Goal: Task Accomplishment & Management: Complete application form

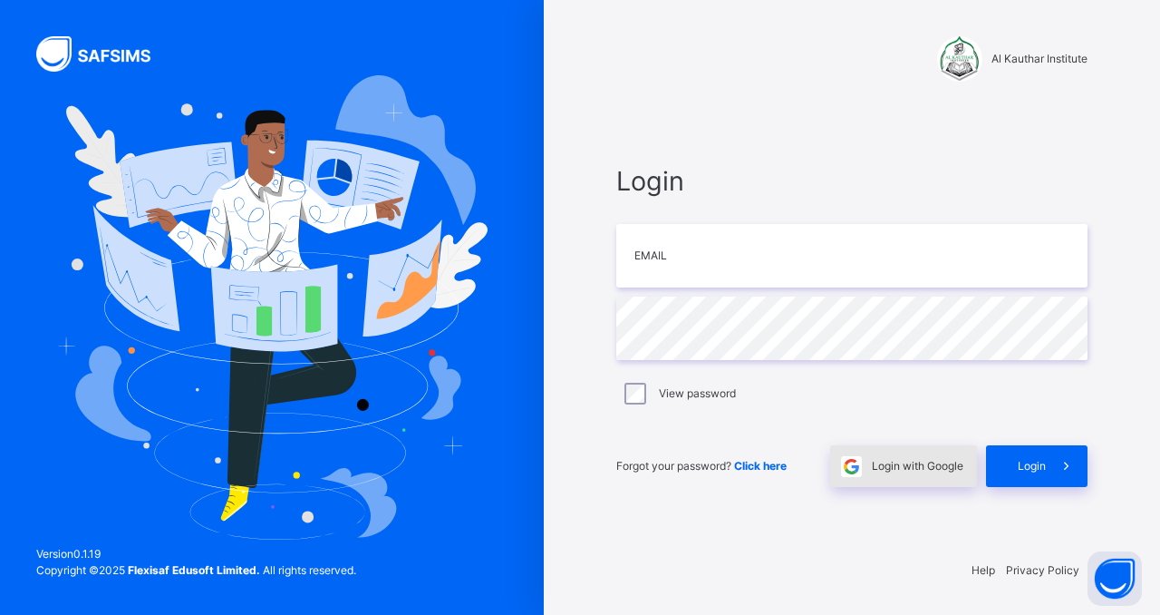
click at [902, 455] on div "Login with Google" at bounding box center [903, 466] width 147 height 42
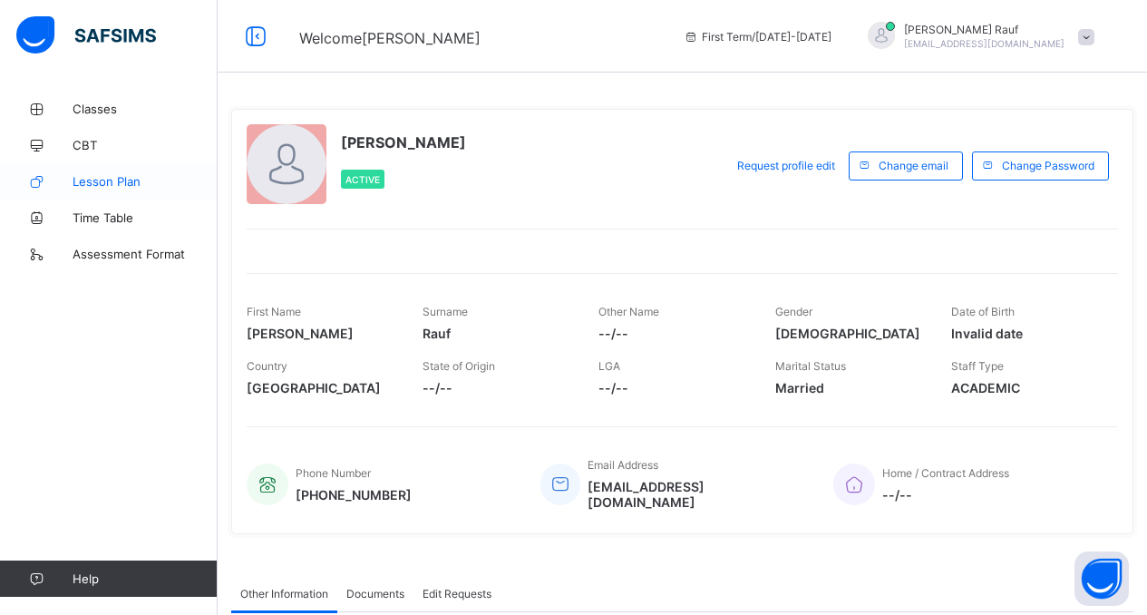
click at [101, 177] on span "Lesson Plan" at bounding box center [145, 181] width 145 height 15
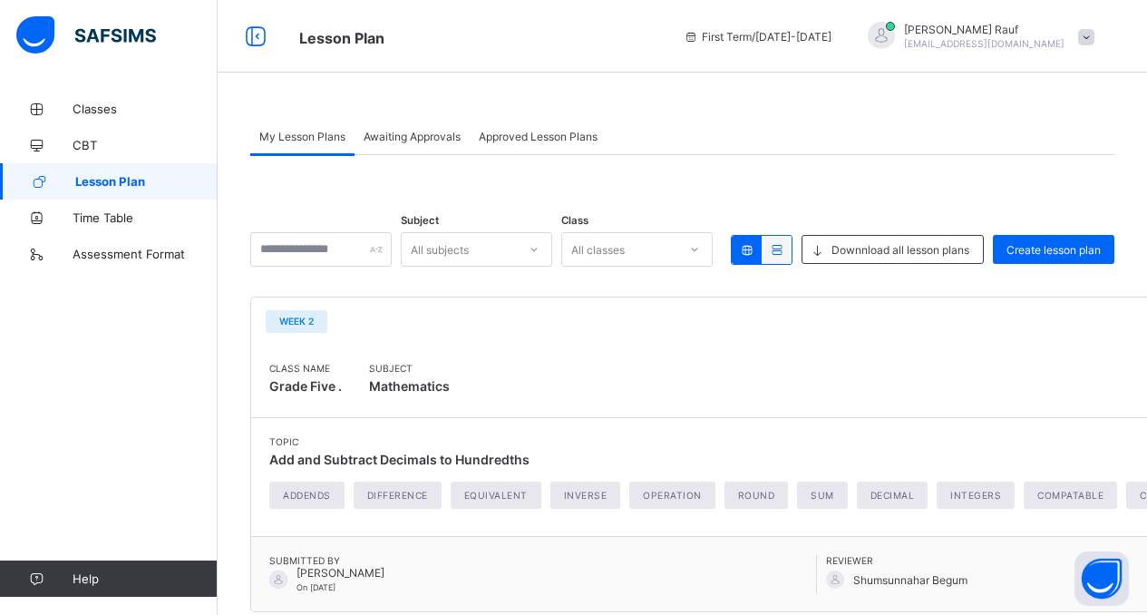
click at [784, 248] on icon at bounding box center [776, 250] width 15 height 14
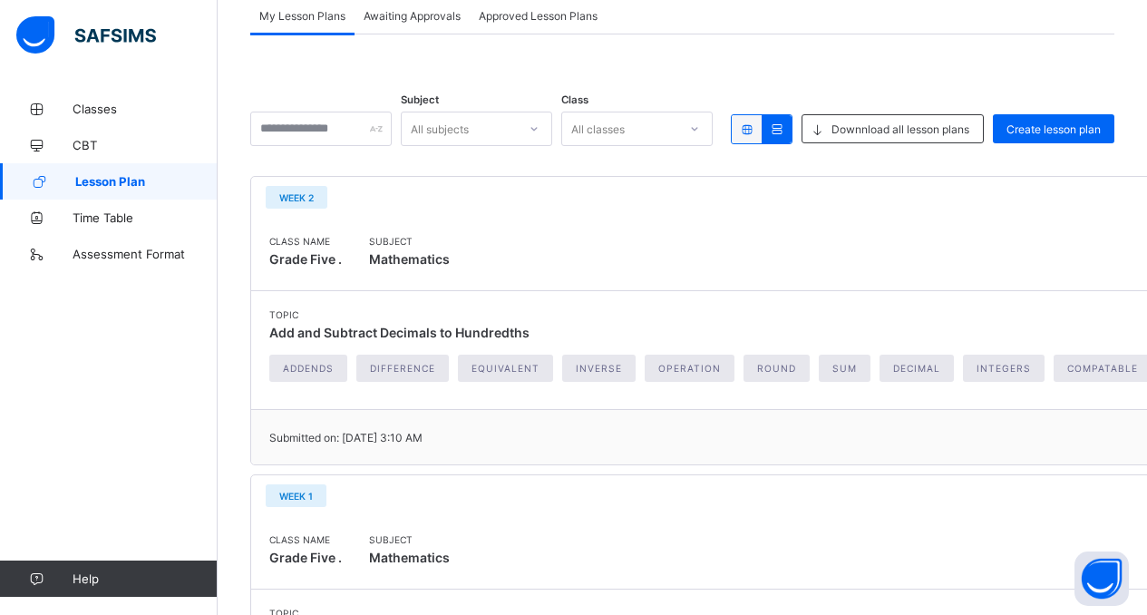
scroll to position [26, 0]
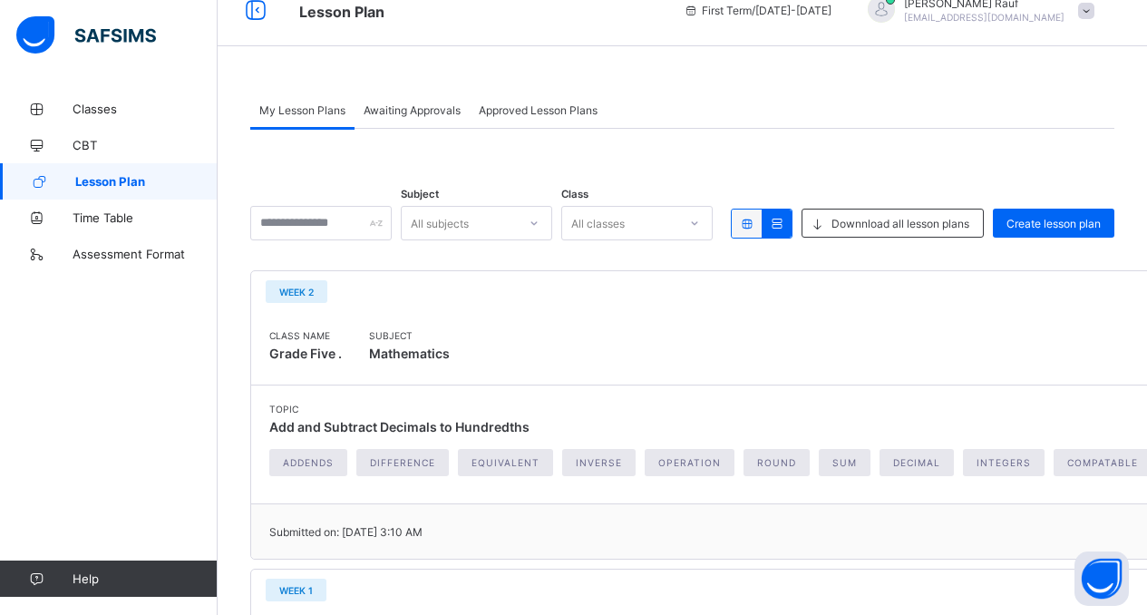
click at [754, 228] on icon at bounding box center [746, 224] width 15 height 14
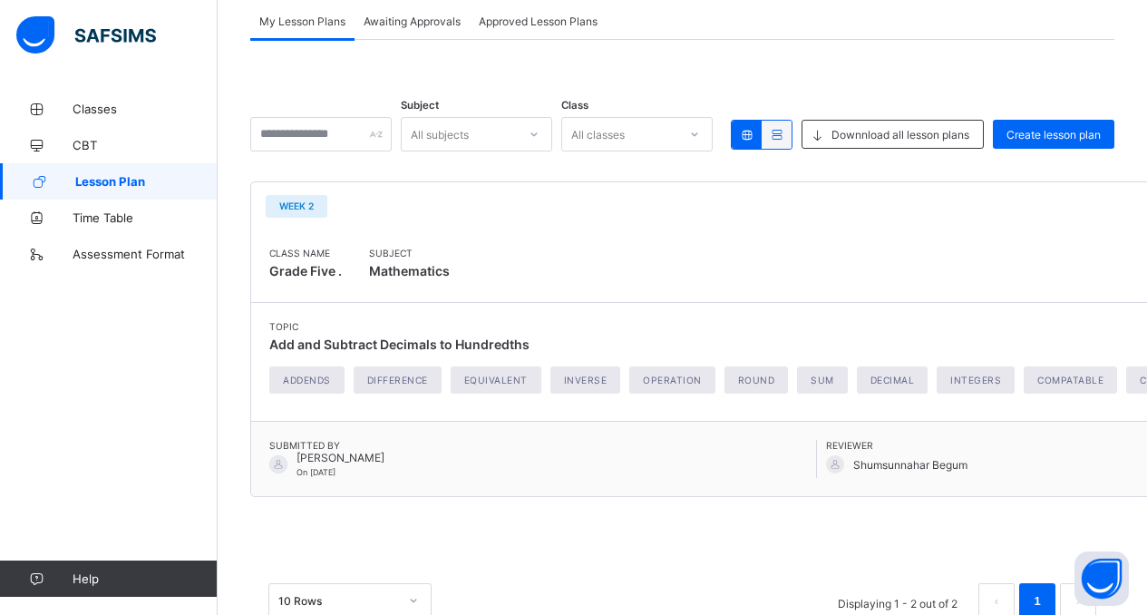
scroll to position [166, 0]
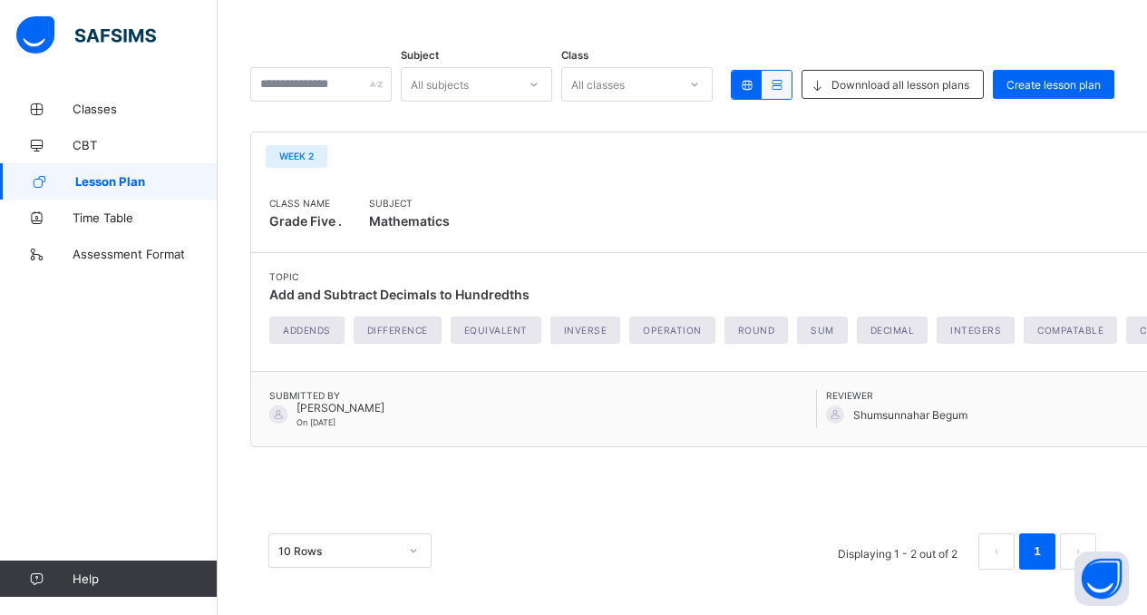
drag, startPoint x: 1024, startPoint y: 218, endPoint x: 787, endPoint y: 218, distance: 237.5
click at [787, 218] on div "Class Name Grade Five . Subject Mathematics" at bounding box center [821, 216] width 1105 height 36
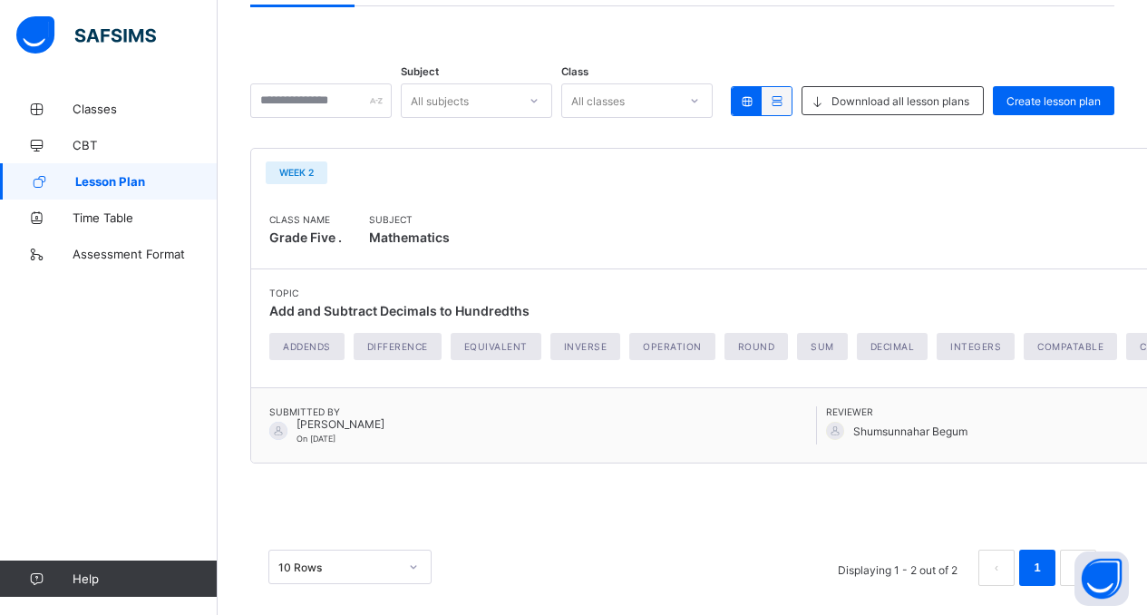
scroll to position [0, 0]
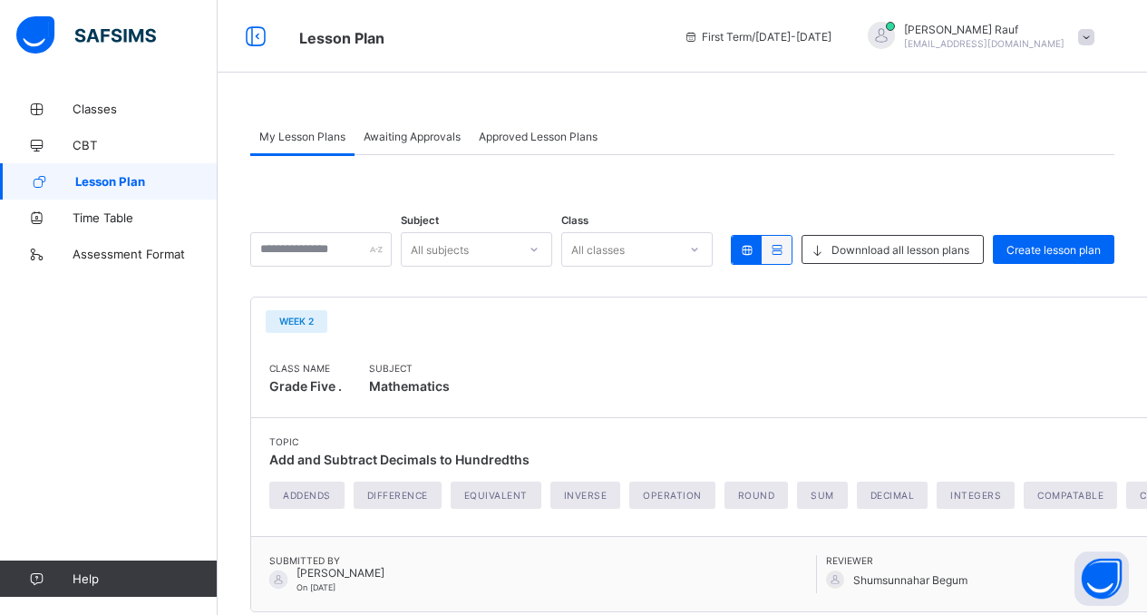
click at [784, 245] on icon at bounding box center [776, 250] width 15 height 14
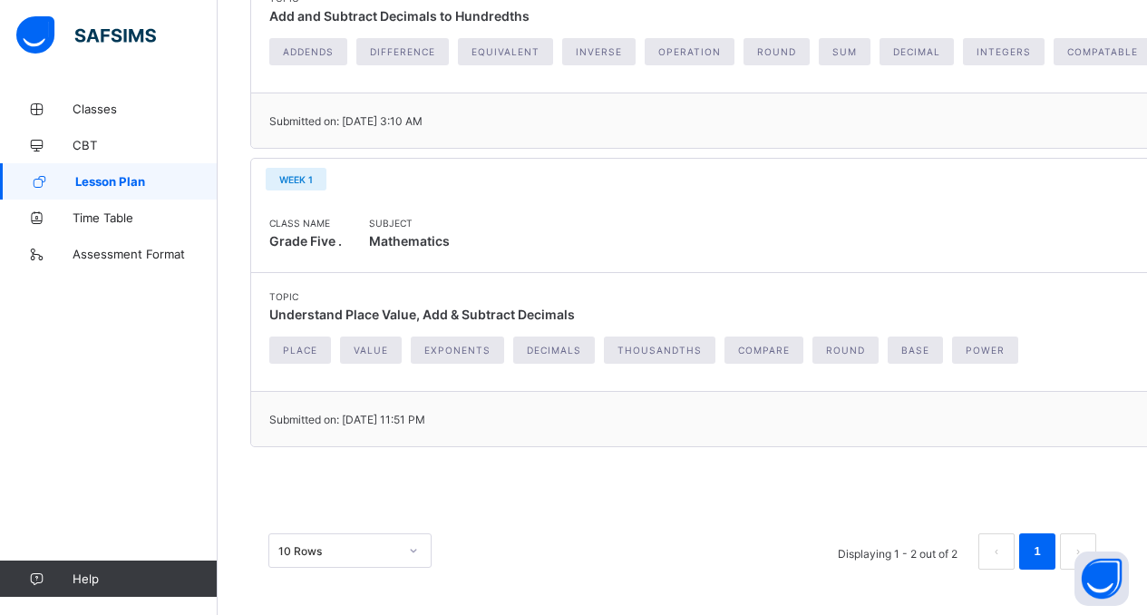
scroll to position [439, 0]
click at [655, 610] on div "My Lesson Plans Awaiting Approvals Approved Lesson Plans My Lesson Plans More O…" at bounding box center [682, 134] width 929 height 961
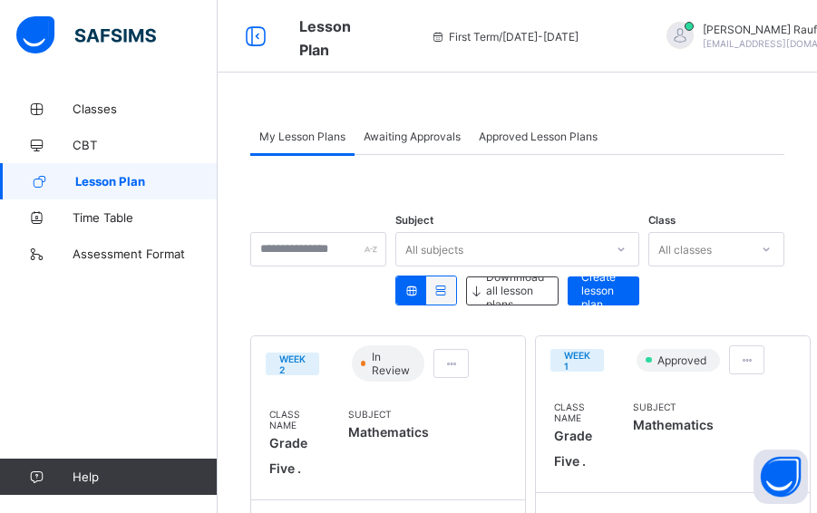
scroll to position [4, 0]
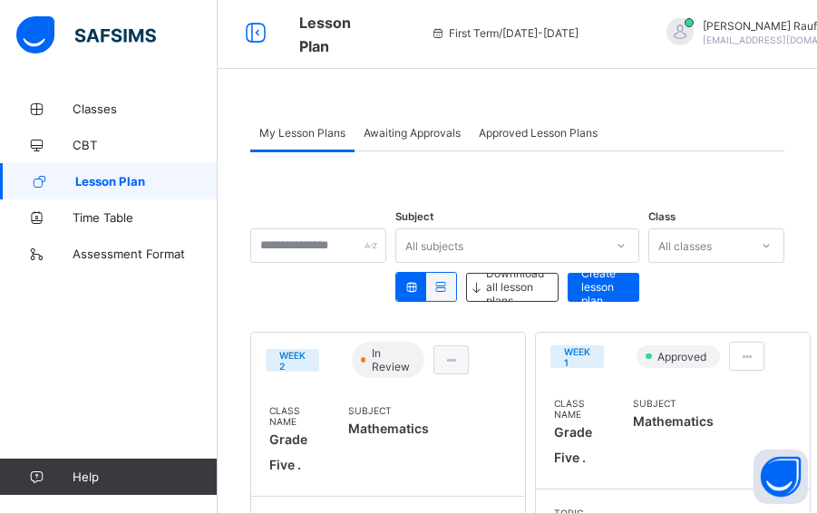
click at [461, 348] on div at bounding box center [450, 359] width 35 height 29
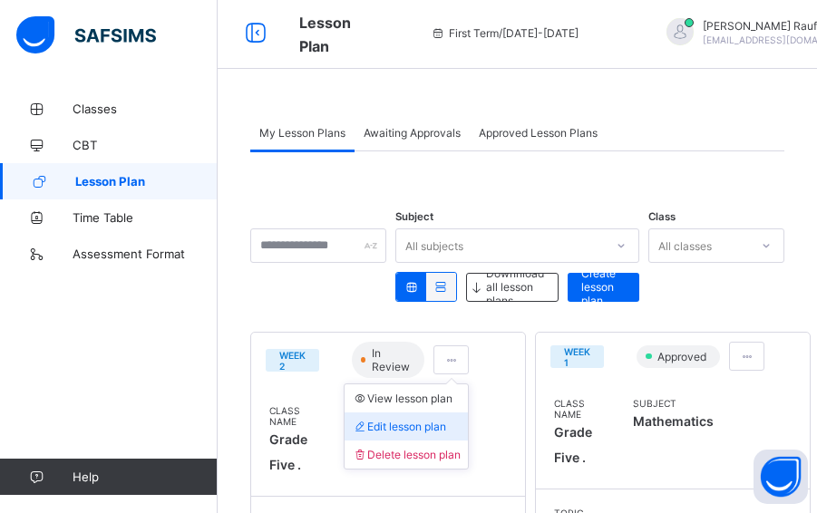
click at [422, 421] on span "Edit lesson plan" at bounding box center [399, 427] width 94 height 14
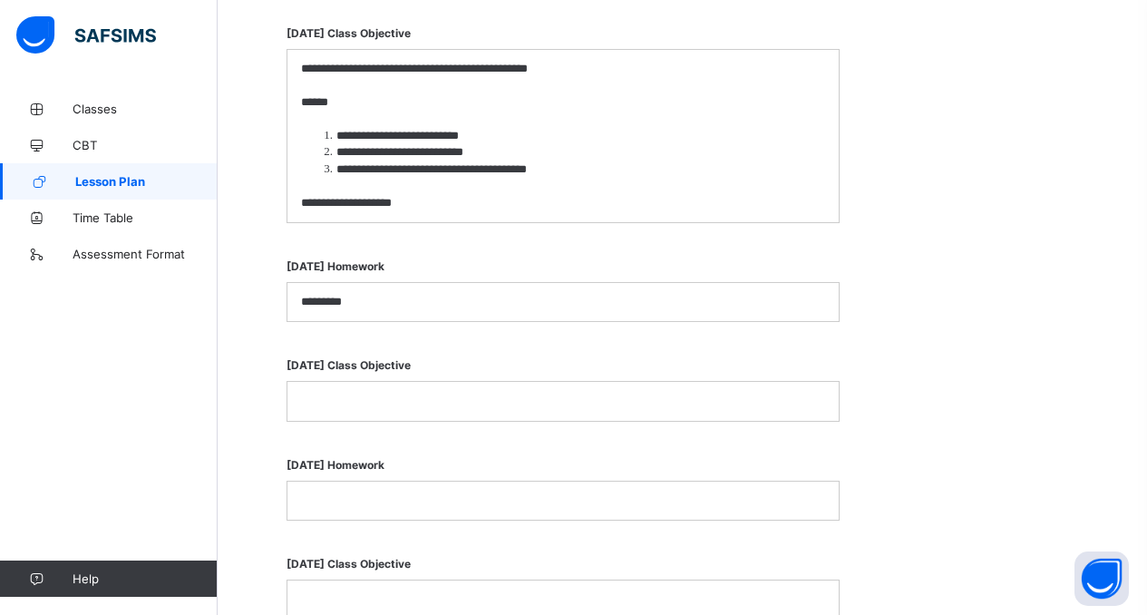
scroll to position [1814, 0]
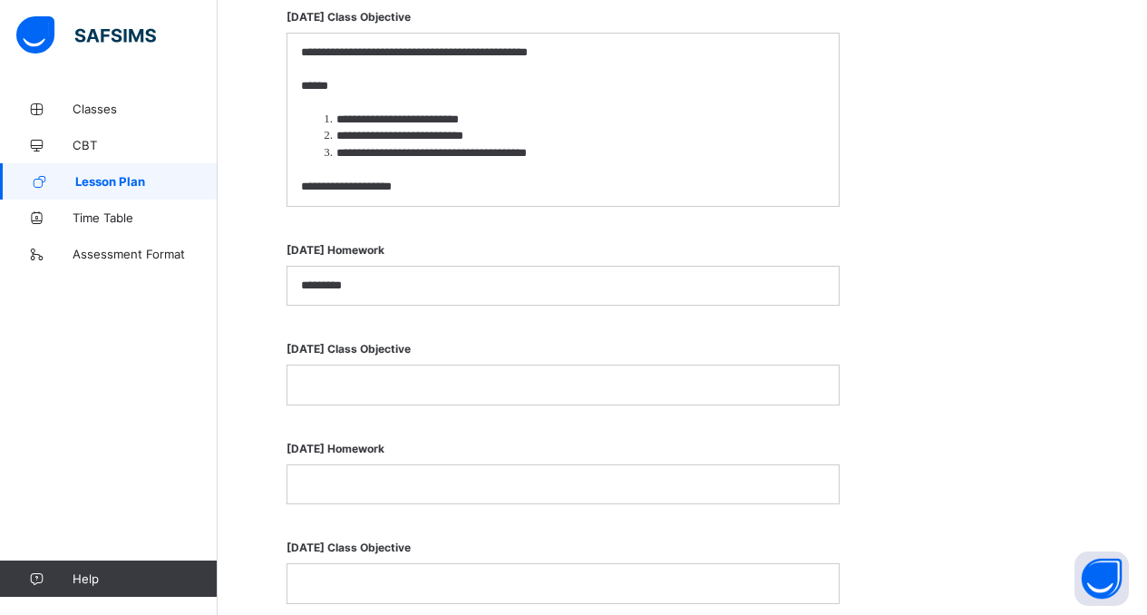
click at [605, 168] on p at bounding box center [563, 169] width 524 height 16
click at [544, 382] on p at bounding box center [563, 384] width 524 height 16
click at [555, 371] on div at bounding box center [562, 384] width 551 height 38
click at [458, 379] on p at bounding box center [563, 384] width 524 height 16
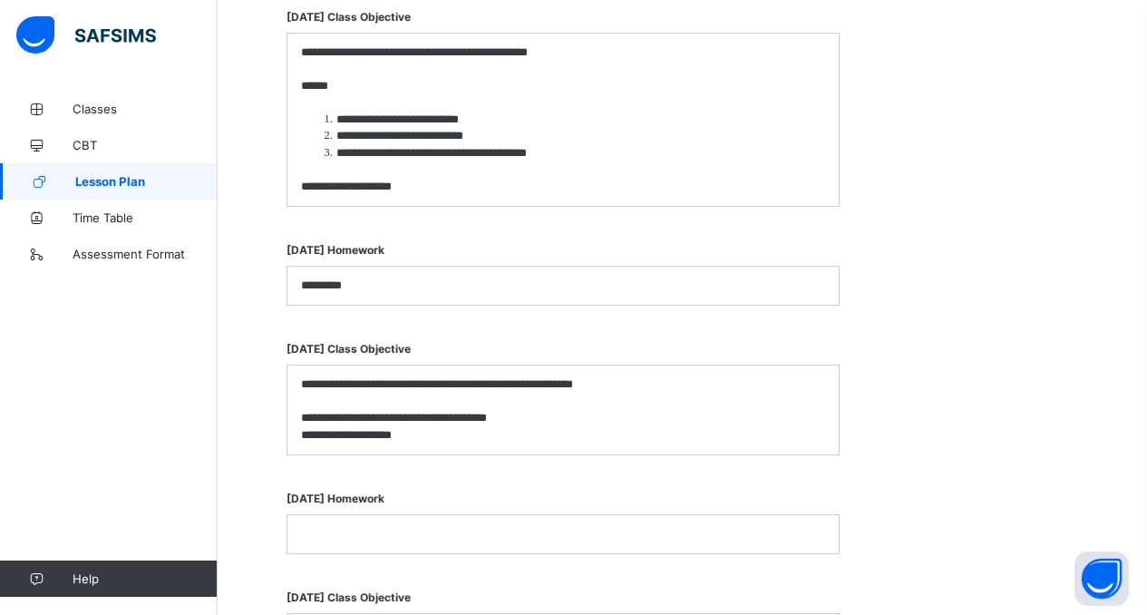
click at [380, 537] on p at bounding box center [563, 534] width 524 height 16
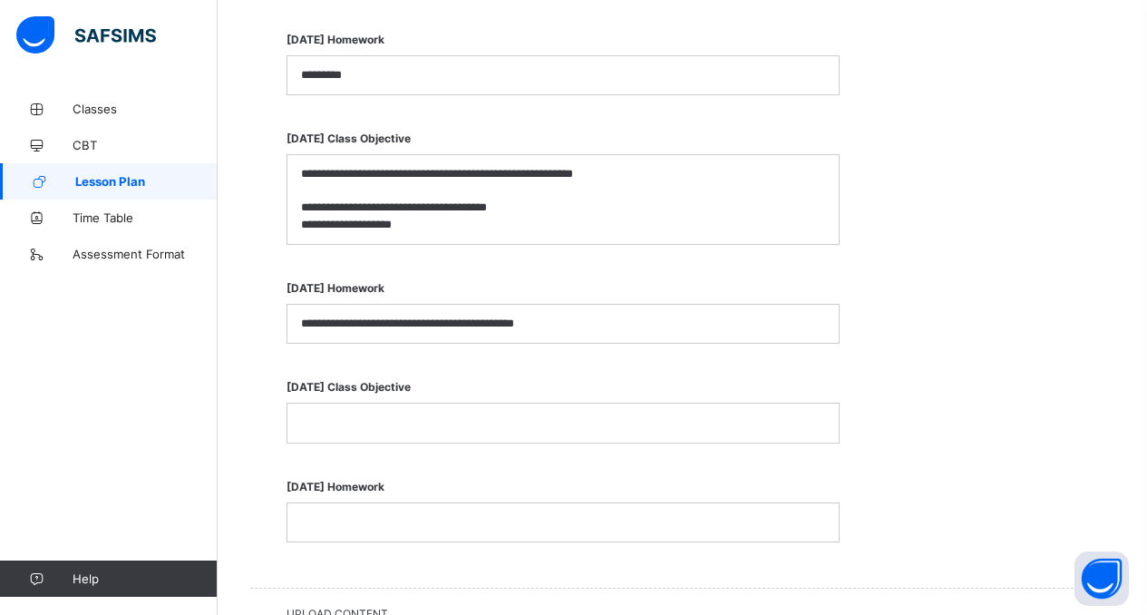
scroll to position [2025, 0]
click at [423, 423] on p at bounding box center [563, 421] width 524 height 16
click at [424, 416] on p "*" at bounding box center [563, 421] width 524 height 16
click at [398, 518] on p at bounding box center [563, 521] width 524 height 16
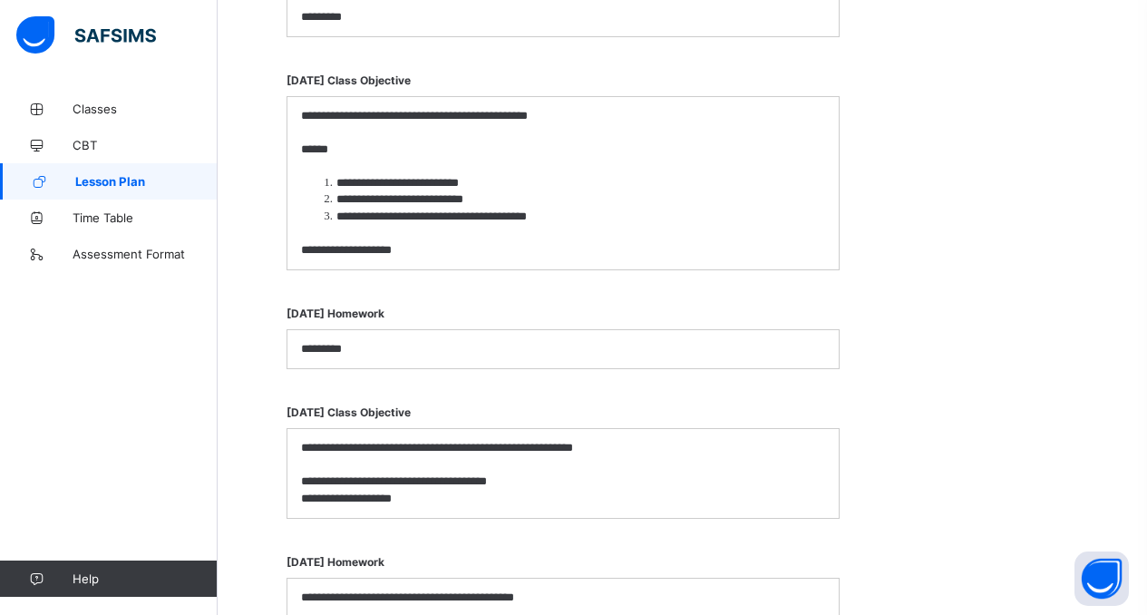
scroll to position [1743, 0]
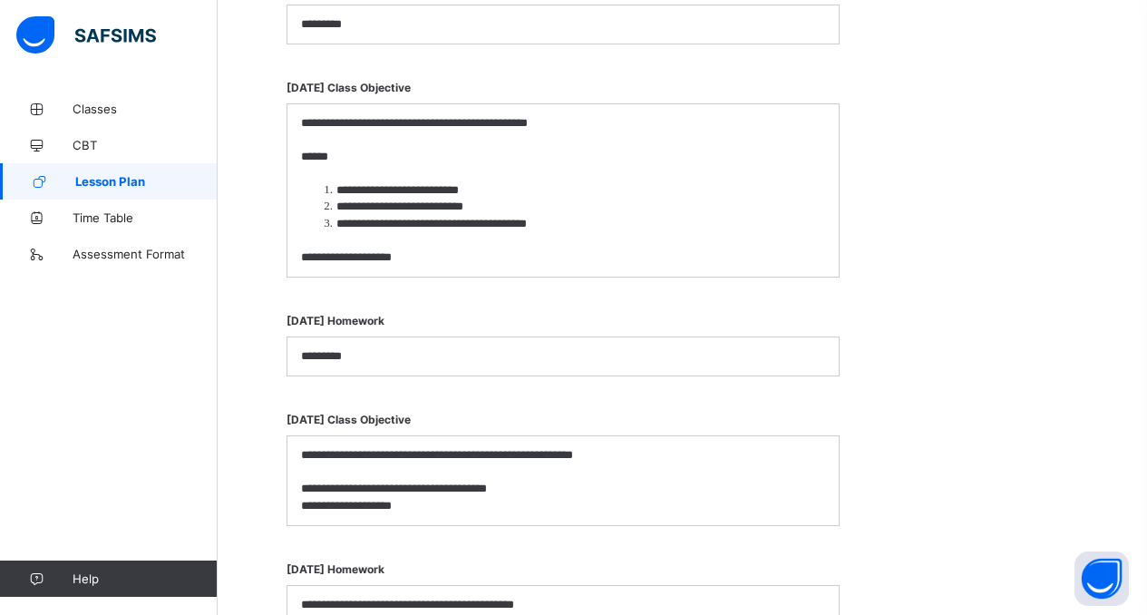
click at [518, 194] on li "**********" at bounding box center [572, 190] width 507 height 16
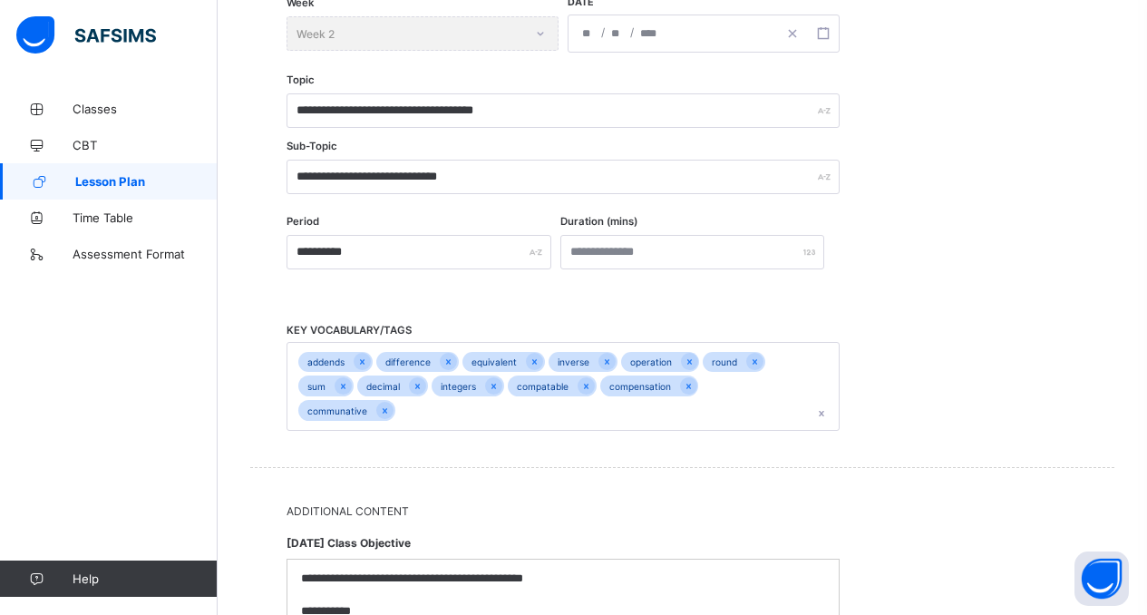
scroll to position [0, 0]
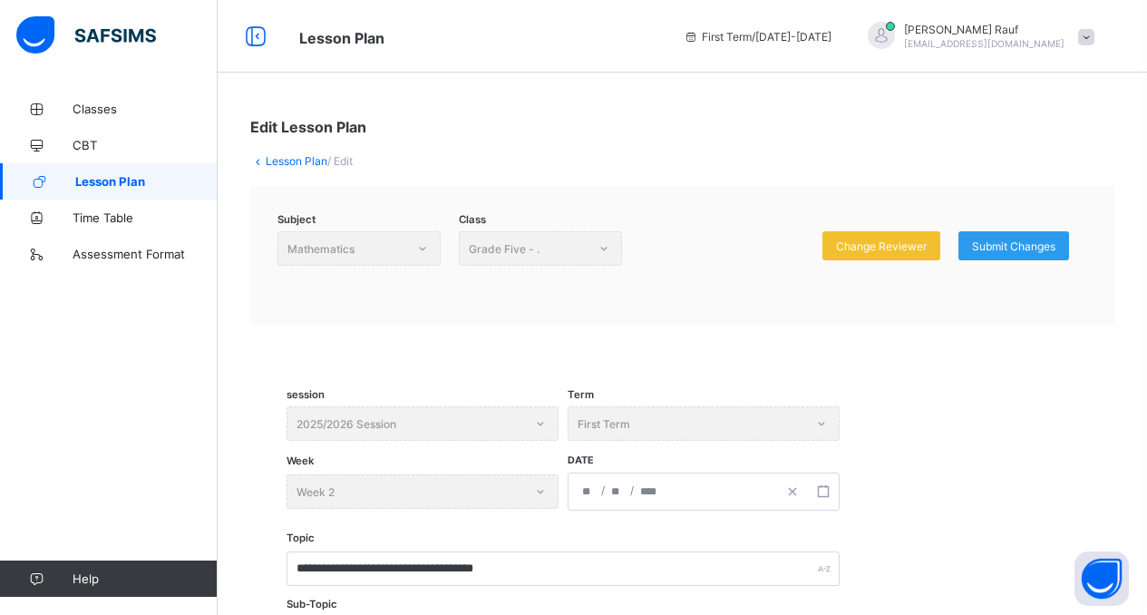
click at [1031, 234] on div "Submit Changes" at bounding box center [1013, 245] width 111 height 29
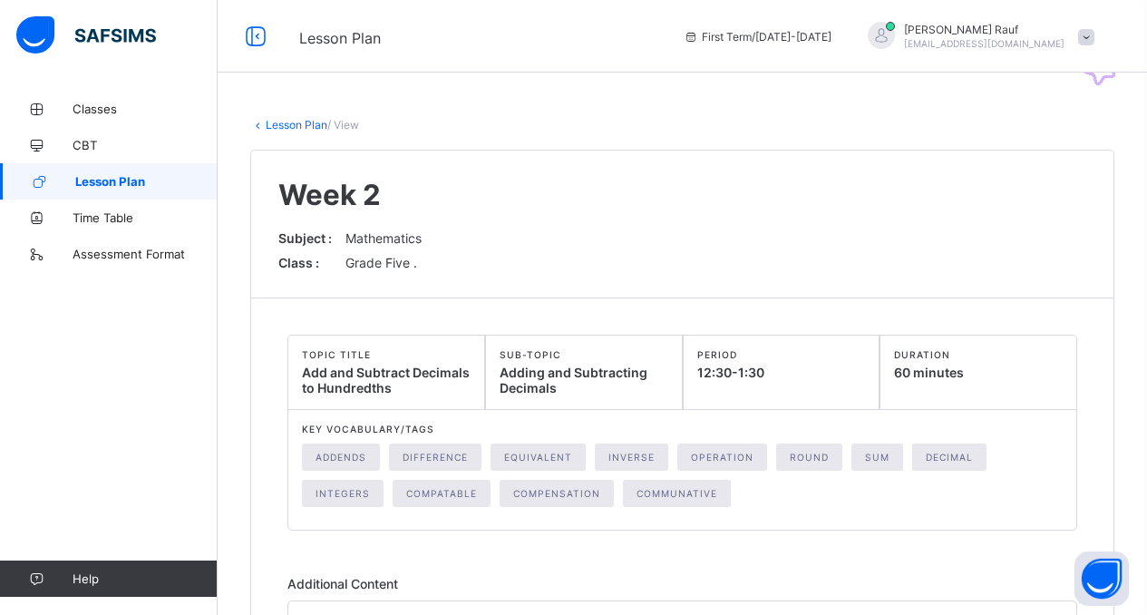
click at [296, 127] on link "Lesson Plan" at bounding box center [297, 125] width 62 height 14
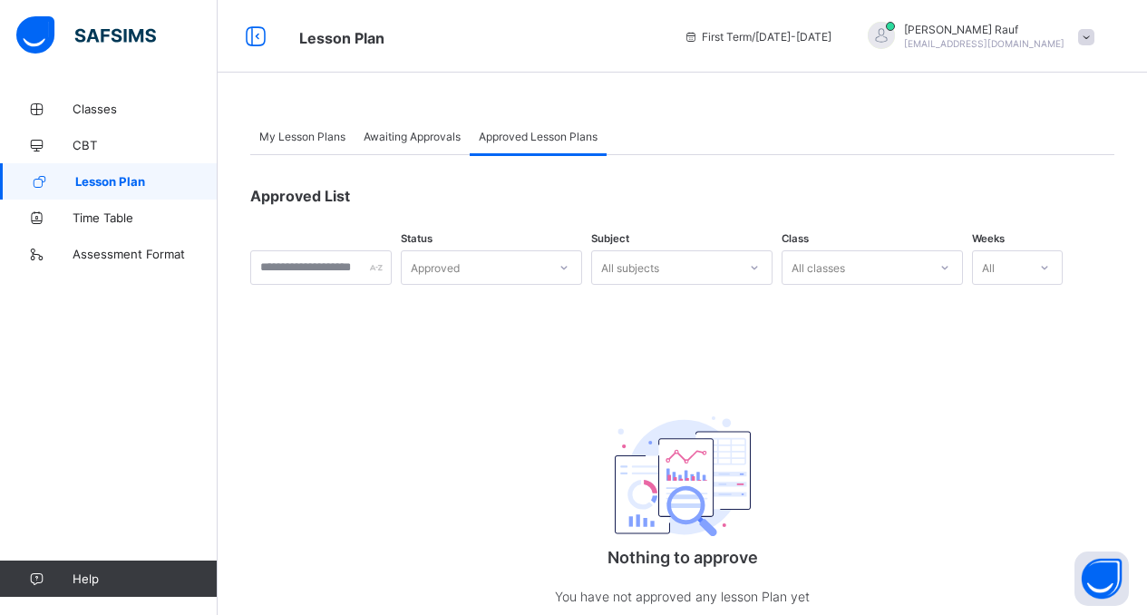
click at [114, 179] on span "Lesson Plan" at bounding box center [146, 181] width 142 height 15
click at [298, 126] on div "My Lesson Plans" at bounding box center [302, 136] width 104 height 36
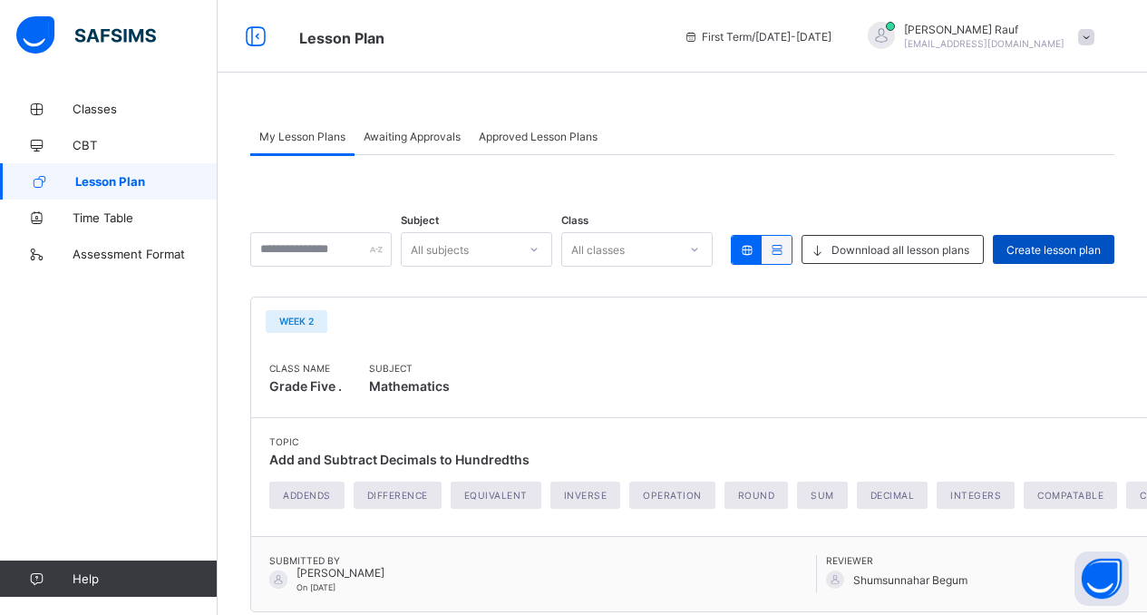
click at [1066, 249] on span "Create lesson plan" at bounding box center [1053, 250] width 94 height 14
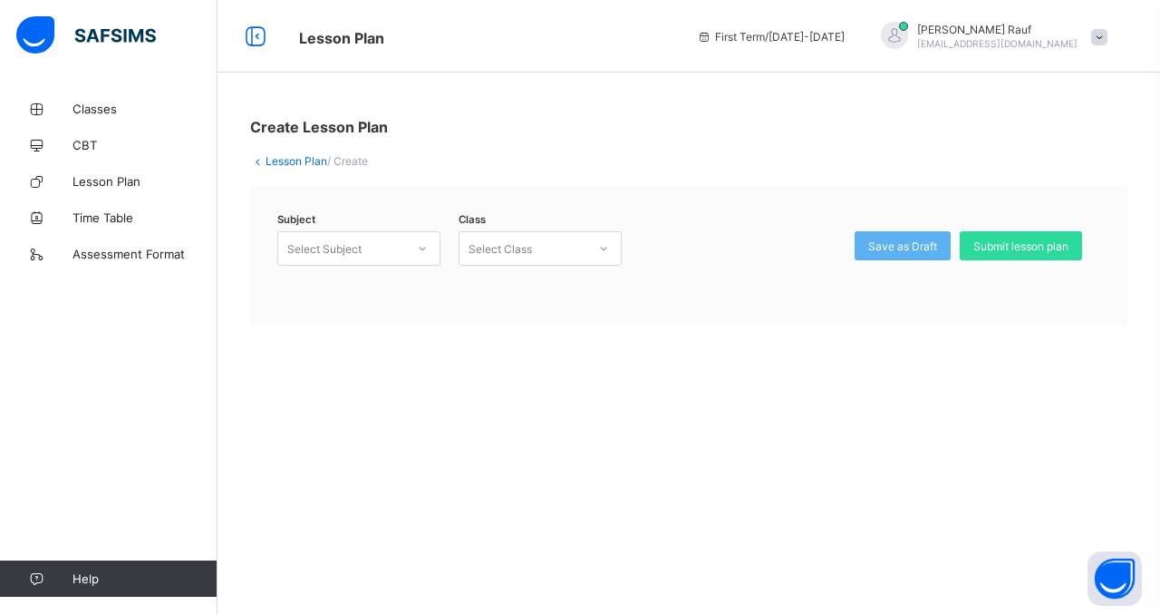
click at [348, 251] on div "Select Subject" at bounding box center [324, 248] width 74 height 34
click at [359, 286] on div "Mathematics (104)" at bounding box center [358, 288] width 161 height 28
click at [494, 247] on div "Select Class" at bounding box center [500, 248] width 63 height 34
click at [518, 286] on div "Grade Five - ." at bounding box center [540, 288] width 161 height 28
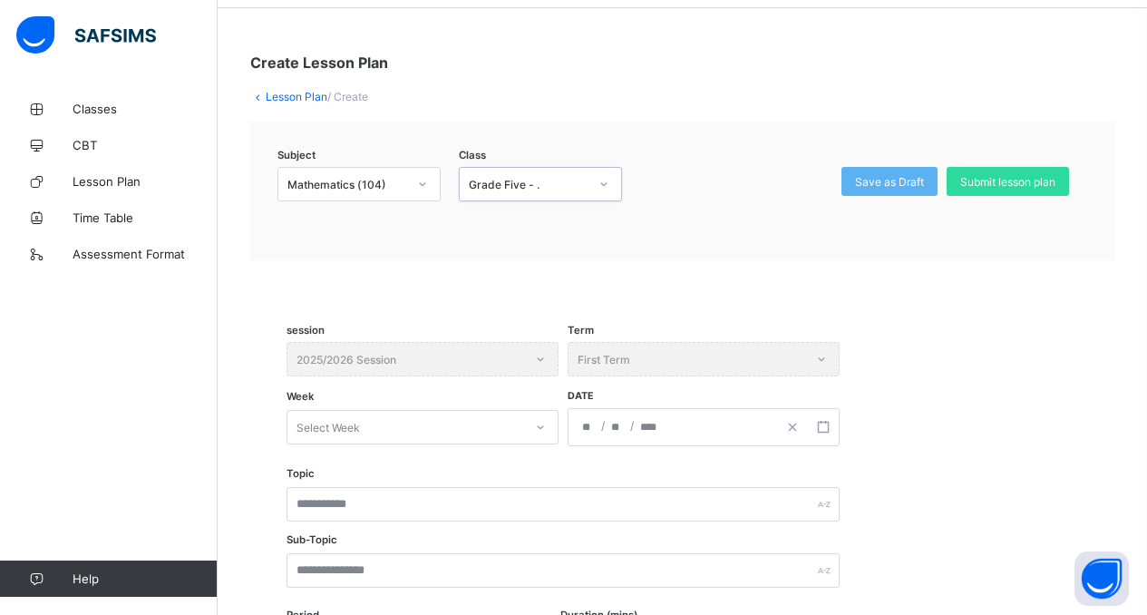
scroll to position [269, 0]
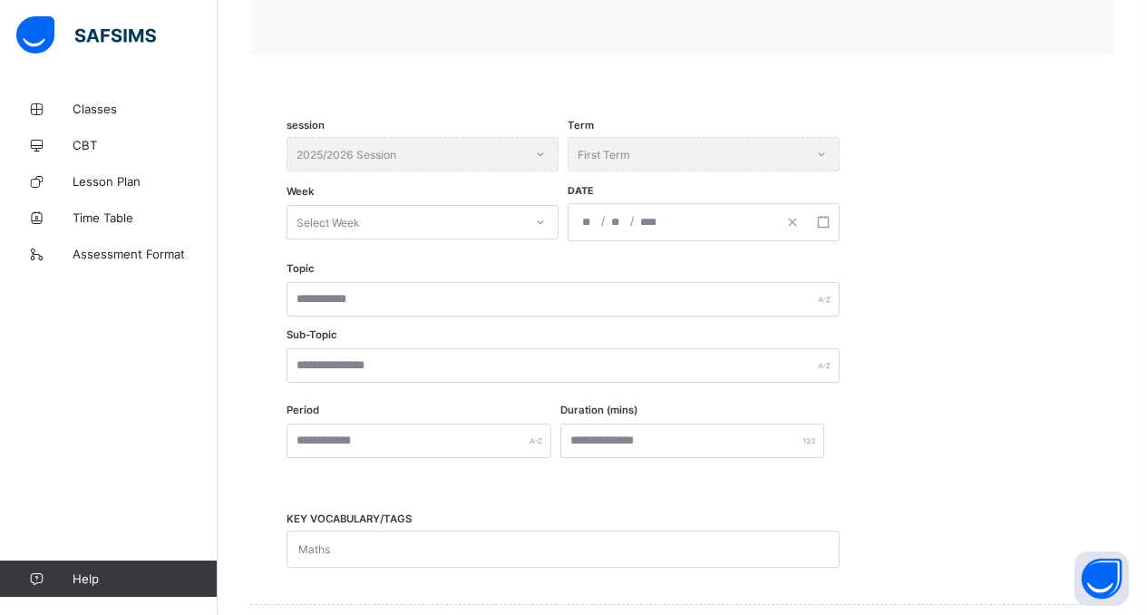
click at [325, 224] on div "Select Week" at bounding box center [327, 222] width 63 height 34
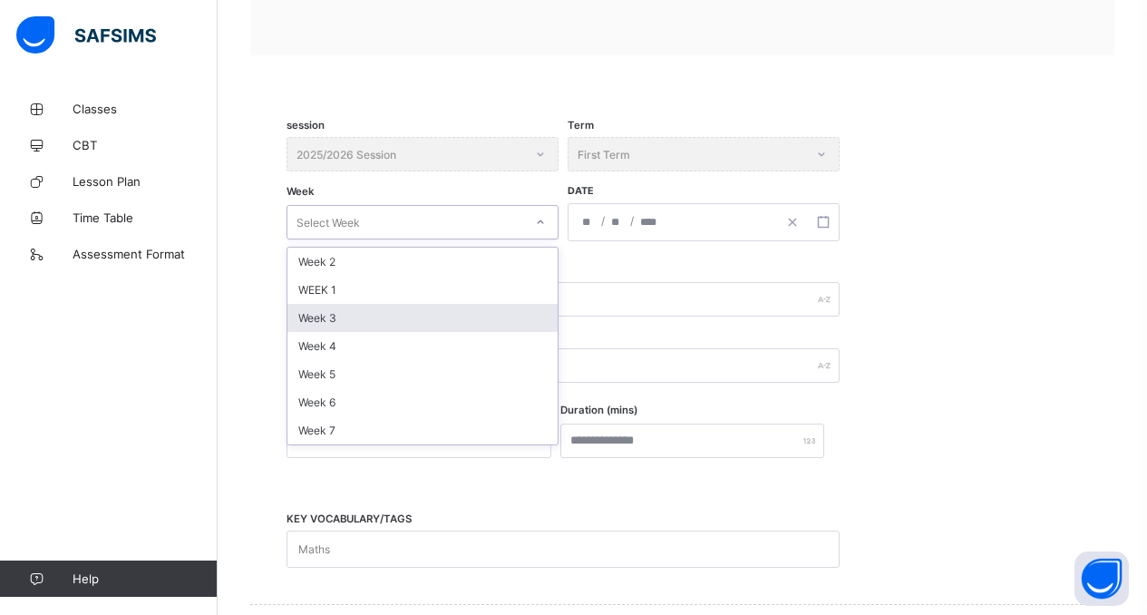
click at [342, 320] on div "Week 3" at bounding box center [422, 318] width 270 height 28
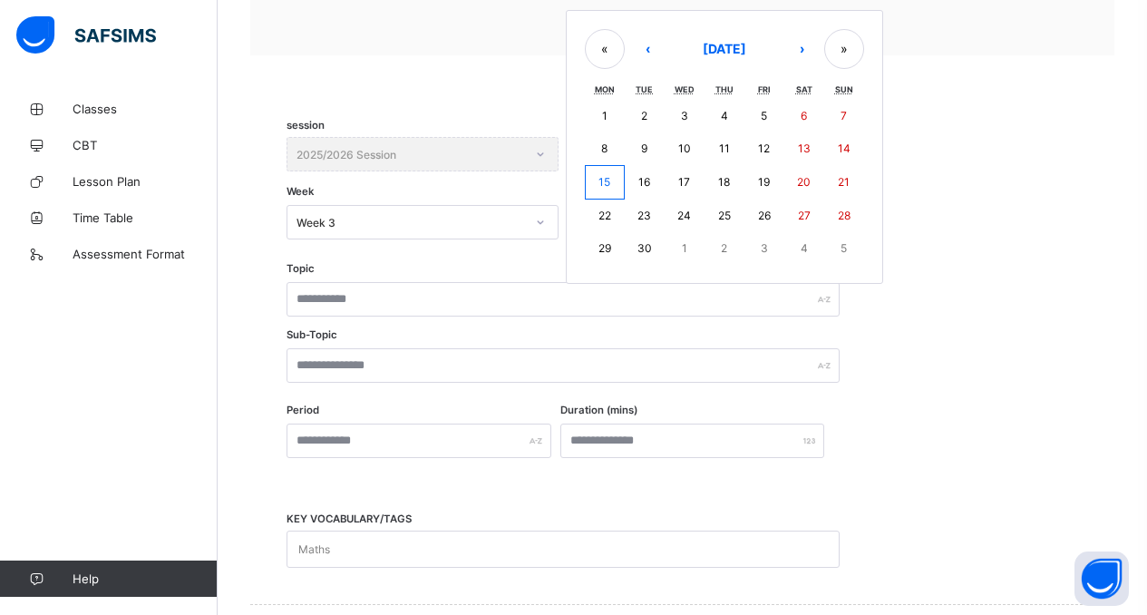
click at [591, 223] on div "/ / « ‹ September 2025 › » Mon Tue Wed Thu Fri Sat Sun 1 2 3 4 5 6 7 8 9 10 11 …" at bounding box center [703, 222] width 272 height 38
click at [602, 208] on abbr "22" at bounding box center [604, 215] width 13 height 14
type input "**********"
type input "*"
type input "**"
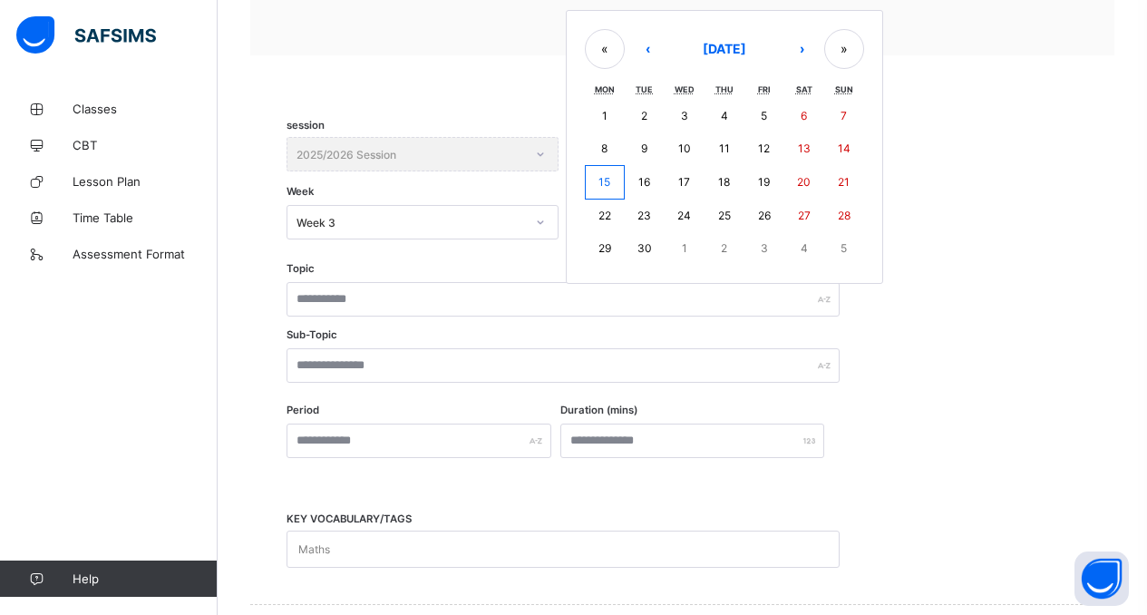
type input "****"
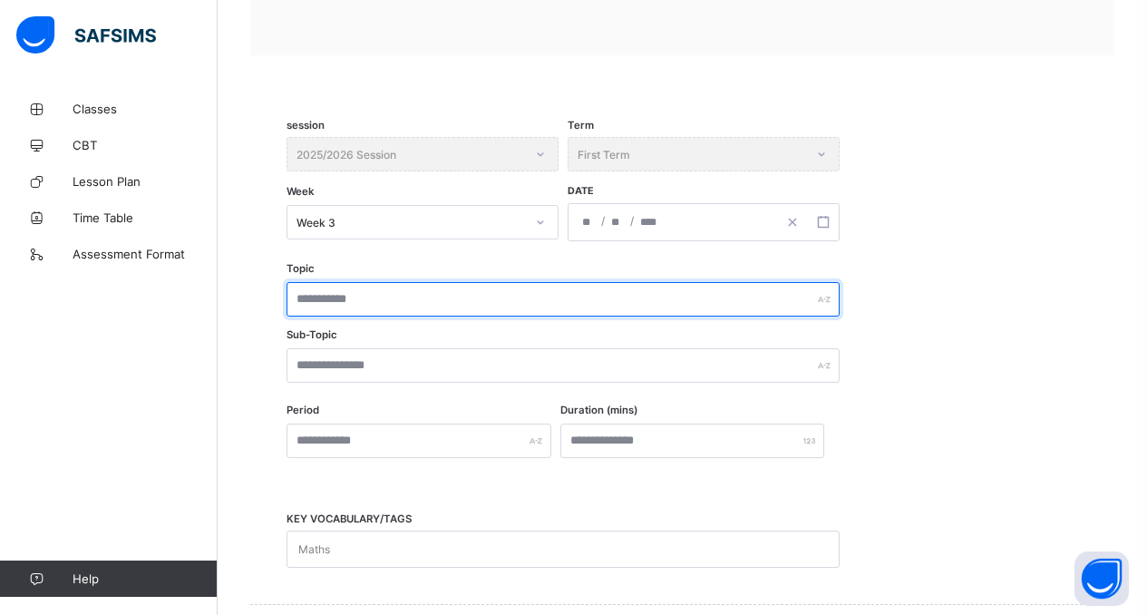
click at [364, 299] on input "text" at bounding box center [562, 299] width 553 height 34
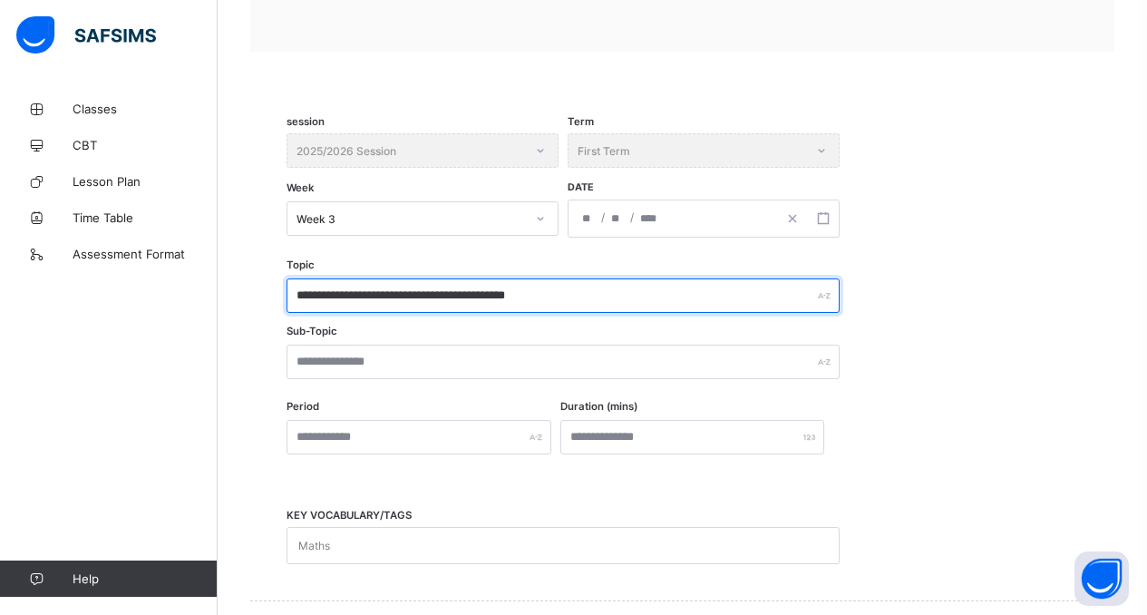
scroll to position [273, 0]
type input "**********"
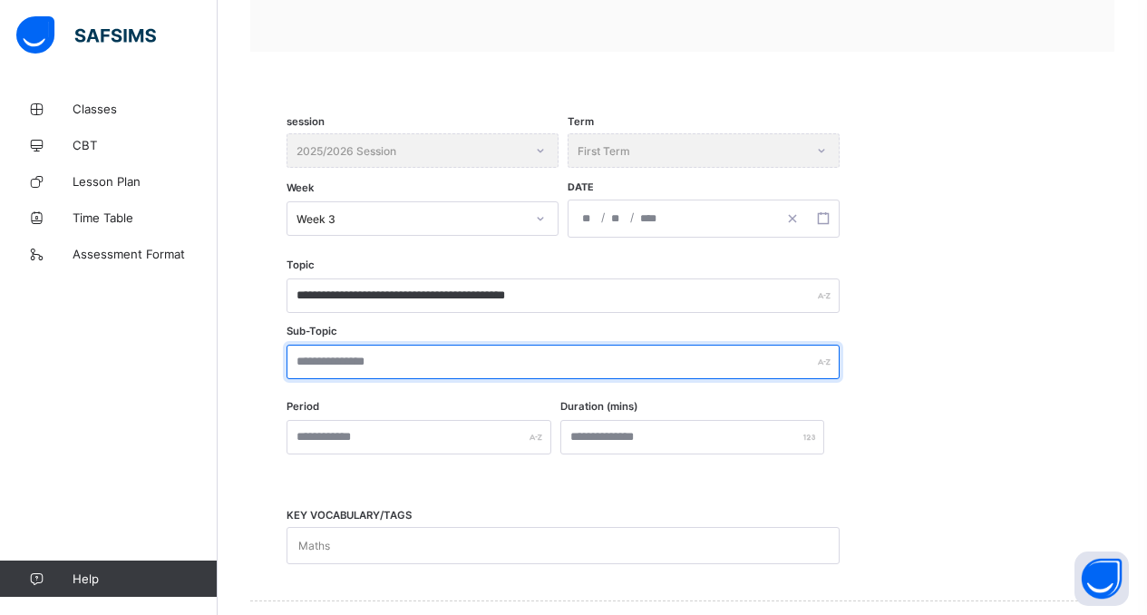
click at [421, 376] on input "text" at bounding box center [562, 361] width 553 height 34
type input "*"
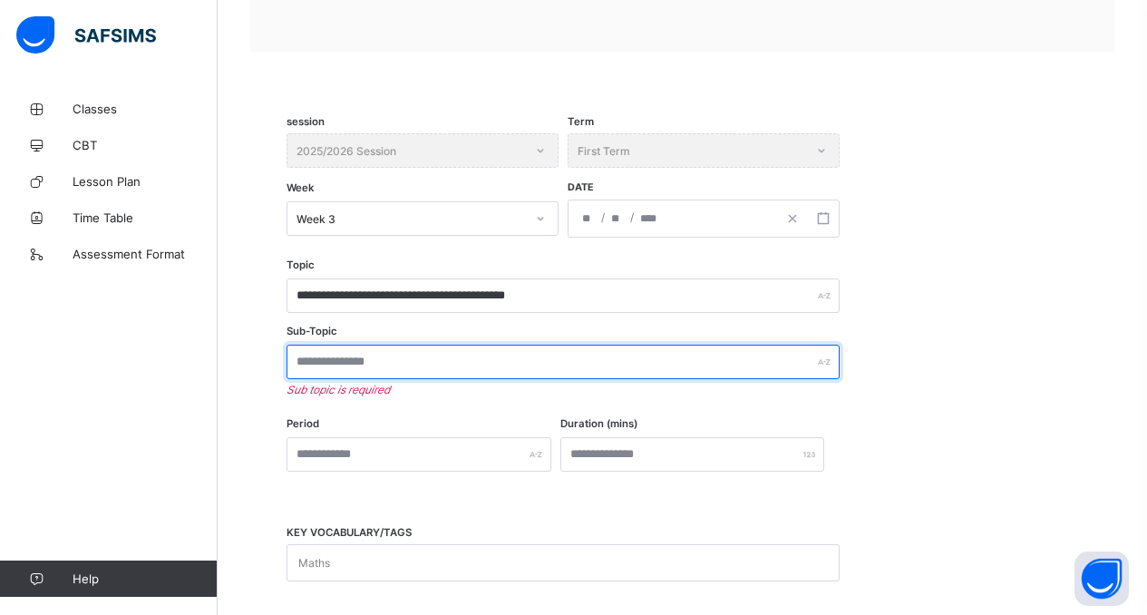
type input "*"
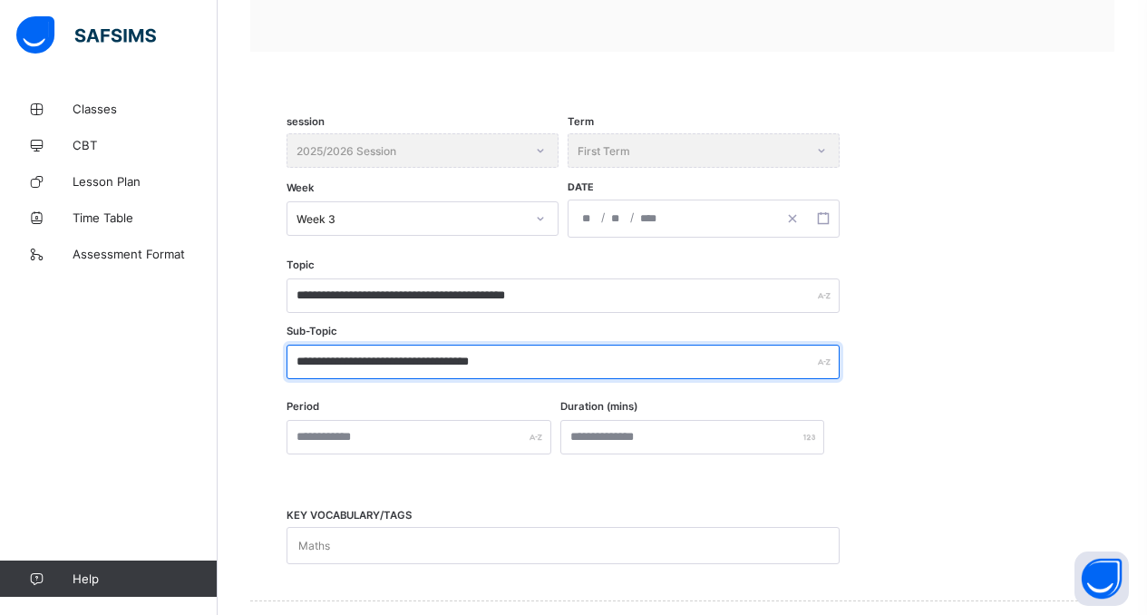
type input "**********"
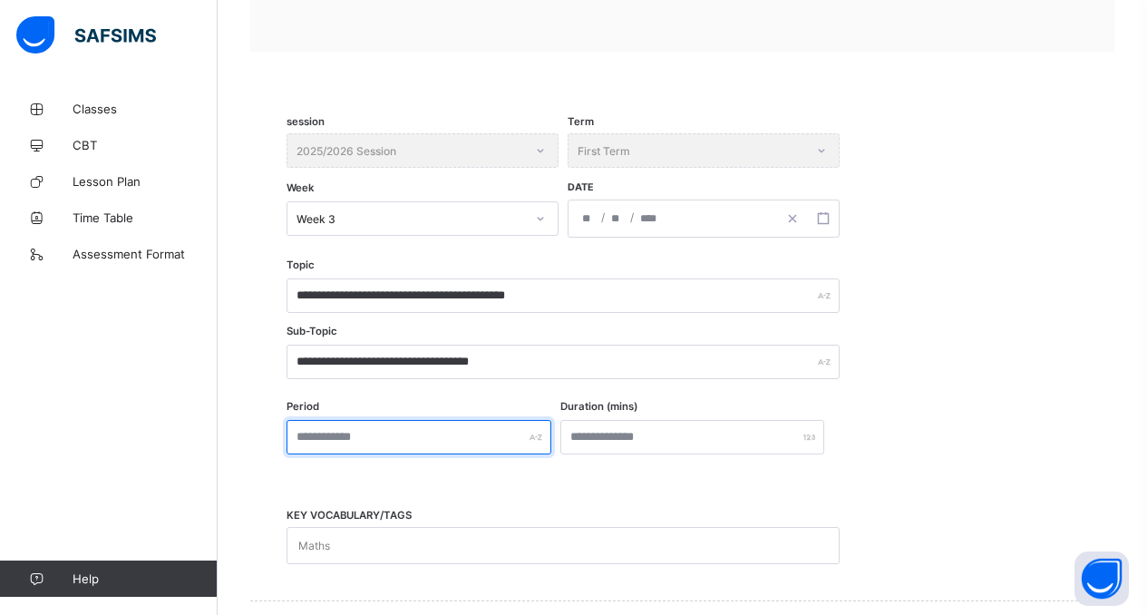
click at [380, 431] on input "text" at bounding box center [418, 437] width 265 height 34
click at [344, 443] on input "text" at bounding box center [418, 437] width 265 height 34
type input "*"
type input "**********"
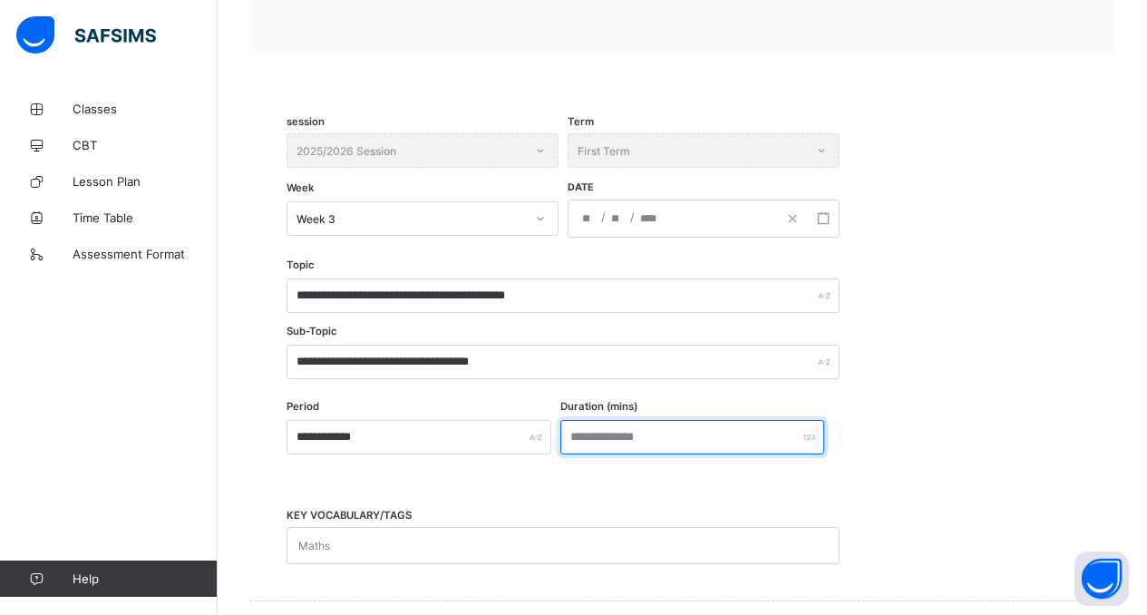
click at [598, 428] on input "number" at bounding box center [692, 437] width 265 height 34
type input "**"
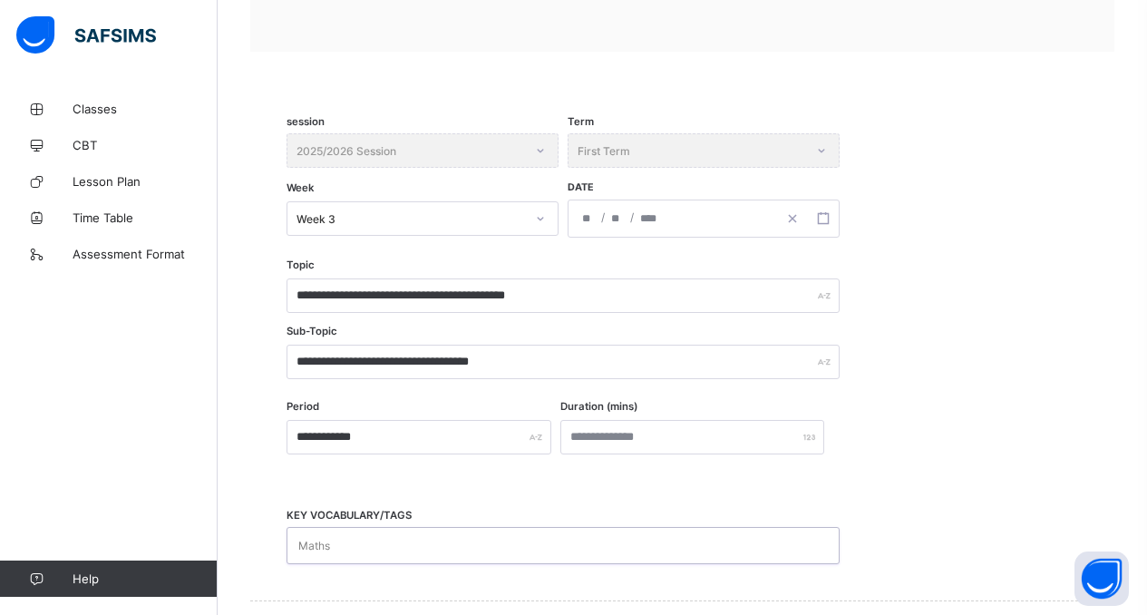
click at [534, 541] on div "Maths" at bounding box center [545, 545] width 517 height 35
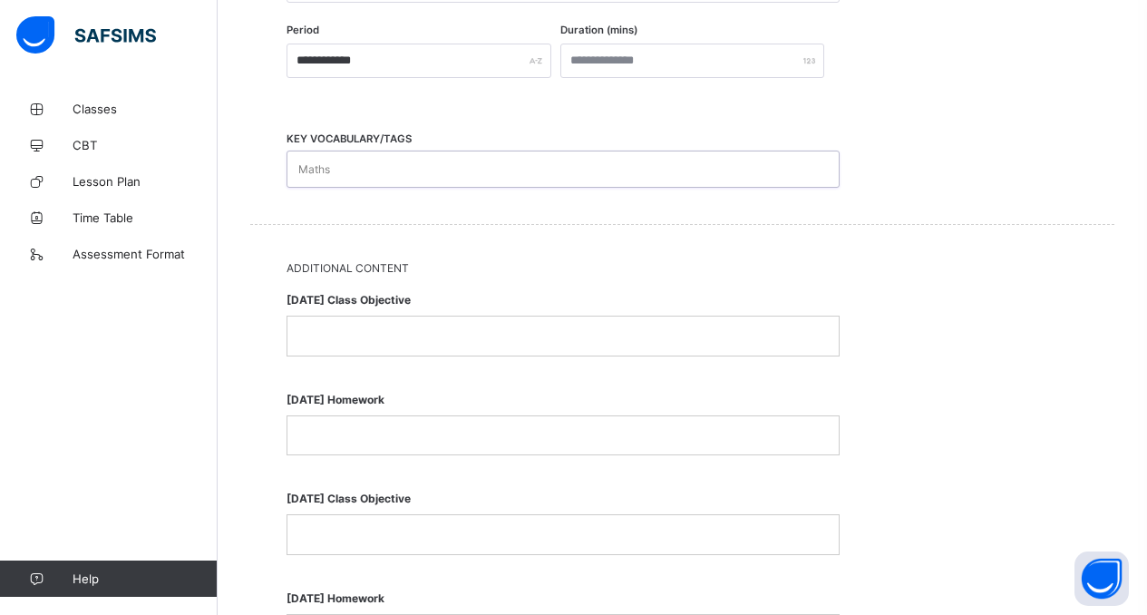
scroll to position [897, 0]
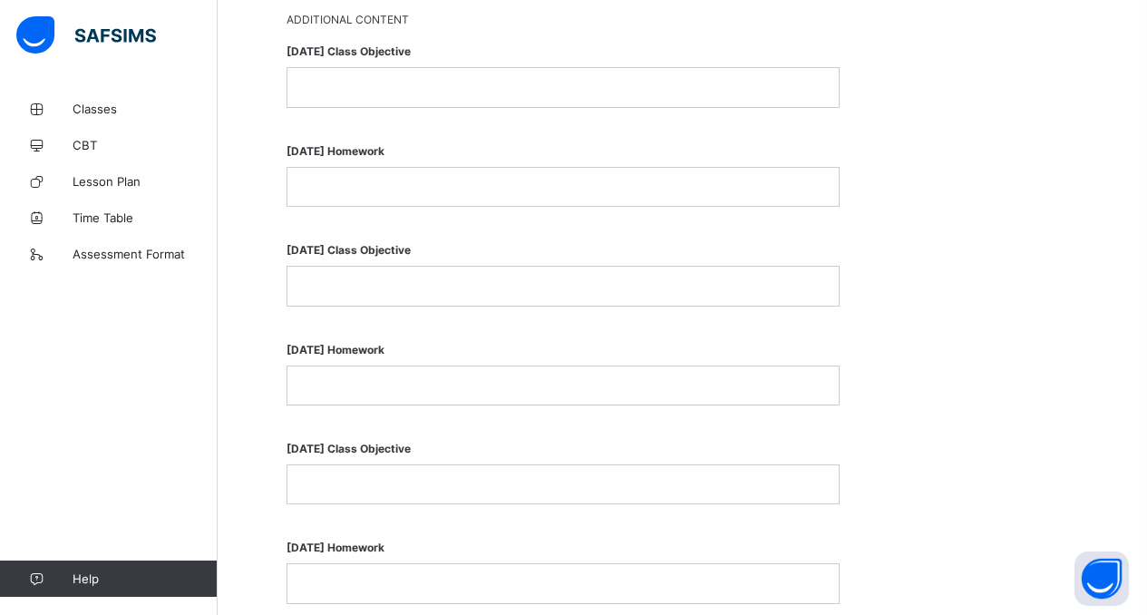
click at [420, 79] on p at bounding box center [563, 87] width 524 height 16
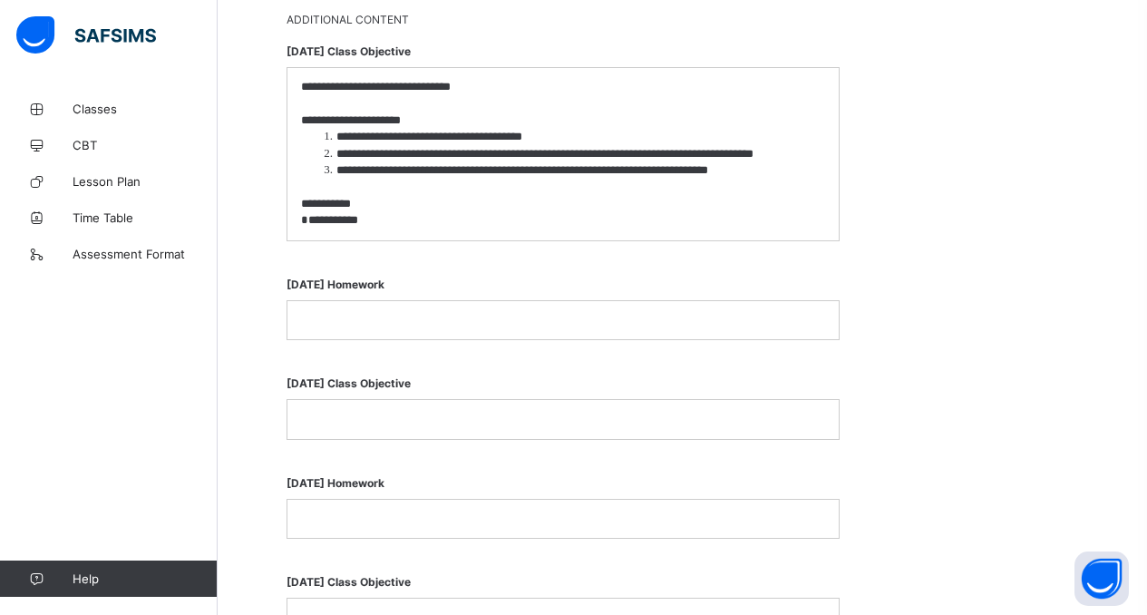
click at [376, 317] on p at bounding box center [563, 320] width 524 height 16
click at [414, 423] on p at bounding box center [563, 419] width 524 height 16
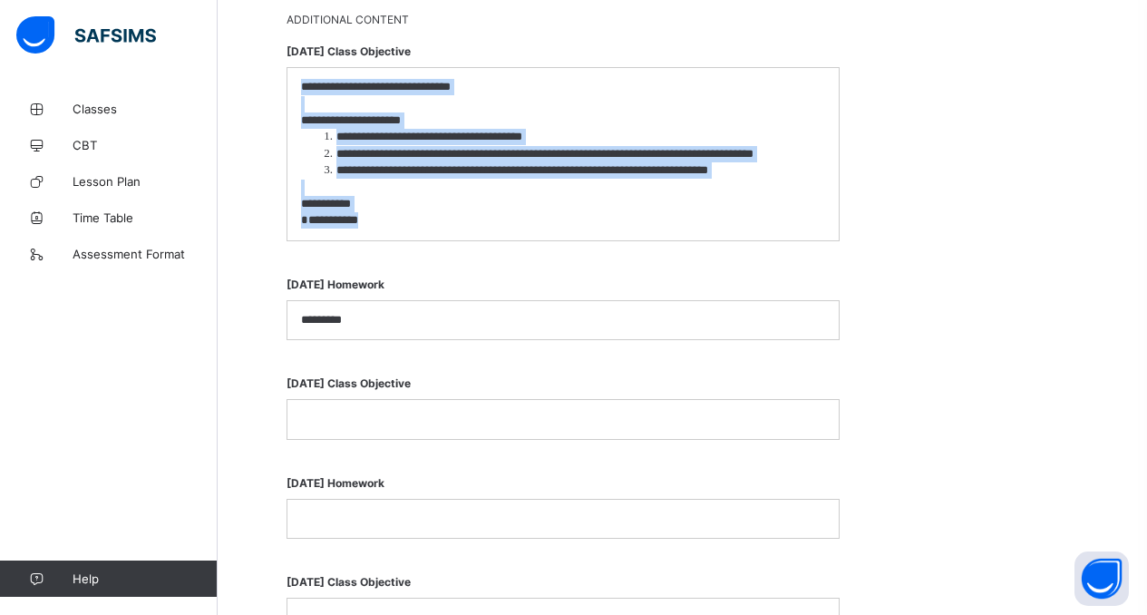
drag, startPoint x: 301, startPoint y: 83, endPoint x: 420, endPoint y: 265, distance: 216.7
click at [420, 265] on div "**********" at bounding box center [681, 584] width 791 height 1117
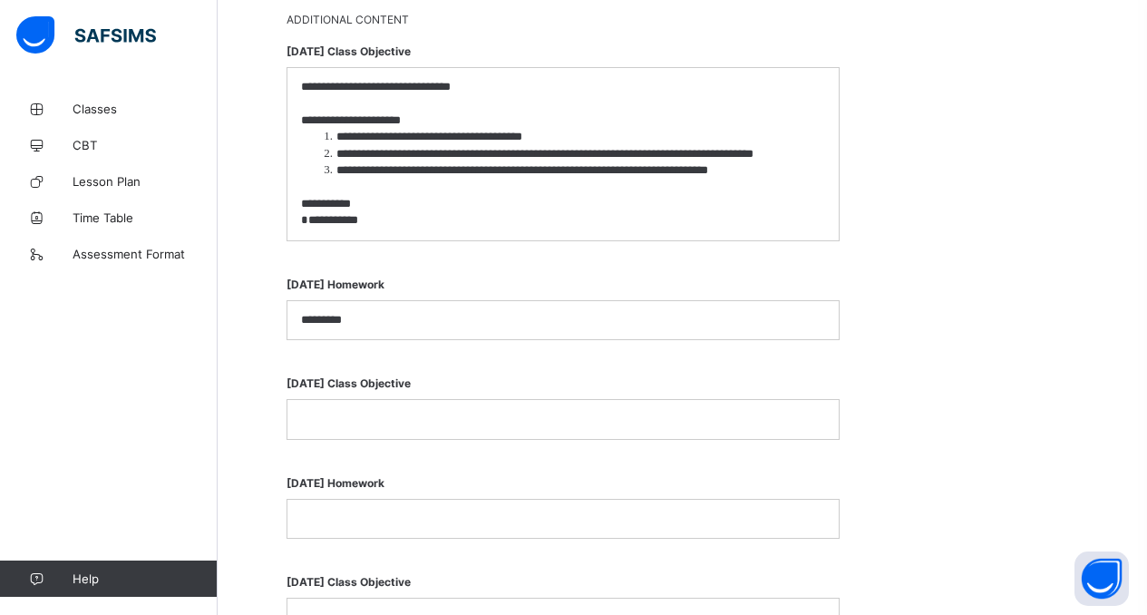
click at [406, 411] on p at bounding box center [563, 419] width 524 height 16
click at [411, 413] on p at bounding box center [563, 419] width 524 height 16
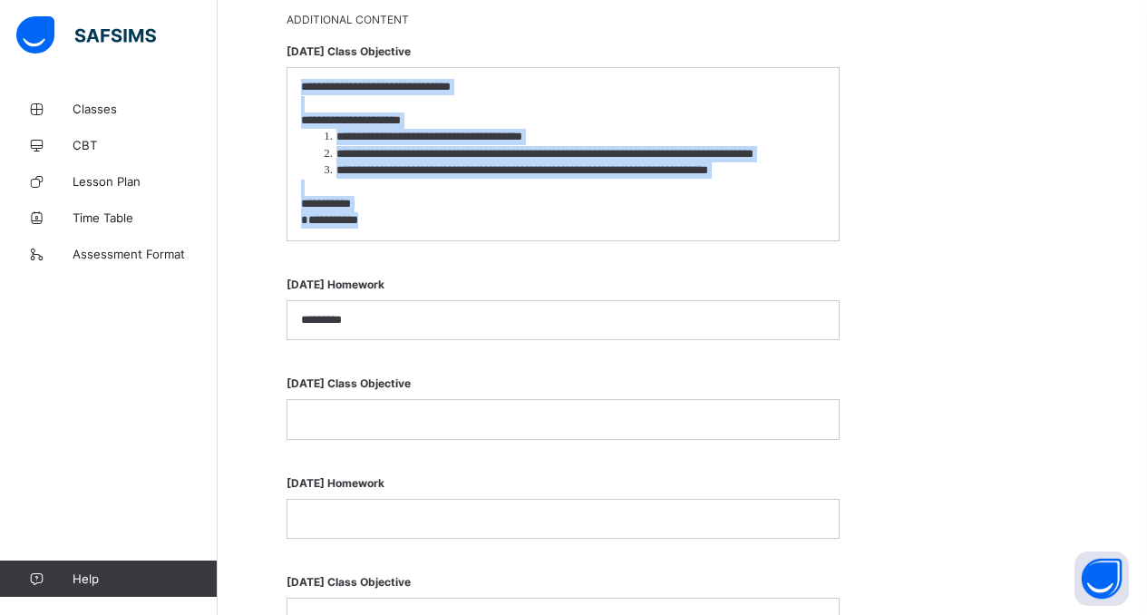
drag, startPoint x: 299, startPoint y: 84, endPoint x: 402, endPoint y: 254, distance: 198.5
click at [402, 254] on div "**********" at bounding box center [681, 584] width 791 height 1117
copy div "**********"
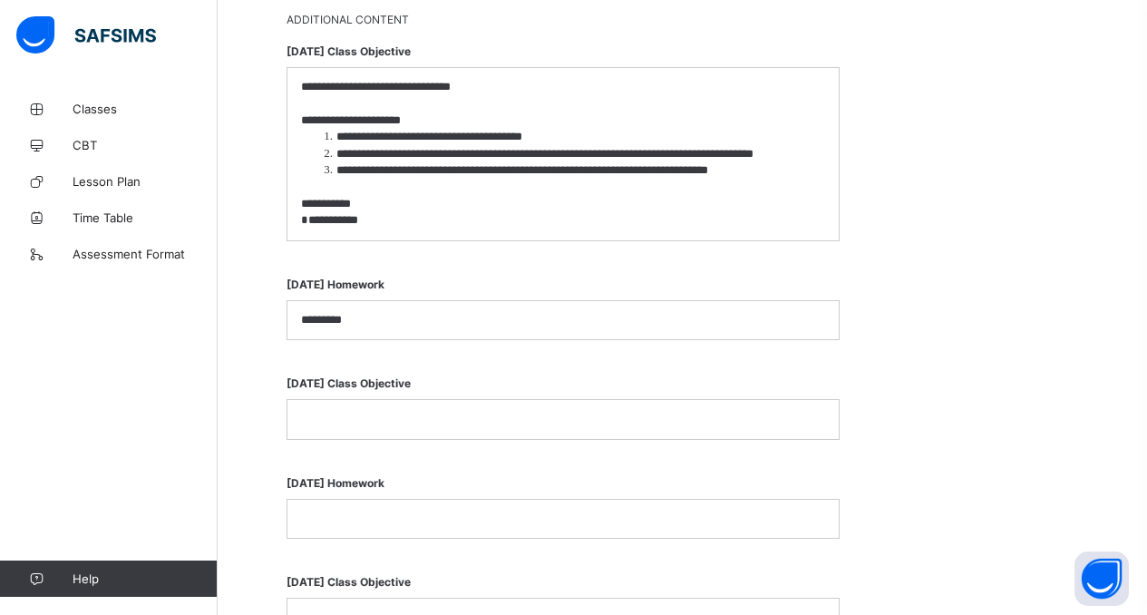
click at [366, 414] on p at bounding box center [563, 419] width 524 height 16
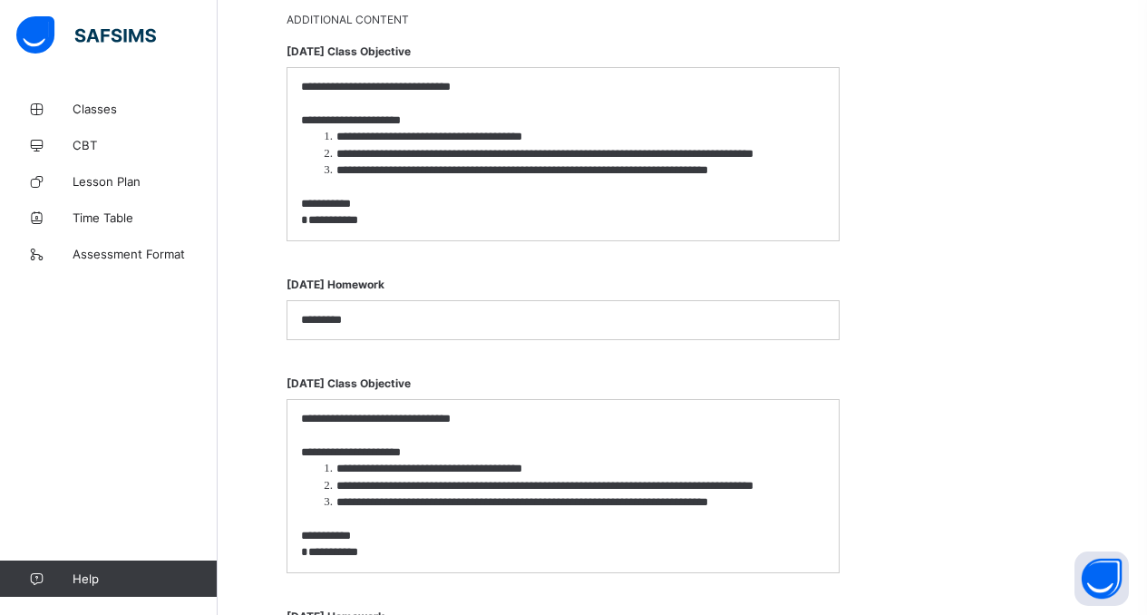
scroll to position [0, 0]
click at [388, 420] on p "**********" at bounding box center [563, 419] width 524 height 16
click at [425, 415] on p "**********" at bounding box center [563, 419] width 524 height 16
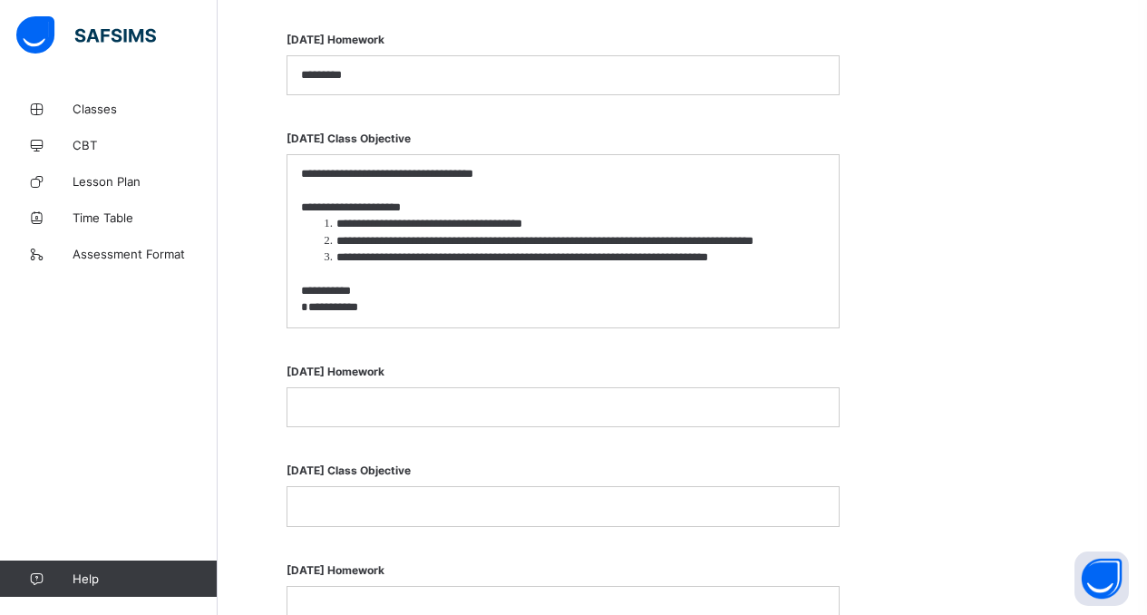
scroll to position [1281, 0]
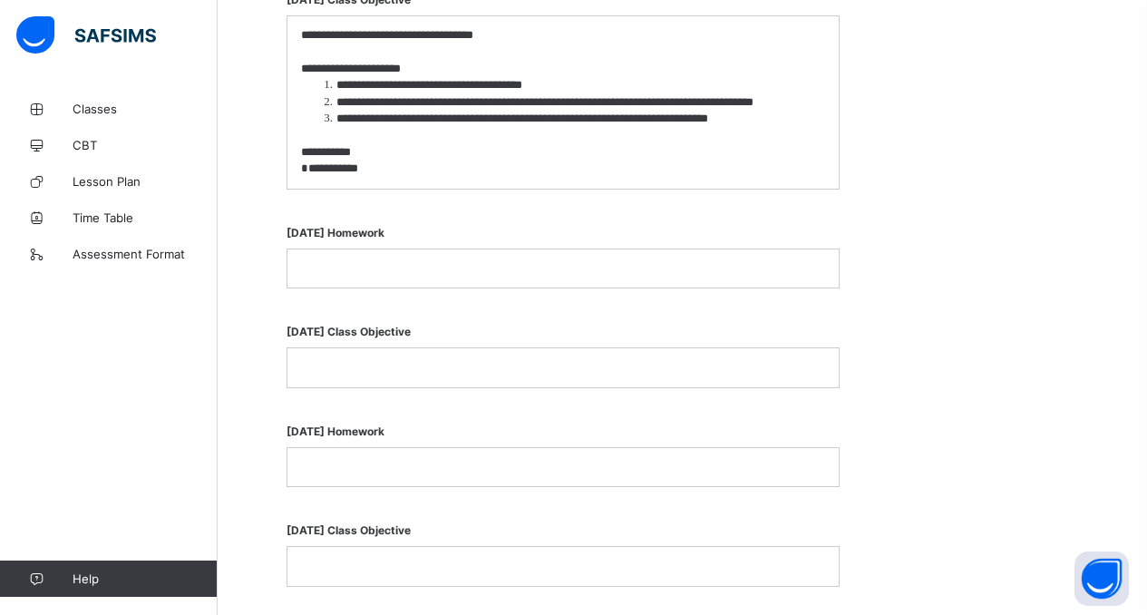
click at [368, 66] on p "**********" at bounding box center [563, 69] width 524 height 16
click at [356, 100] on li "**********" at bounding box center [572, 102] width 507 height 16
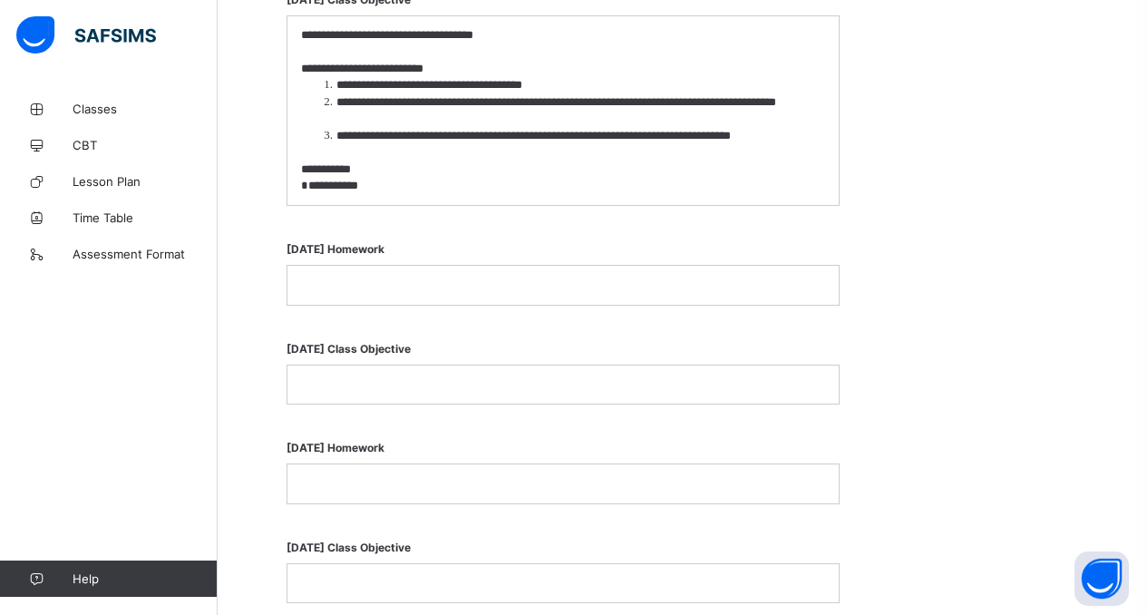
click at [341, 179] on p "**********" at bounding box center [563, 186] width 524 height 16
click at [356, 166] on p "**********" at bounding box center [563, 169] width 524 height 16
click at [353, 184] on p "**********" at bounding box center [563, 186] width 524 height 16
drag, startPoint x: 352, startPoint y: 167, endPoint x: 546, endPoint y: 169, distance: 194.0
click at [353, 167] on p "**********" at bounding box center [563, 169] width 524 height 16
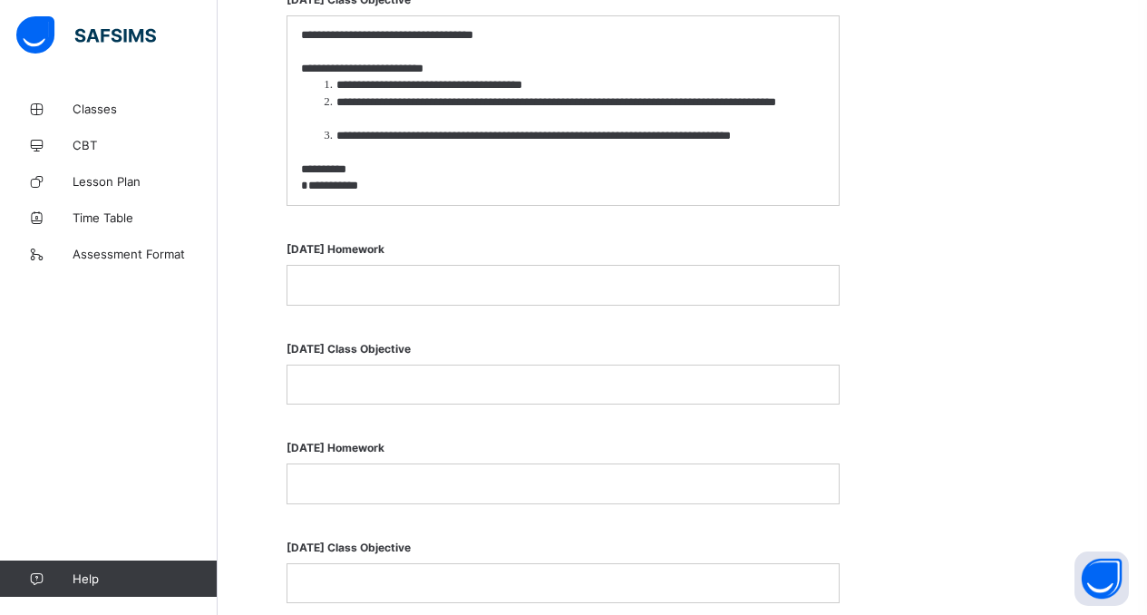
click at [382, 183] on p "**********" at bounding box center [563, 186] width 524 height 16
click at [337, 281] on p at bounding box center [563, 284] width 524 height 16
click at [474, 205] on div "**********" at bounding box center [562, 95] width 553 height 240
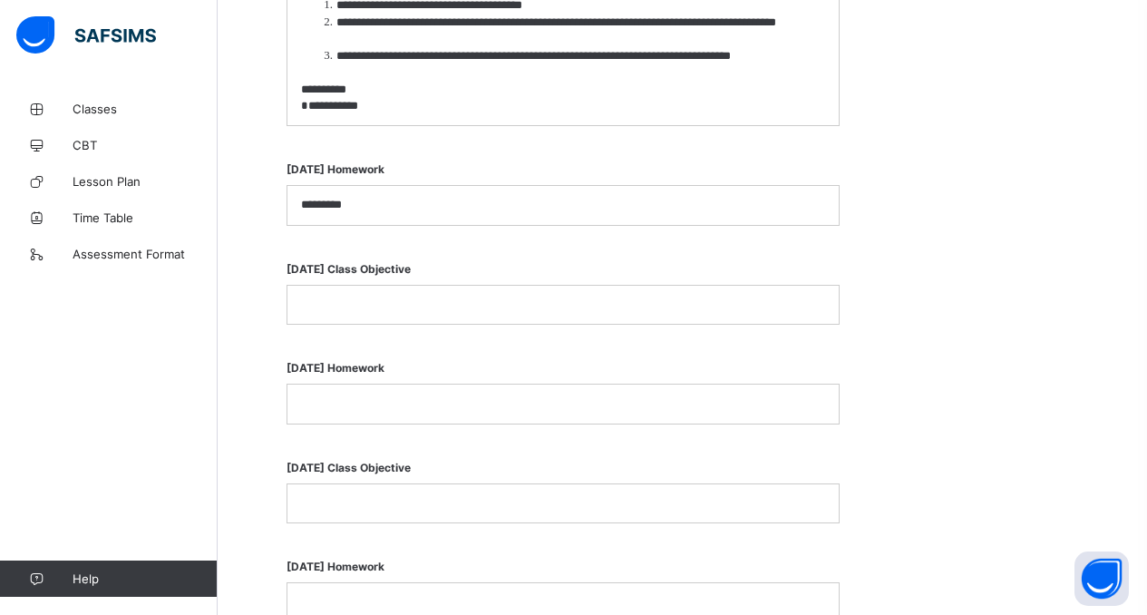
scroll to position [902, 0]
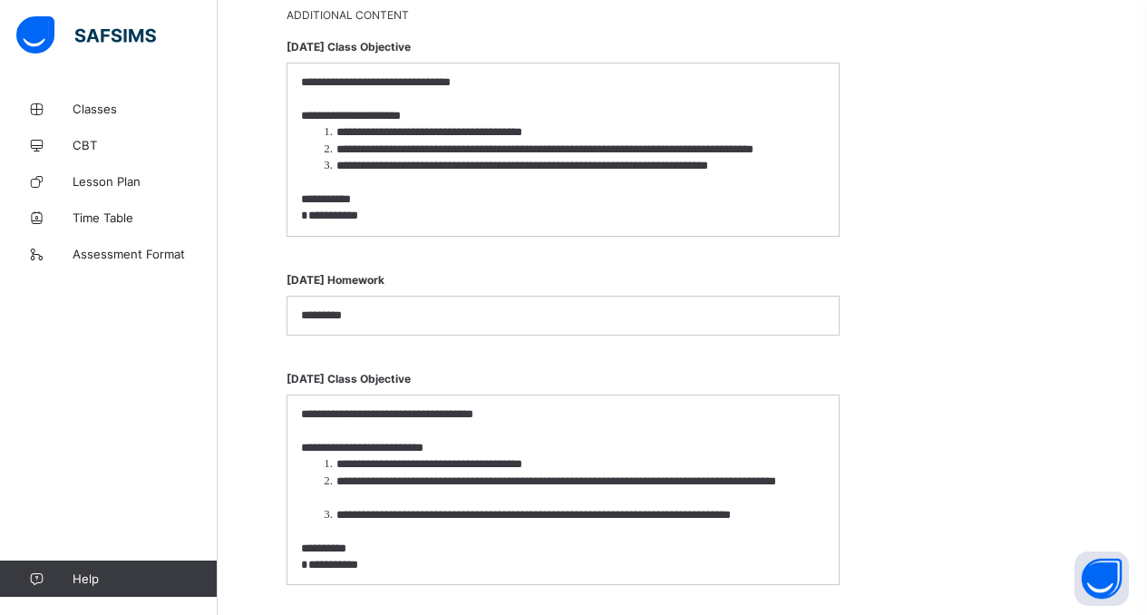
click at [475, 228] on div "**********" at bounding box center [562, 149] width 551 height 172
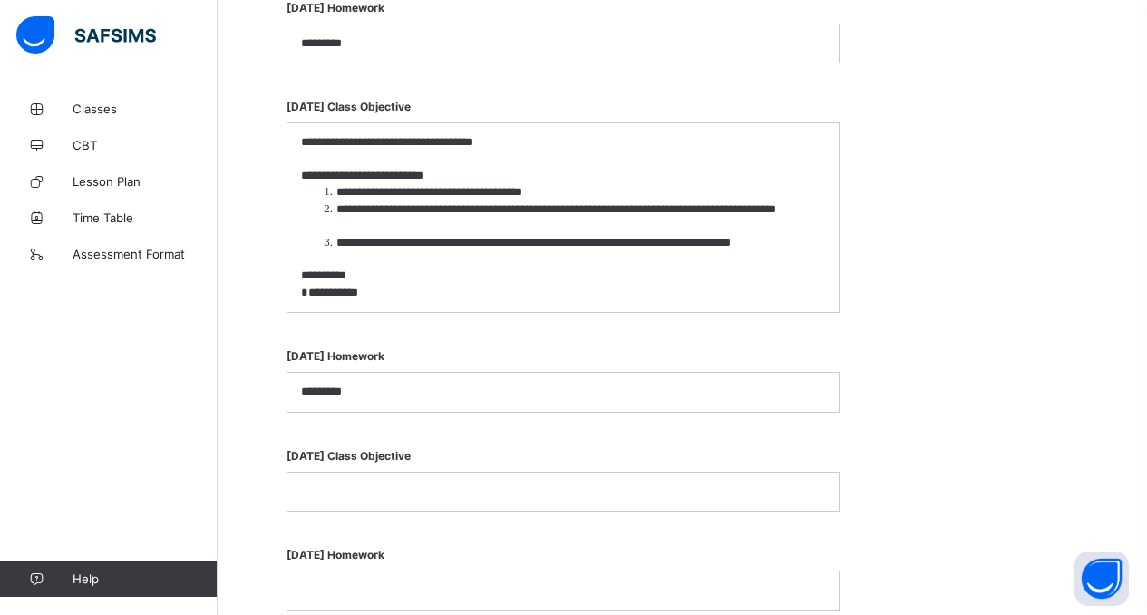
scroll to position [1224, 0]
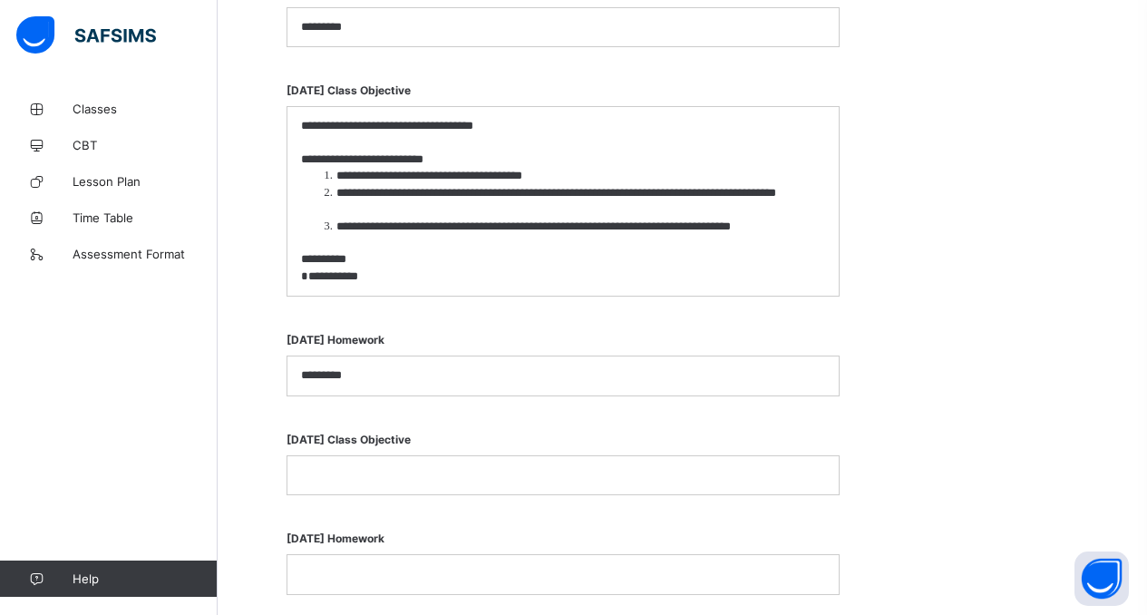
click at [424, 272] on p "**********" at bounding box center [563, 276] width 524 height 16
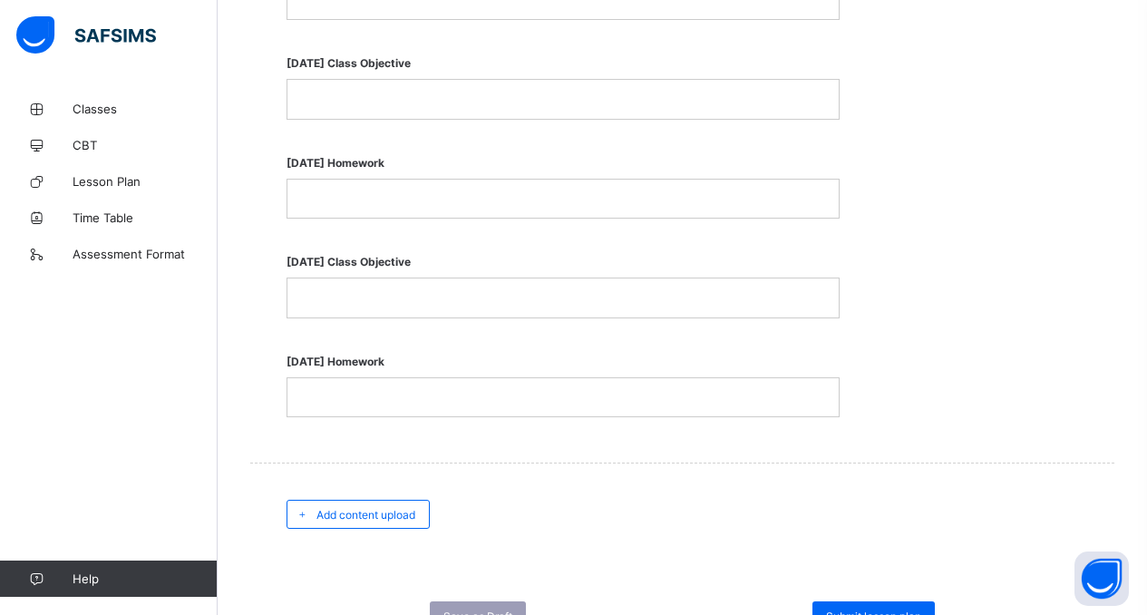
scroll to position [1848, 0]
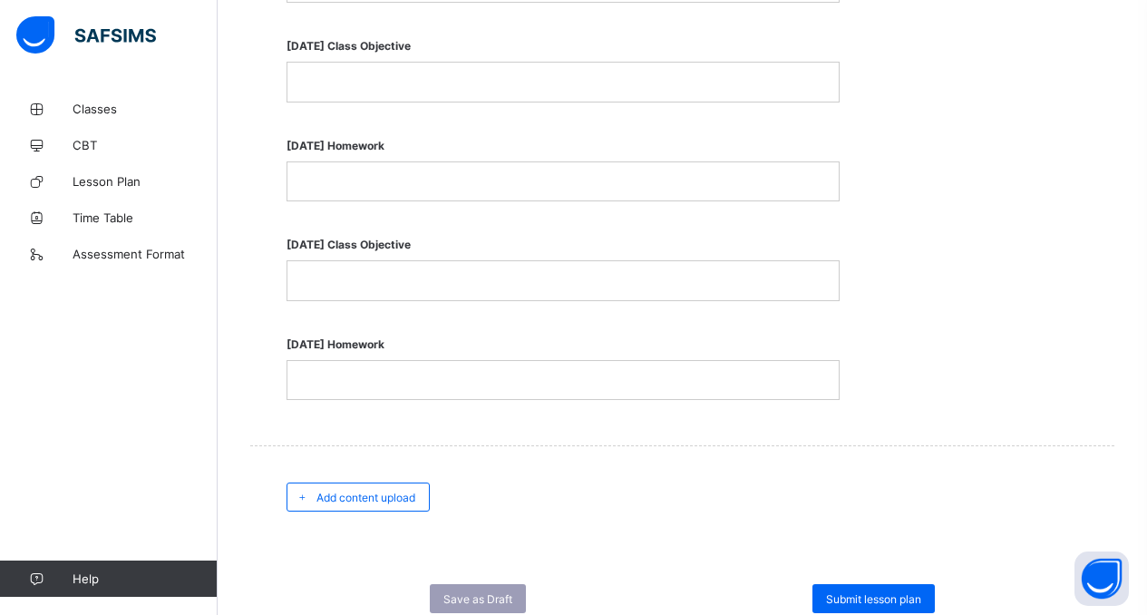
click at [344, 73] on p at bounding box center [563, 81] width 524 height 16
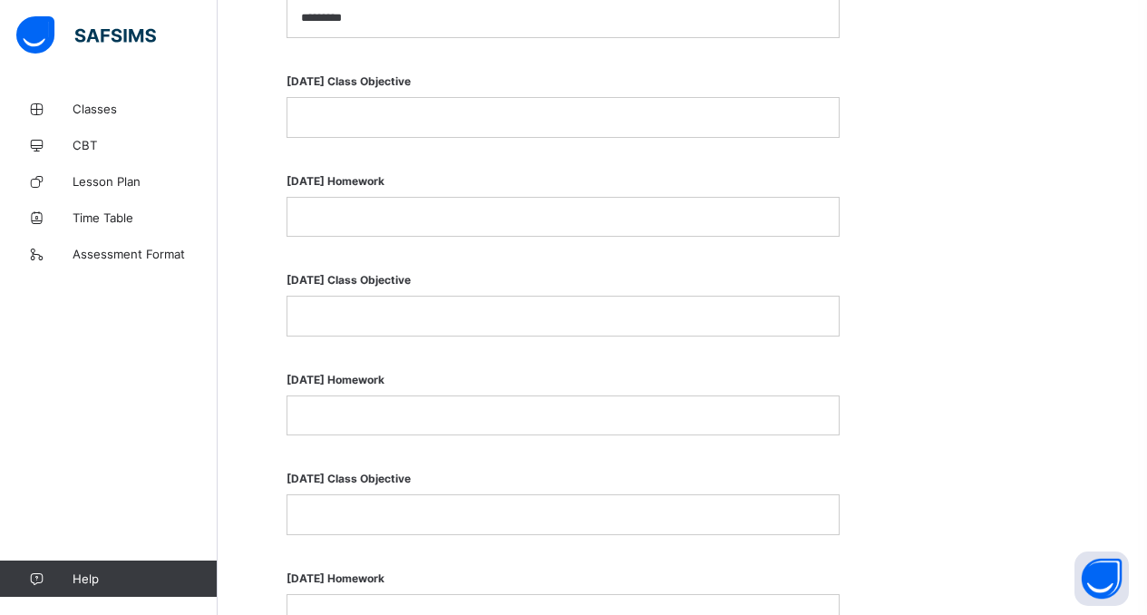
scroll to position [1528, 0]
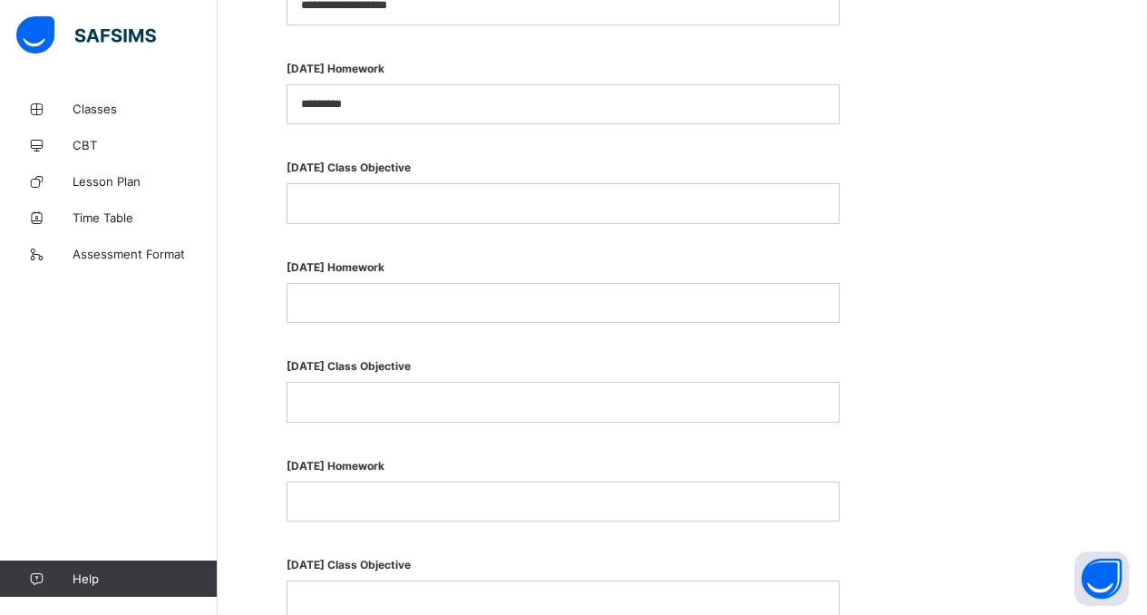
click at [398, 218] on div at bounding box center [562, 203] width 551 height 38
click at [372, 198] on p at bounding box center [563, 203] width 524 height 16
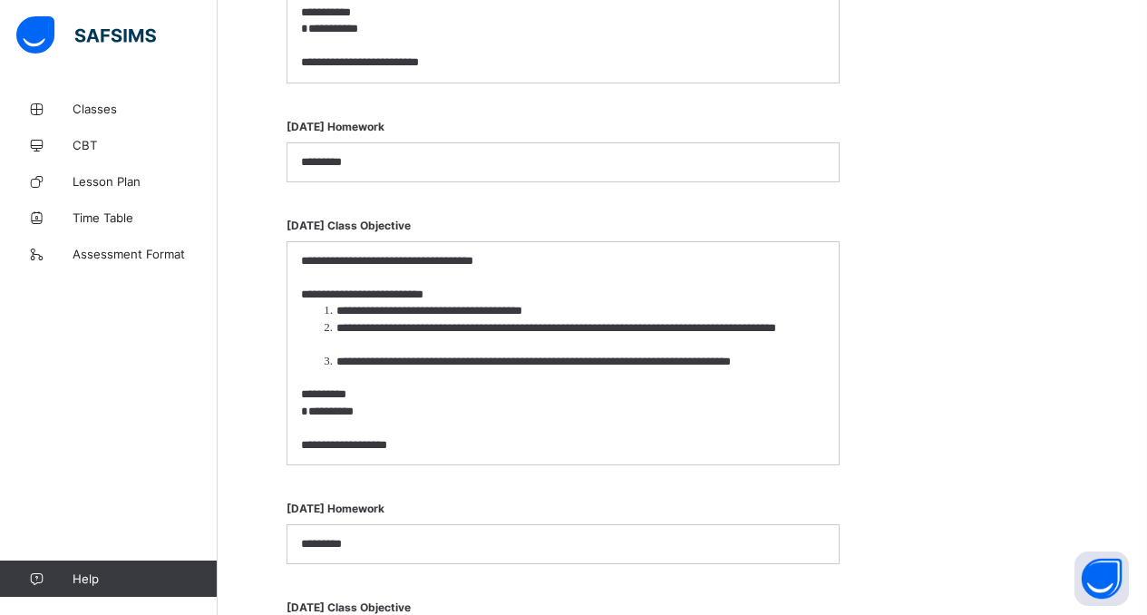
scroll to position [1079, 0]
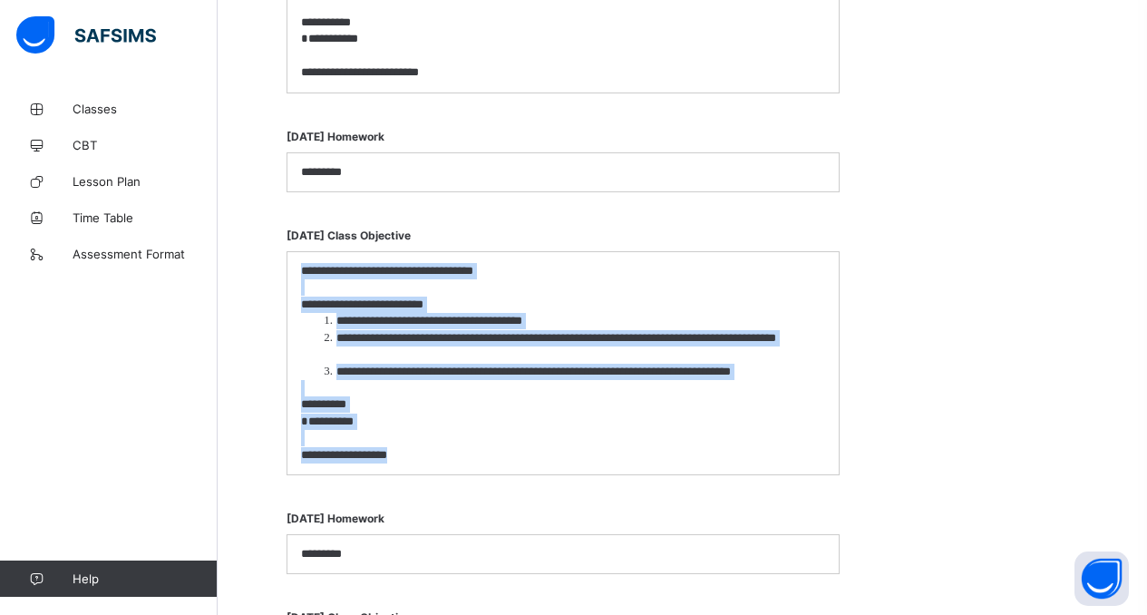
drag, startPoint x: 297, startPoint y: 267, endPoint x: 465, endPoint y: 466, distance: 259.8
click at [465, 466] on div "**********" at bounding box center [562, 363] width 551 height 222
copy div "**********"
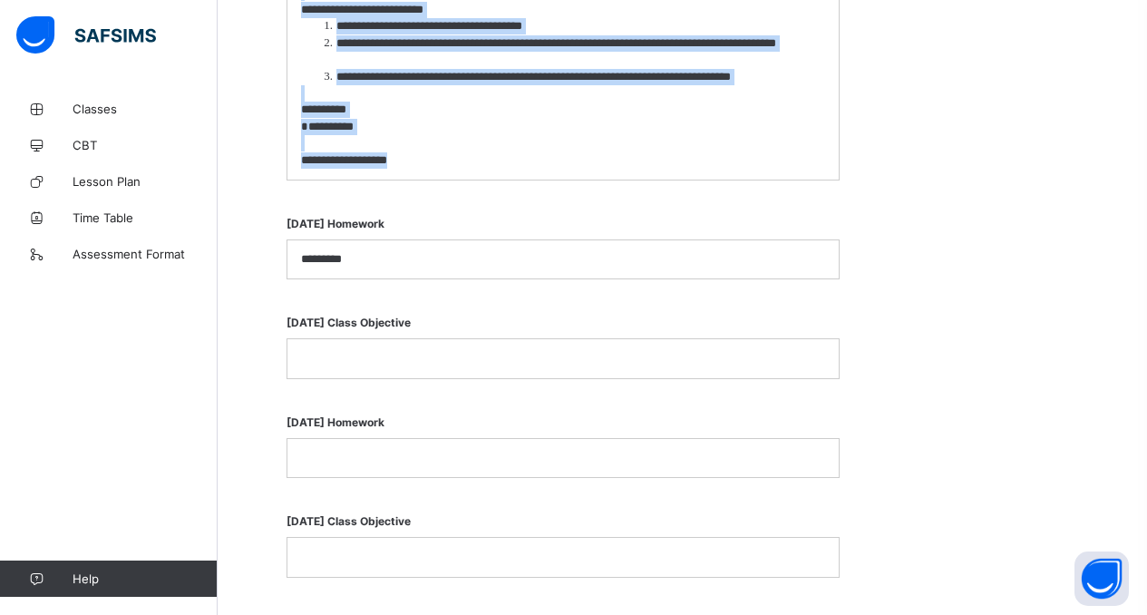
scroll to position [1468, 0]
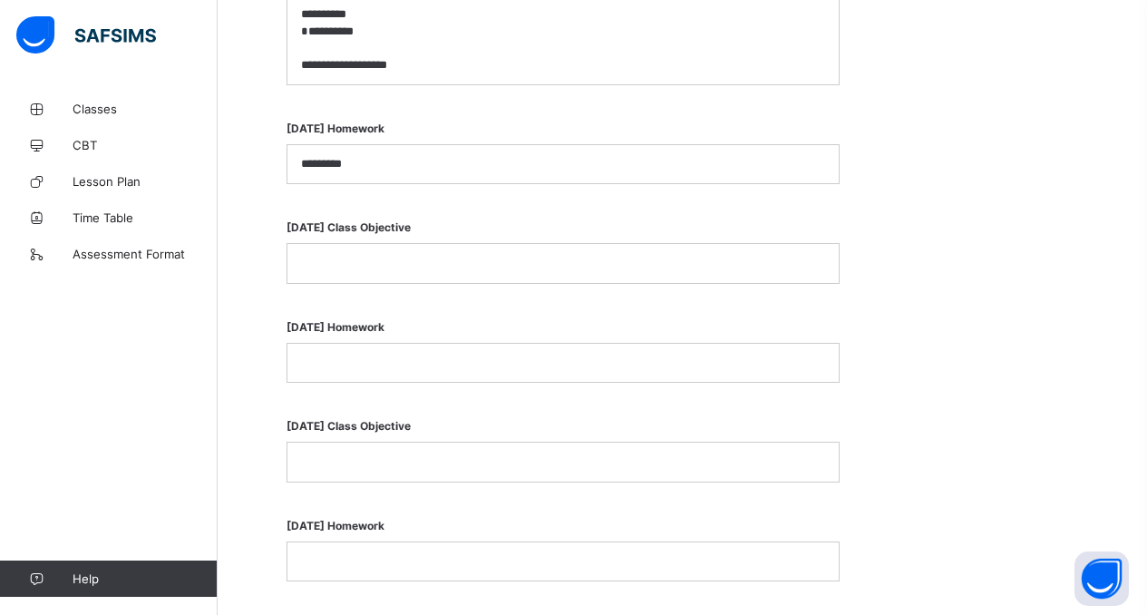
click at [316, 265] on p at bounding box center [563, 263] width 524 height 16
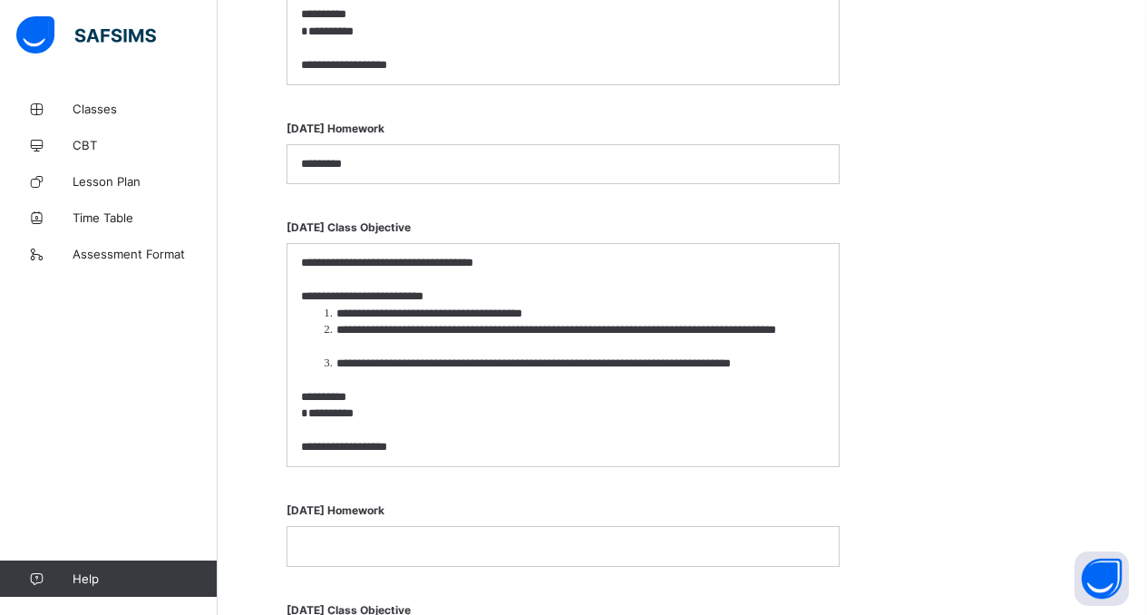
click at [392, 261] on p "**********" at bounding box center [563, 263] width 524 height 16
click at [410, 263] on p "**********" at bounding box center [563, 263] width 524 height 16
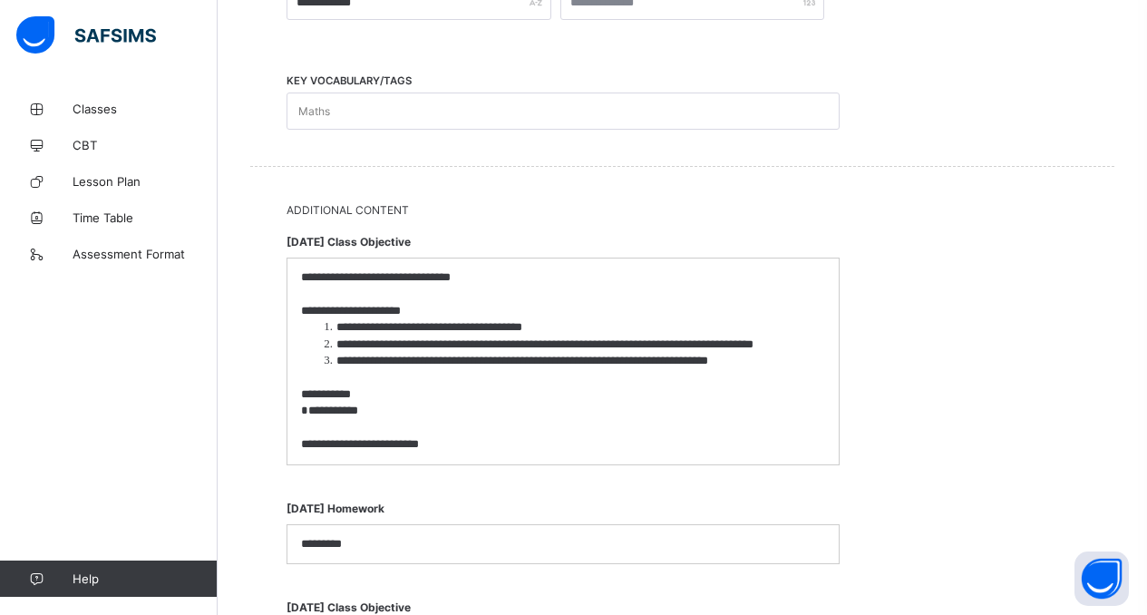
scroll to position [745, 0]
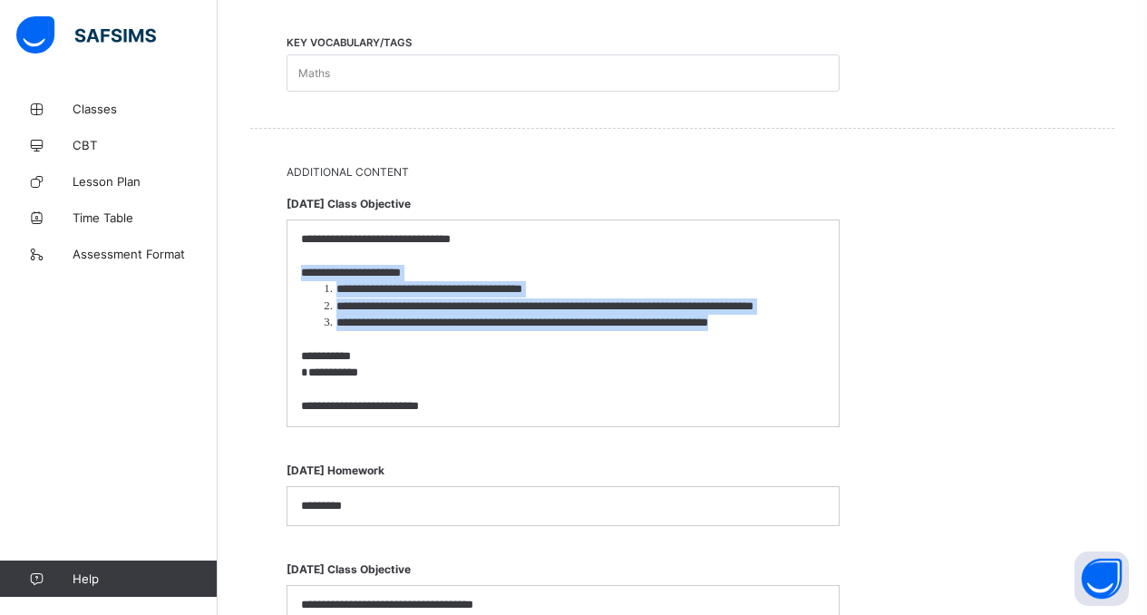
drag, startPoint x: 303, startPoint y: 272, endPoint x: 756, endPoint y: 324, distance: 456.2
click at [756, 324] on div "**********" at bounding box center [562, 322] width 551 height 205
copy div "**********"
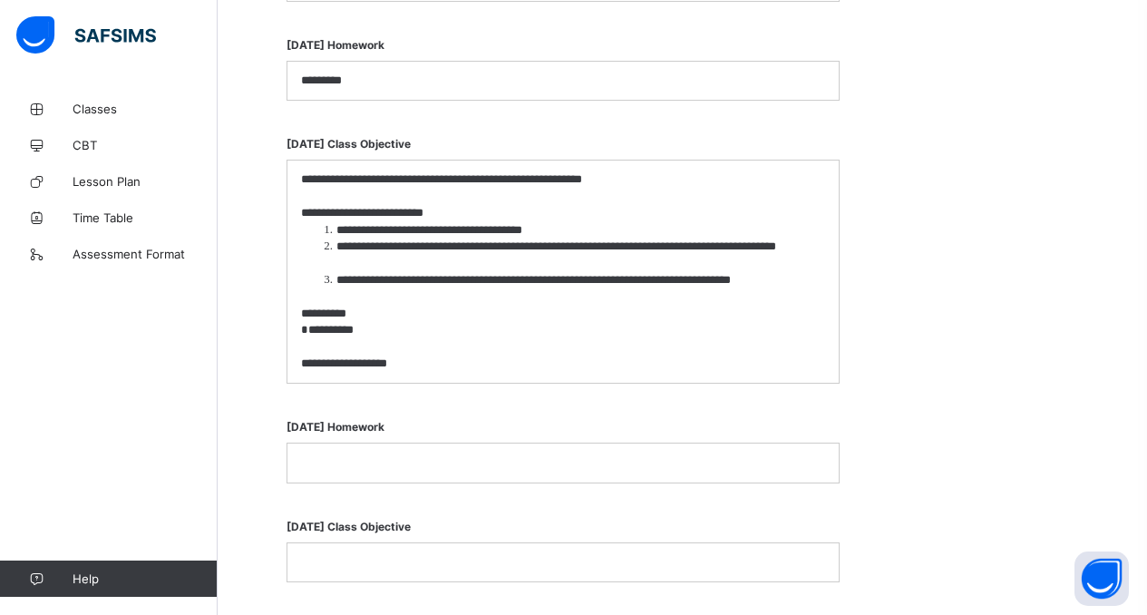
scroll to position [1570, 0]
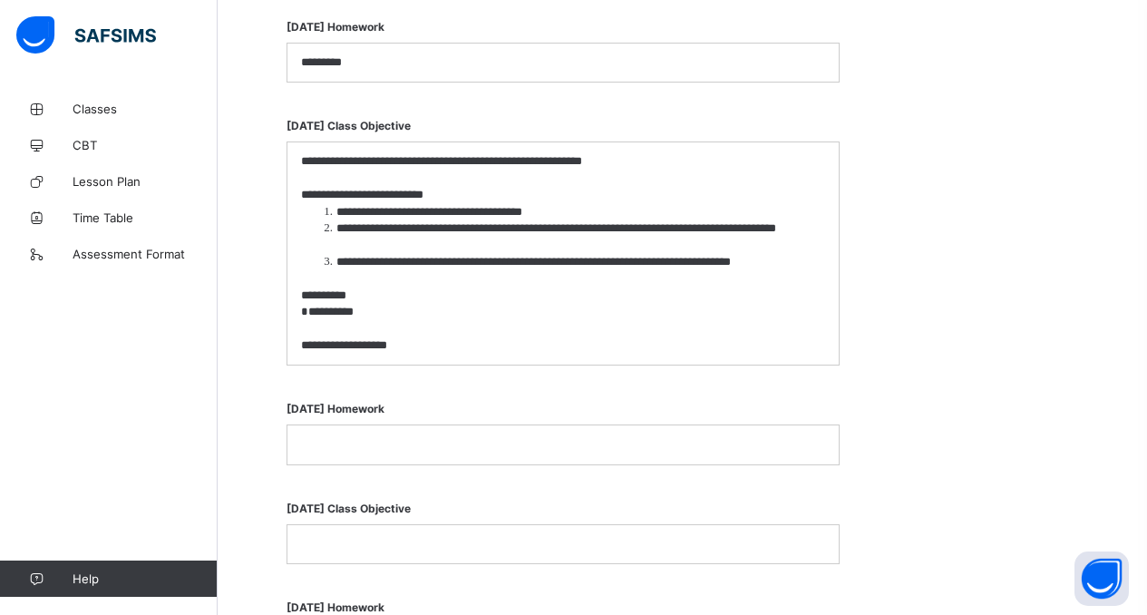
click at [307, 178] on p at bounding box center [563, 178] width 524 height 16
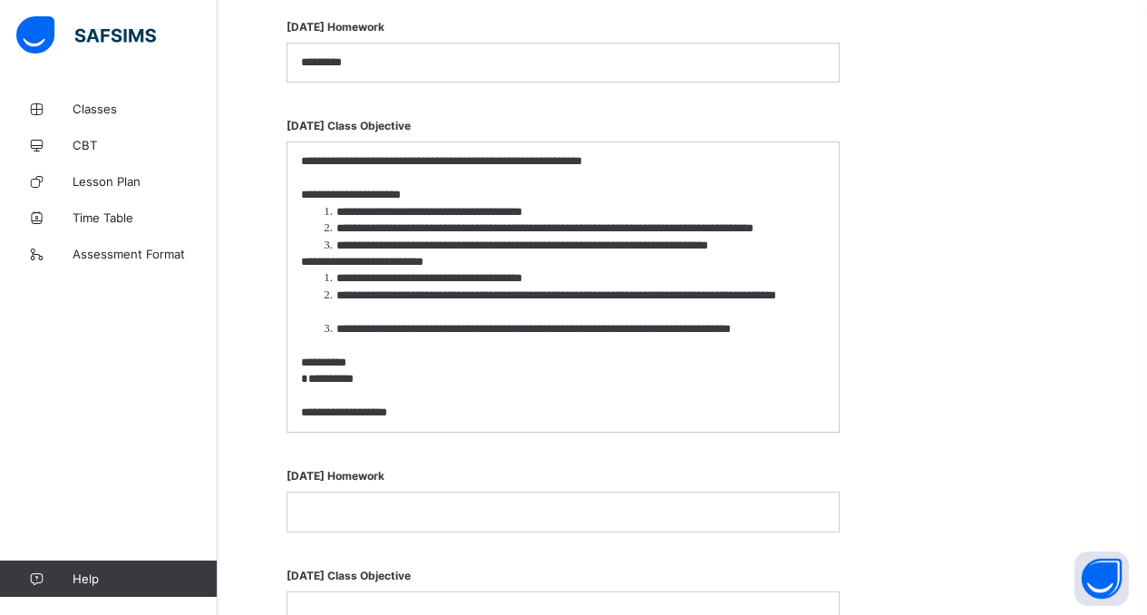
scroll to position [0, 0]
drag, startPoint x: 376, startPoint y: 381, endPoint x: 273, endPoint y: 353, distance: 107.1
click at [273, 353] on div "**********" at bounding box center [682, 139] width 864 height 1670
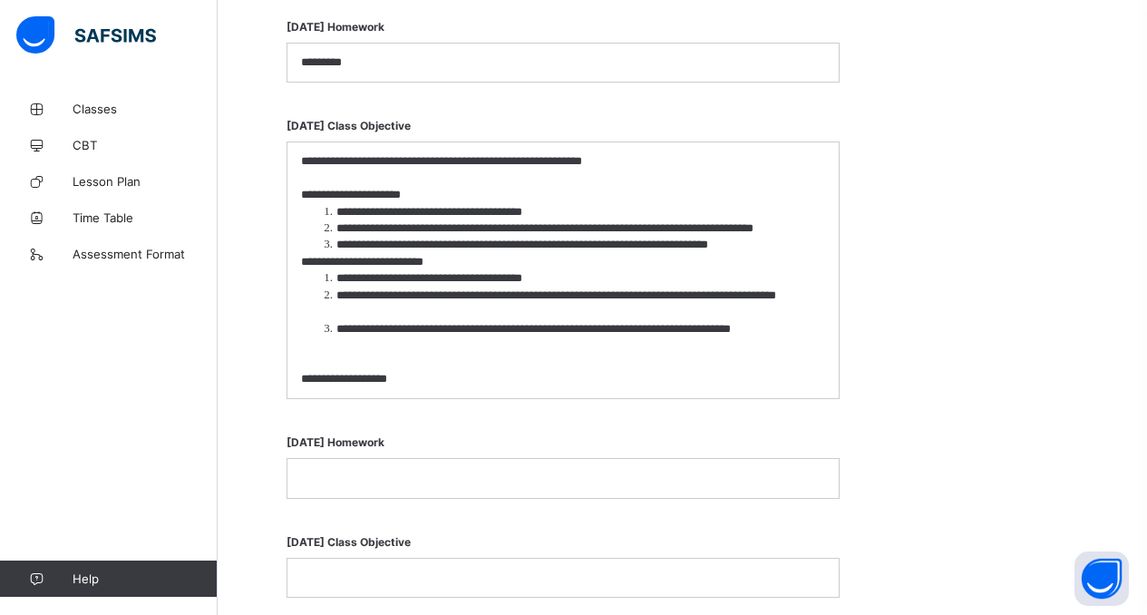
click at [414, 378] on p "**********" at bounding box center [563, 379] width 524 height 16
click at [334, 470] on p at bounding box center [563, 478] width 524 height 16
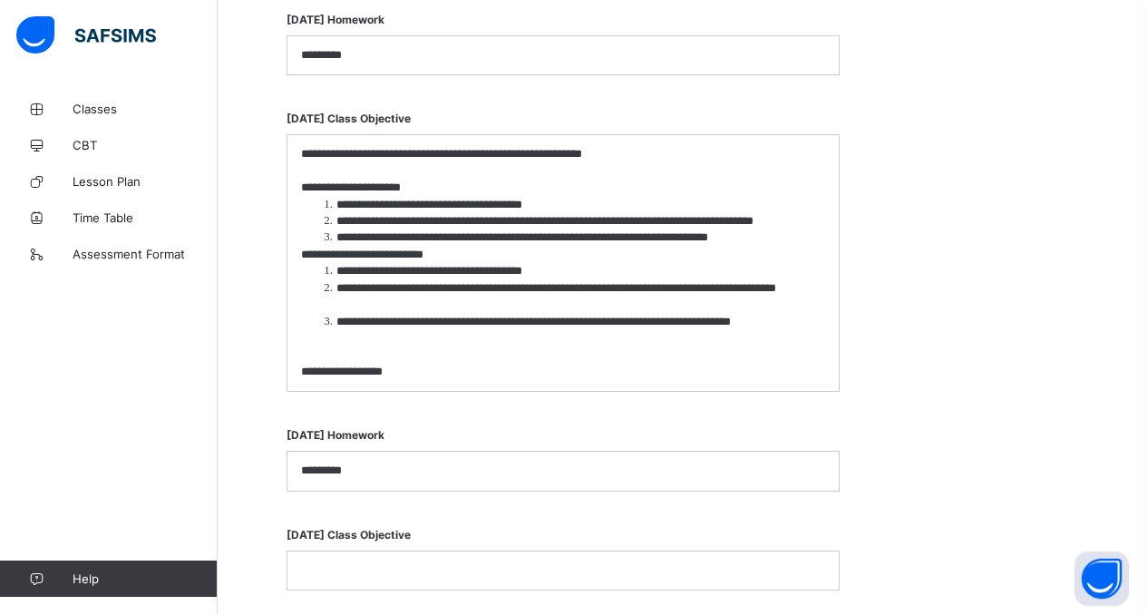
scroll to position [1713, 0]
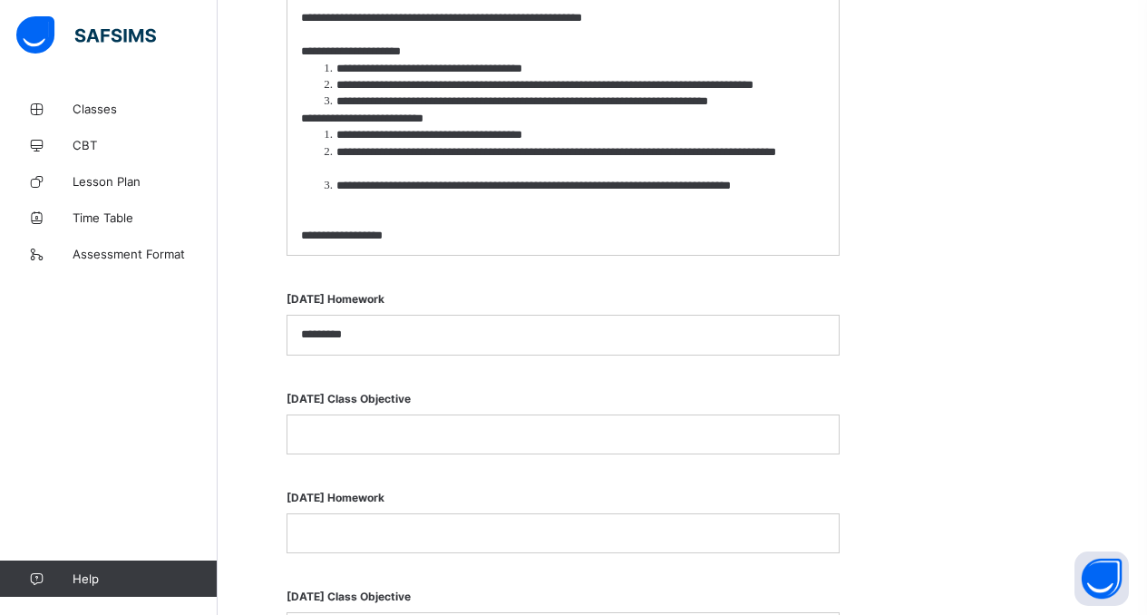
click at [457, 430] on p at bounding box center [563, 434] width 524 height 16
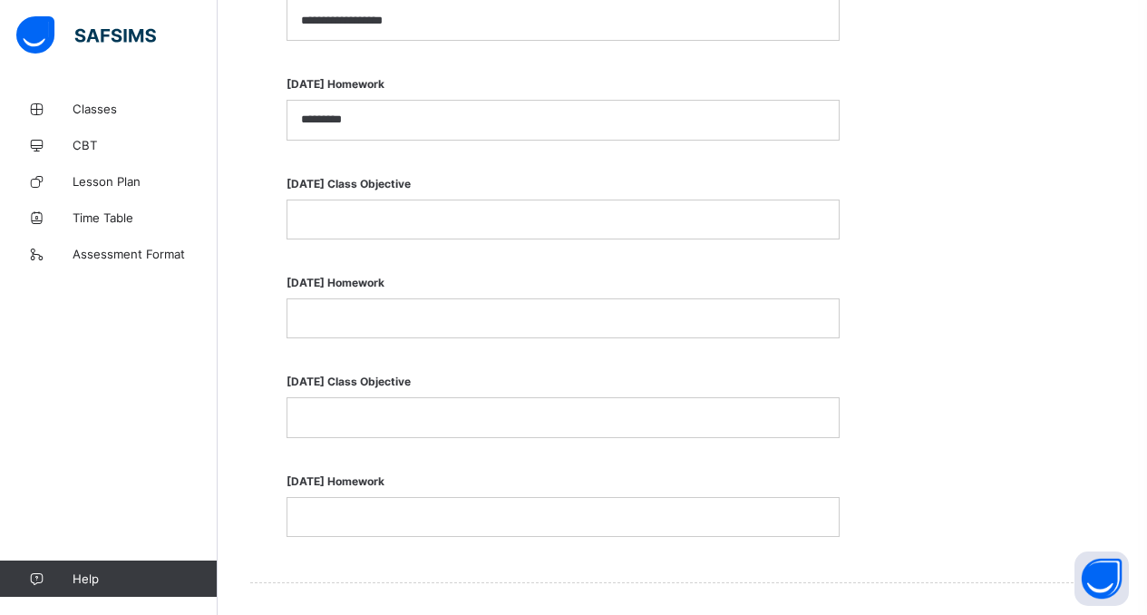
scroll to position [1940, 0]
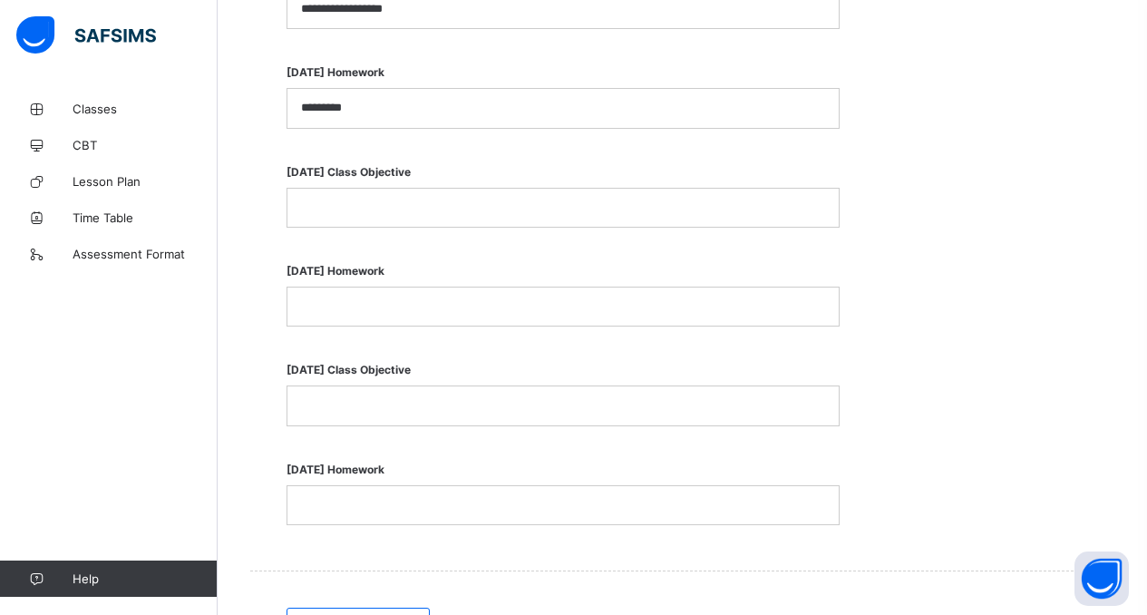
click at [390, 208] on p at bounding box center [563, 207] width 524 height 16
click at [401, 199] on p at bounding box center [563, 207] width 524 height 16
click at [321, 298] on p at bounding box center [563, 306] width 524 height 16
click at [386, 411] on div at bounding box center [562, 405] width 551 height 38
click at [336, 309] on p at bounding box center [563, 306] width 524 height 16
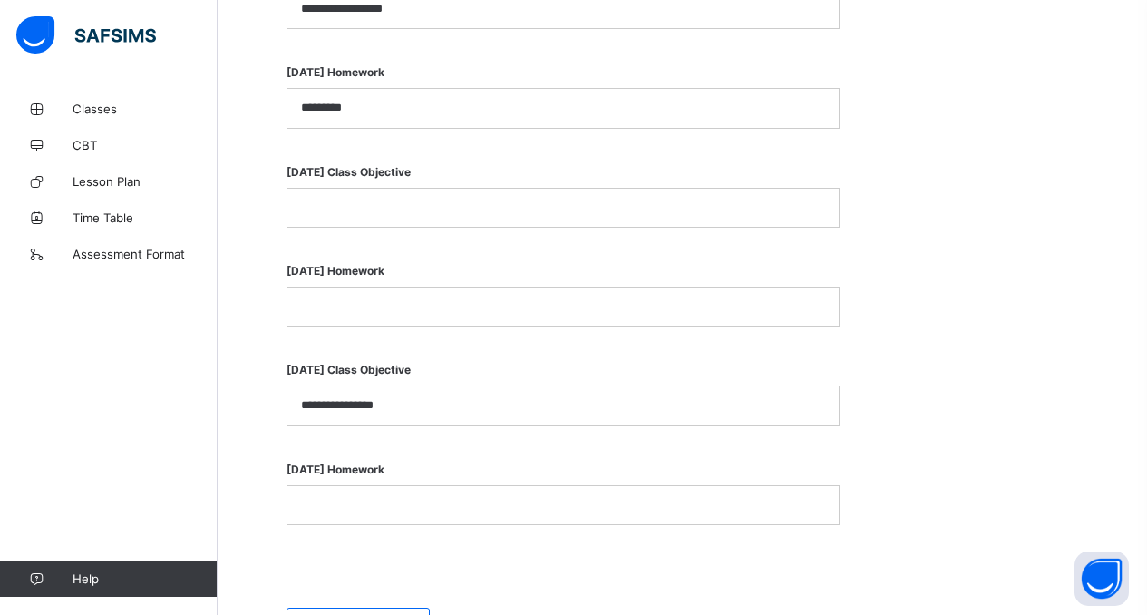
click at [340, 204] on p at bounding box center [563, 207] width 524 height 16
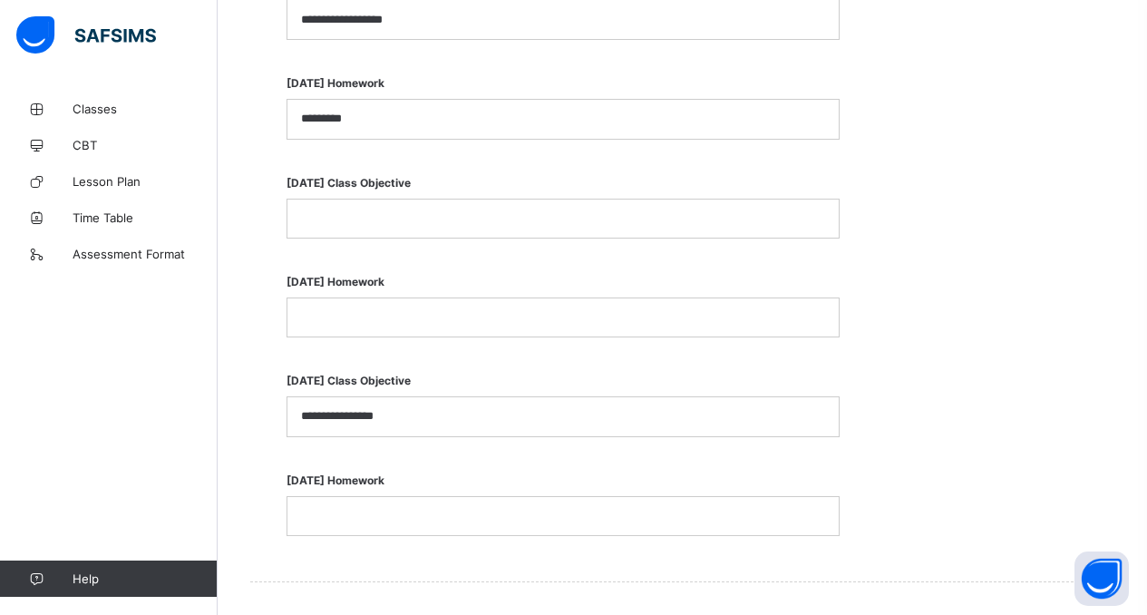
scroll to position [1638, 0]
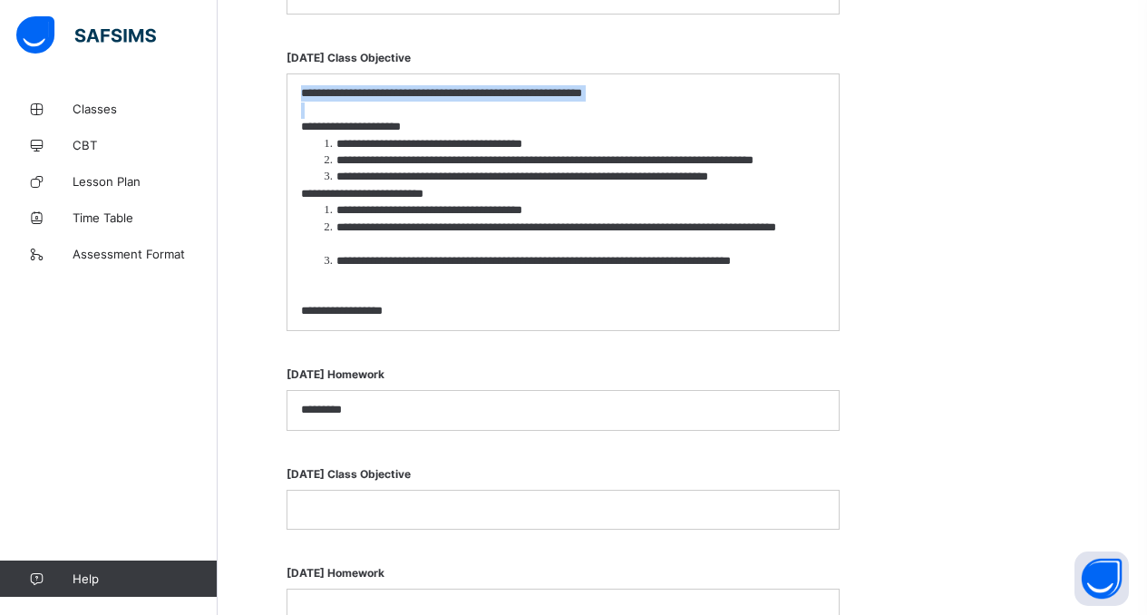
drag, startPoint x: 295, startPoint y: 89, endPoint x: 580, endPoint y: 111, distance: 285.5
click at [580, 111] on div "**********" at bounding box center [562, 202] width 551 height 256
click at [432, 493] on div at bounding box center [562, 509] width 551 height 38
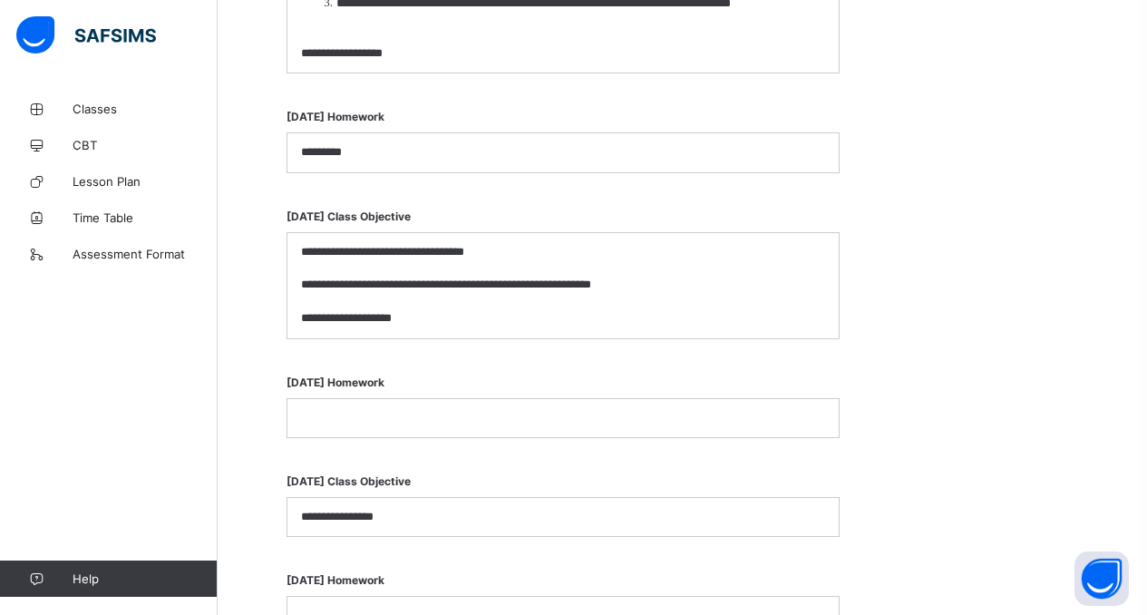
scroll to position [1897, 0]
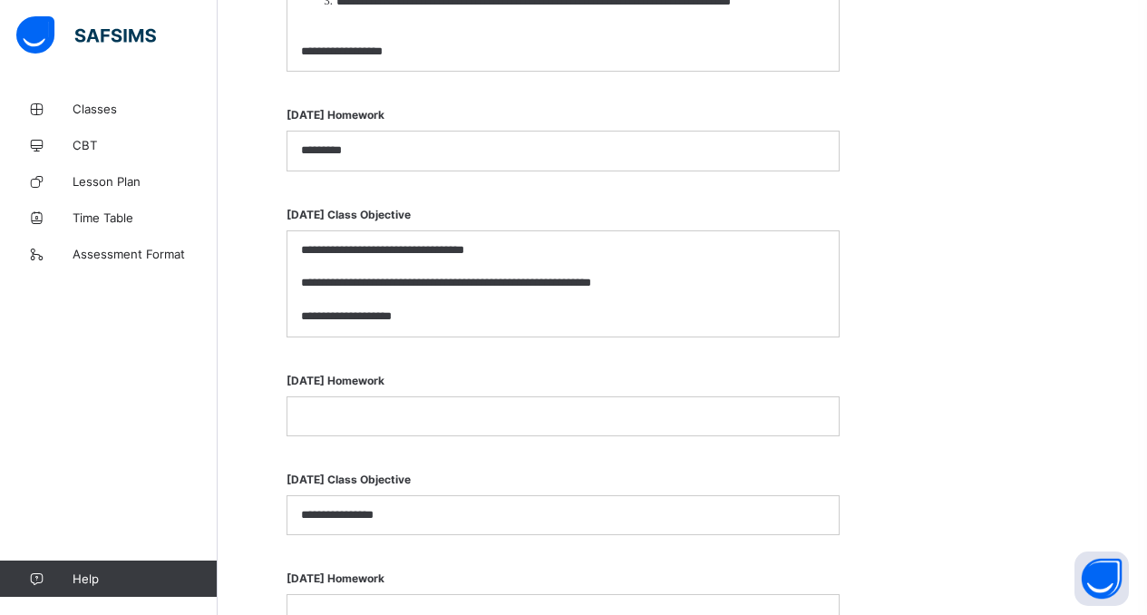
click at [468, 408] on p at bounding box center [563, 416] width 524 height 16
click at [528, 408] on p "**********" at bounding box center [563, 416] width 524 height 16
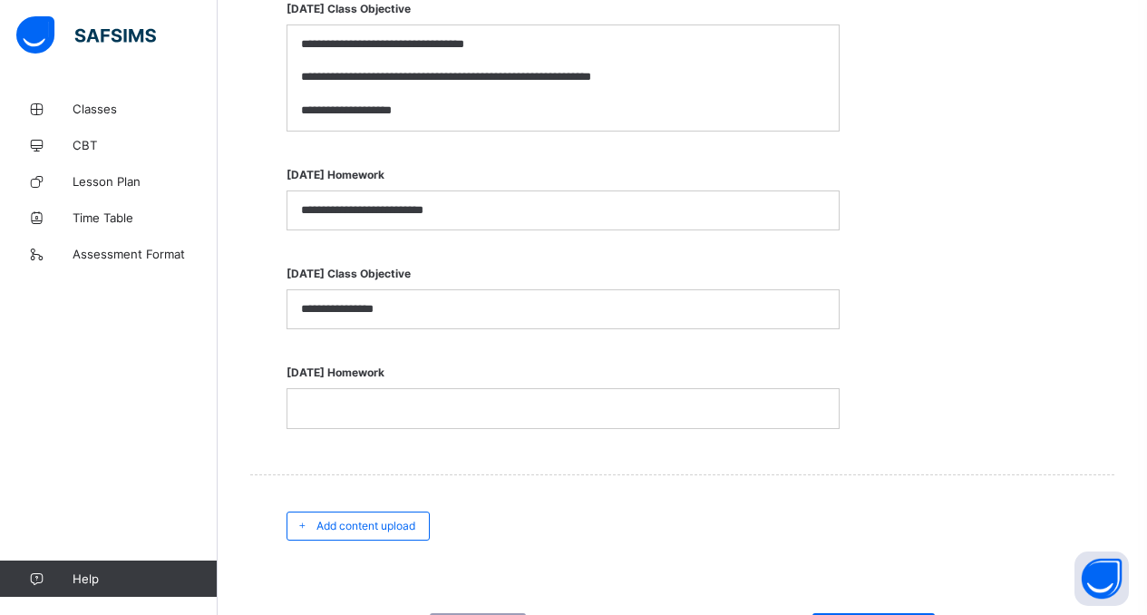
scroll to position [2188, 0]
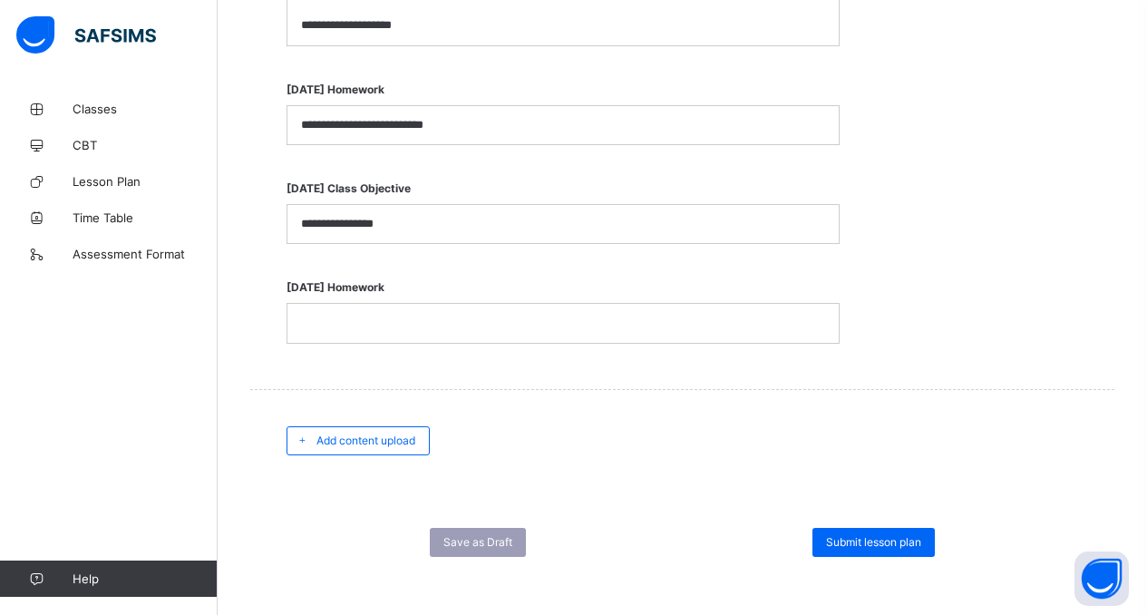
click at [400, 325] on p at bounding box center [563, 323] width 524 height 16
click at [892, 543] on div "Submit lesson plan" at bounding box center [873, 542] width 122 height 29
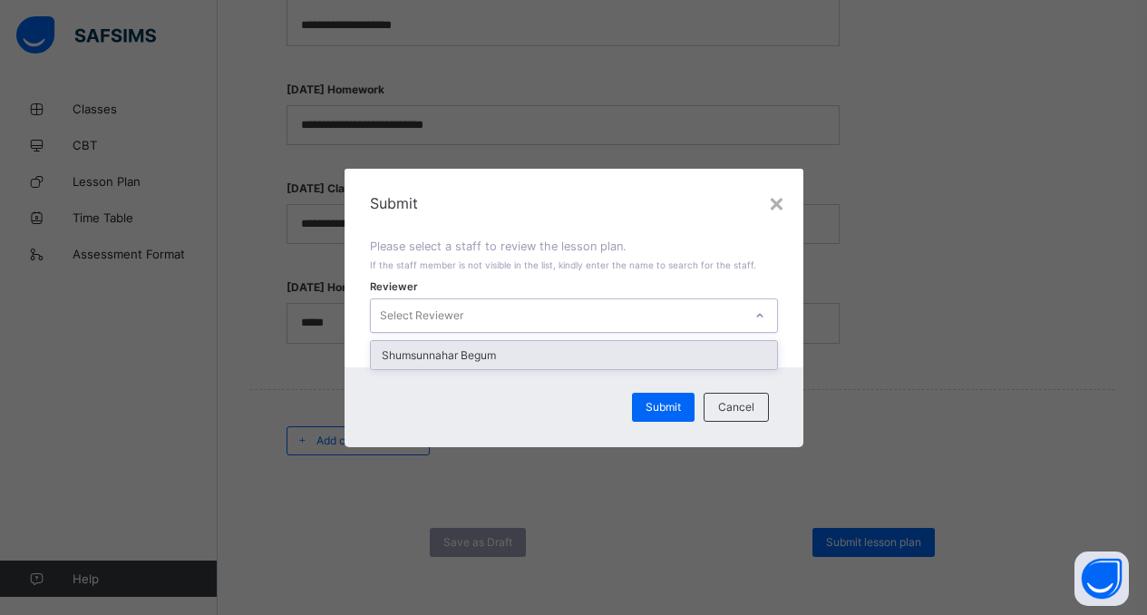
click at [639, 325] on div "Select Reviewer" at bounding box center [557, 315] width 372 height 25
click at [638, 354] on div "Shumsunnahar Begum" at bounding box center [574, 355] width 406 height 28
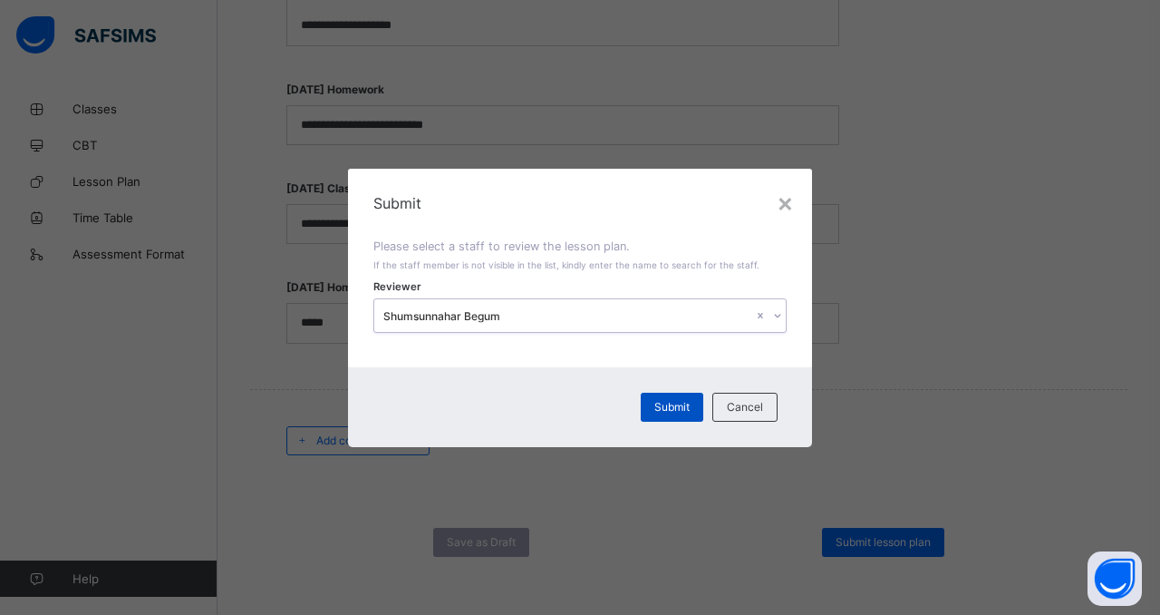
click at [671, 411] on span "Submit" at bounding box center [671, 407] width 35 height 14
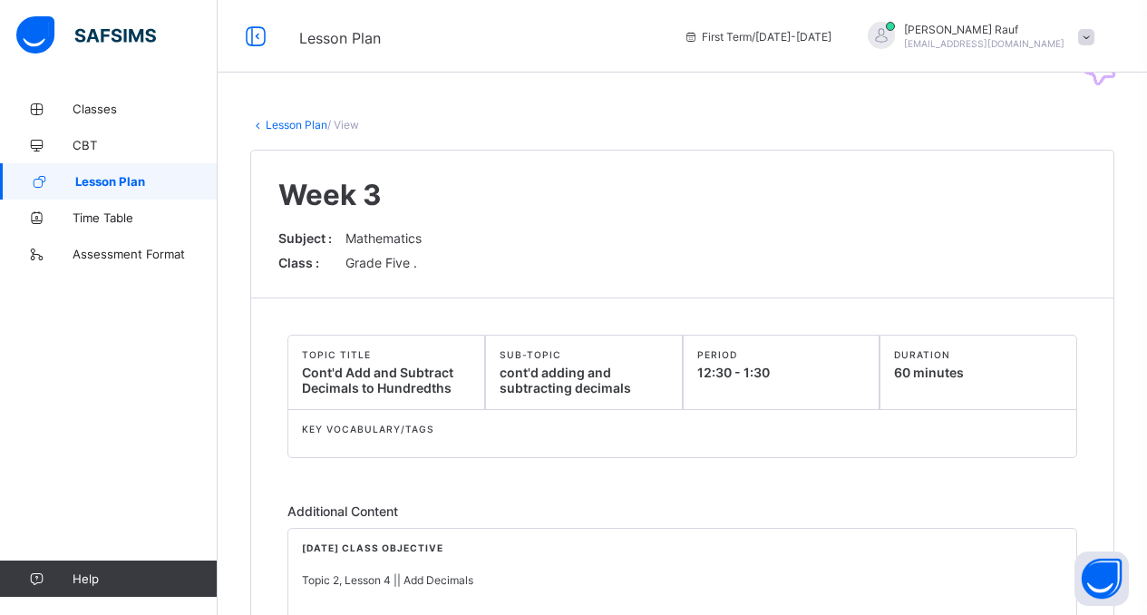
click at [296, 126] on link "Lesson Plan" at bounding box center [297, 125] width 62 height 14
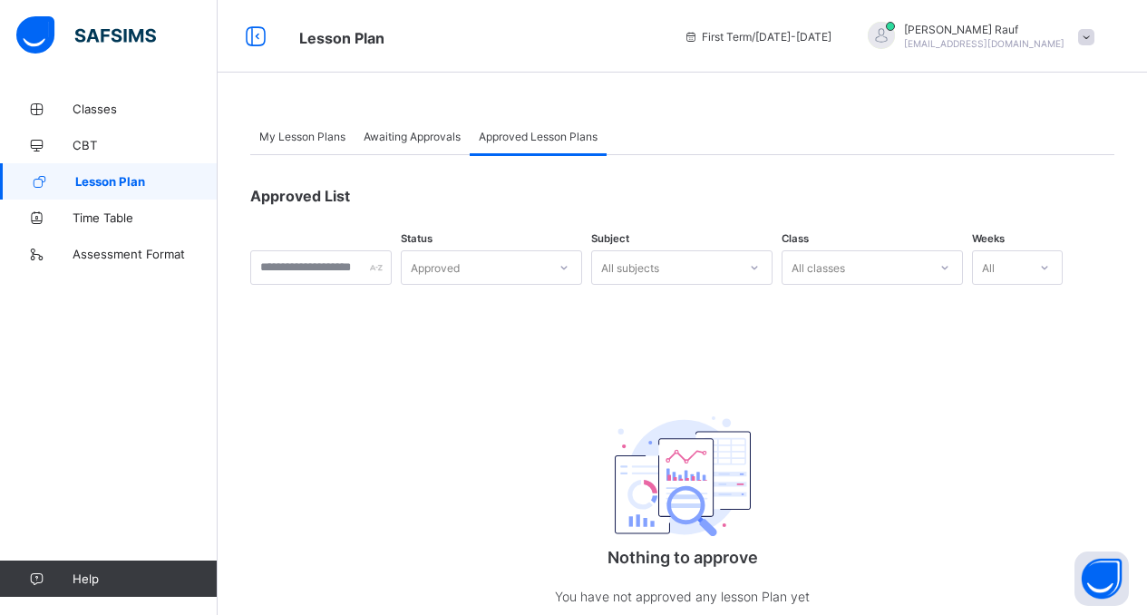
click at [332, 133] on span "My Lesson Plans" at bounding box center [302, 137] width 86 height 14
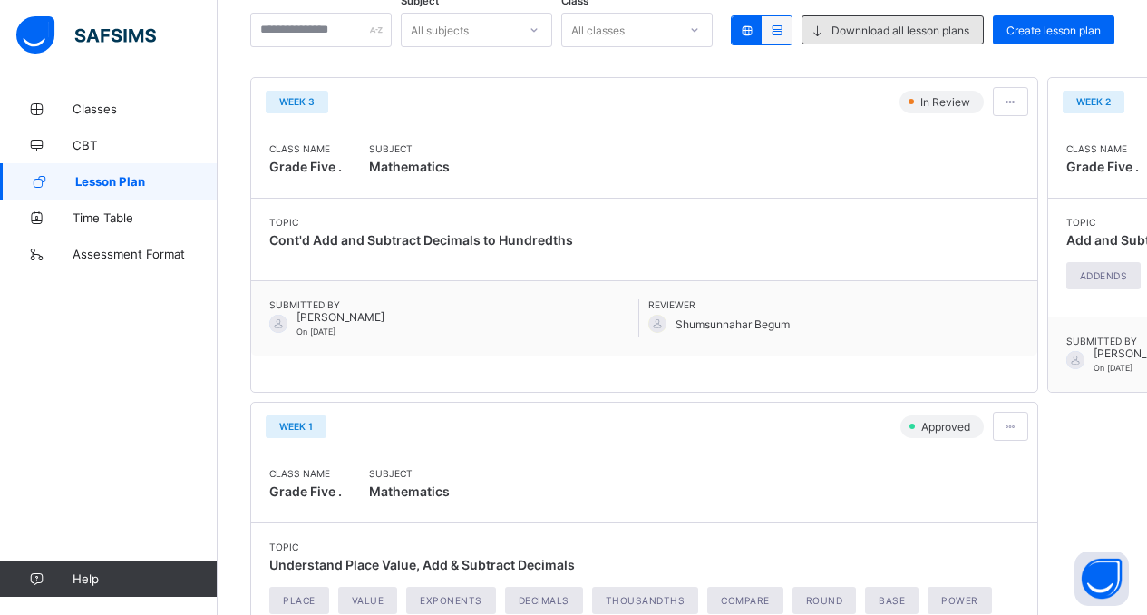
scroll to position [212, 0]
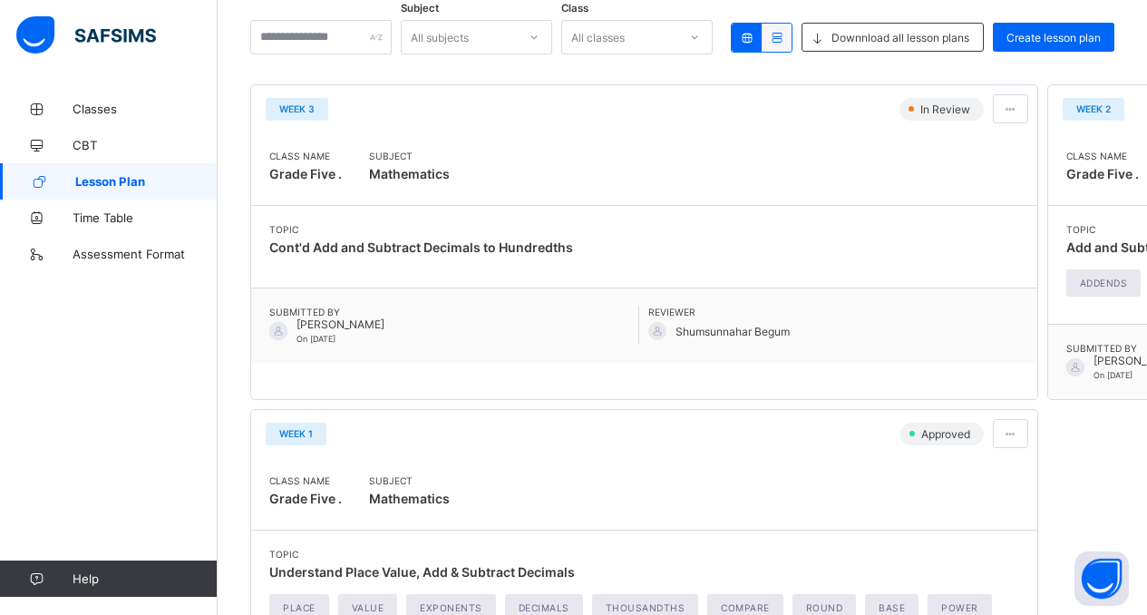
click at [784, 29] on div at bounding box center [776, 38] width 30 height 28
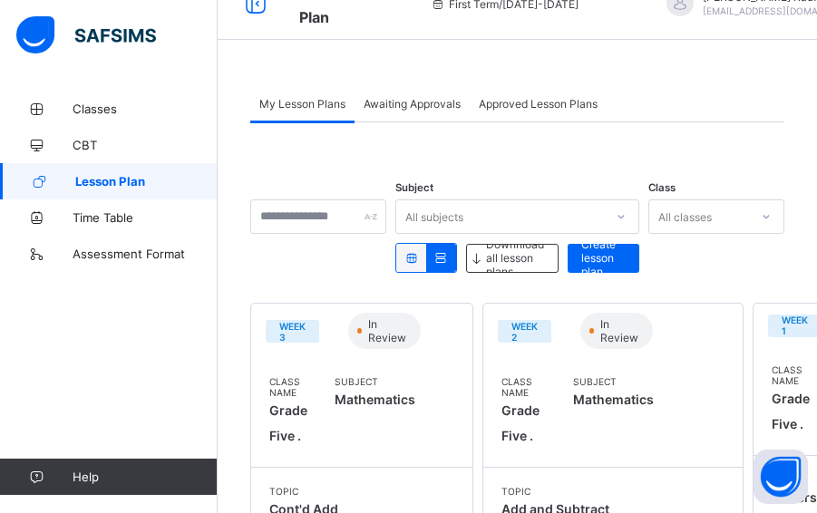
scroll to position [112, 0]
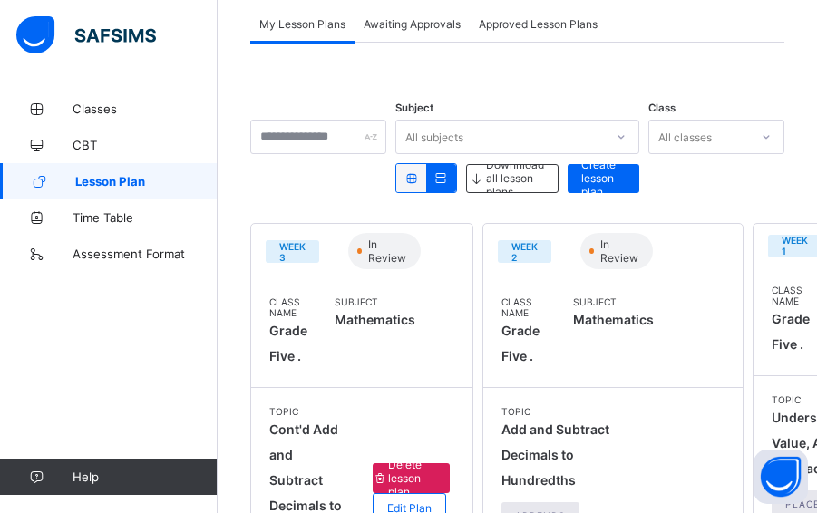
click at [588, 276] on div "Week 2 In Review" at bounding box center [612, 251] width 259 height 54
click at [601, 248] on span "In Review" at bounding box center [621, 250] width 46 height 27
click at [511, 245] on span "Week 2" at bounding box center [524, 252] width 26 height 22
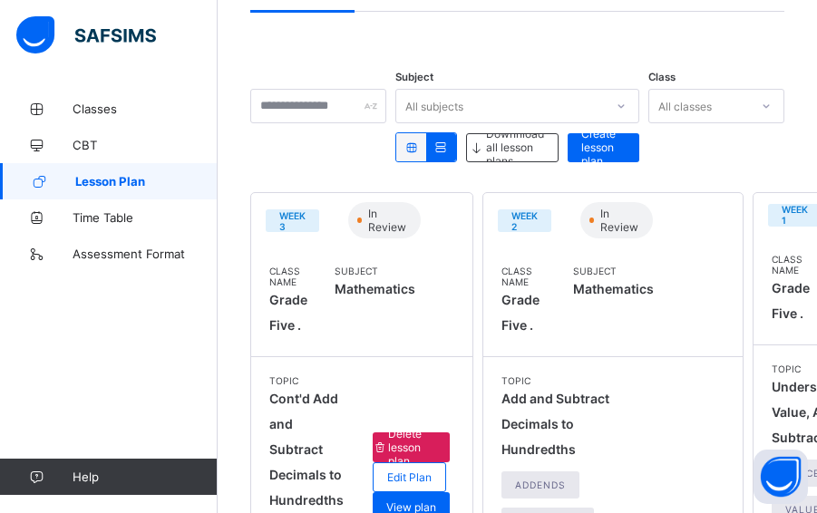
scroll to position [143, 0]
click at [523, 223] on span "Week 2" at bounding box center [524, 221] width 26 height 22
click at [620, 222] on span "In Review" at bounding box center [621, 220] width 46 height 27
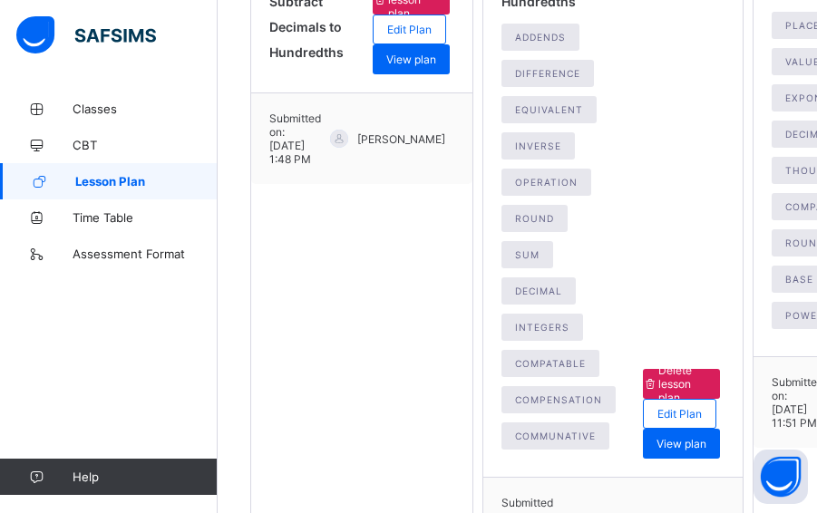
scroll to position [634, 0]
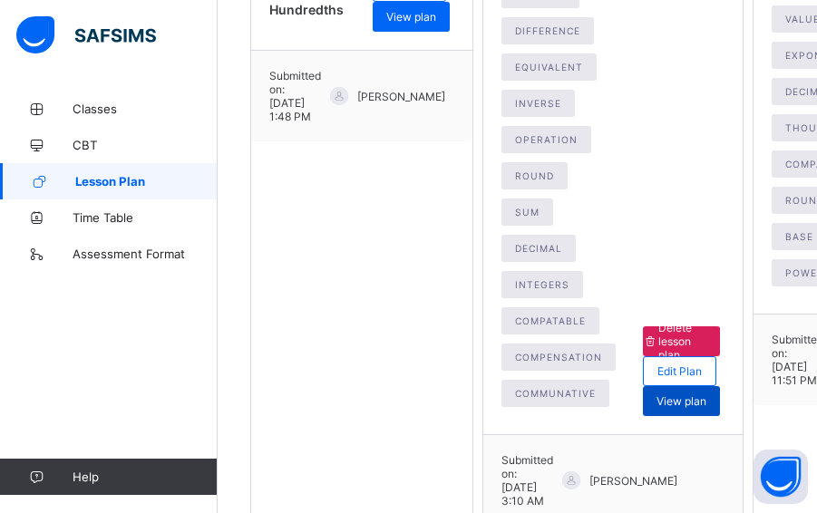
click at [672, 399] on span "View plan" at bounding box center [681, 401] width 50 height 14
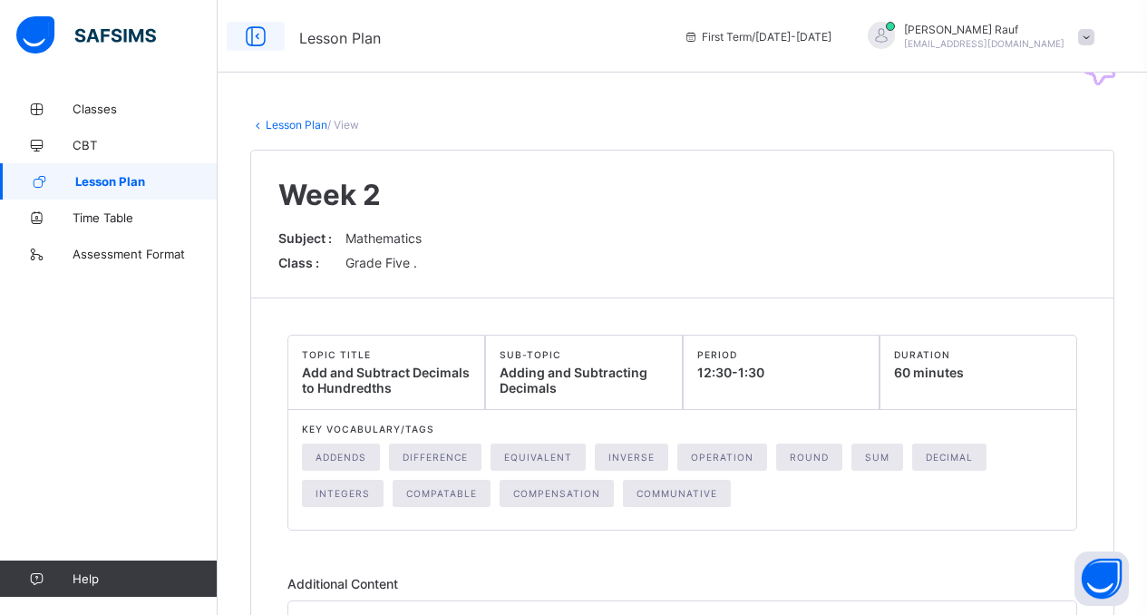
click at [259, 34] on icon at bounding box center [255, 37] width 31 height 26
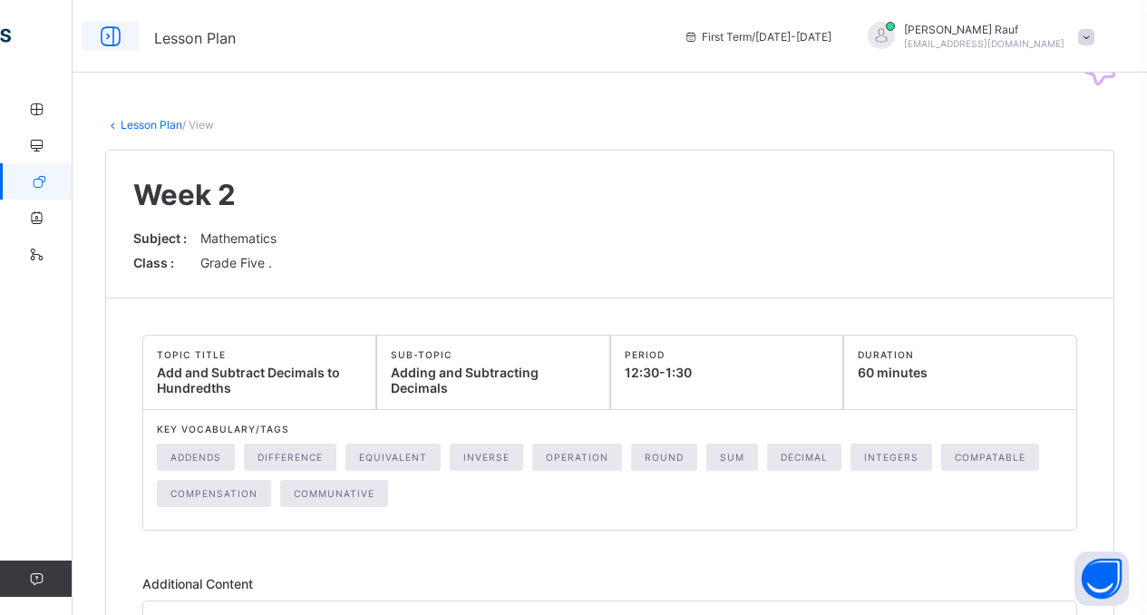
click at [117, 43] on icon at bounding box center [110, 37] width 31 height 26
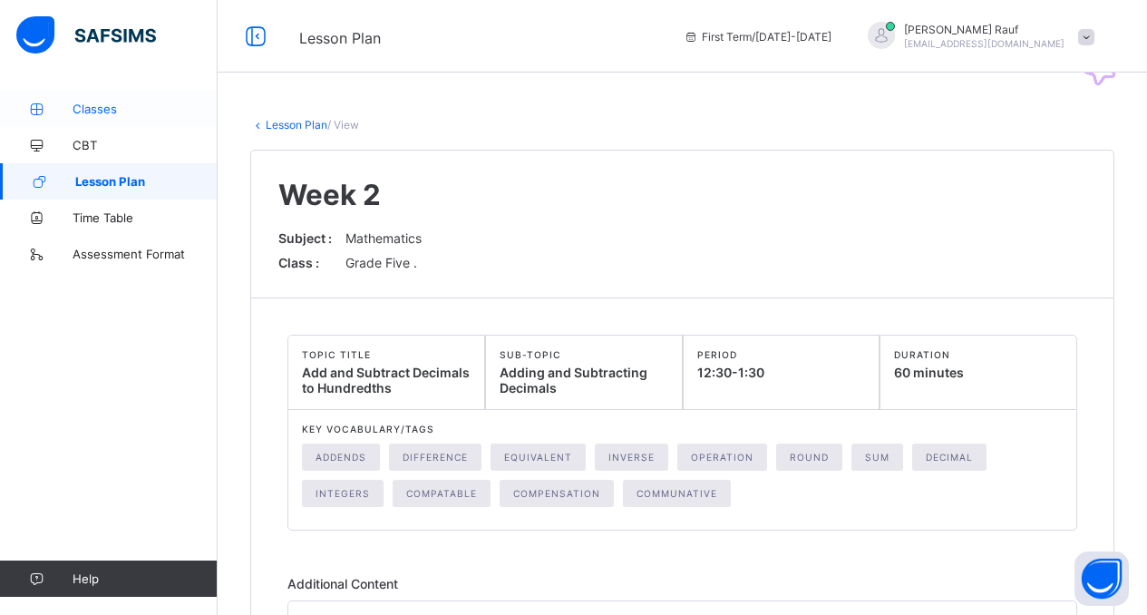
click at [101, 106] on span "Classes" at bounding box center [145, 109] width 145 height 15
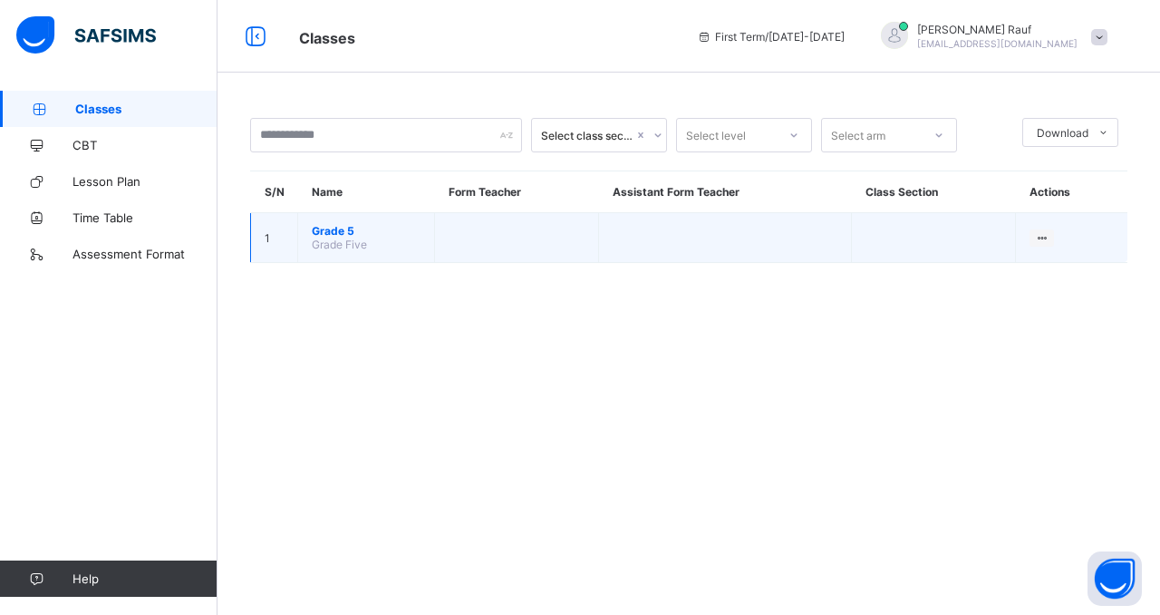
click at [329, 229] on span "Grade 5" at bounding box center [366, 231] width 109 height 14
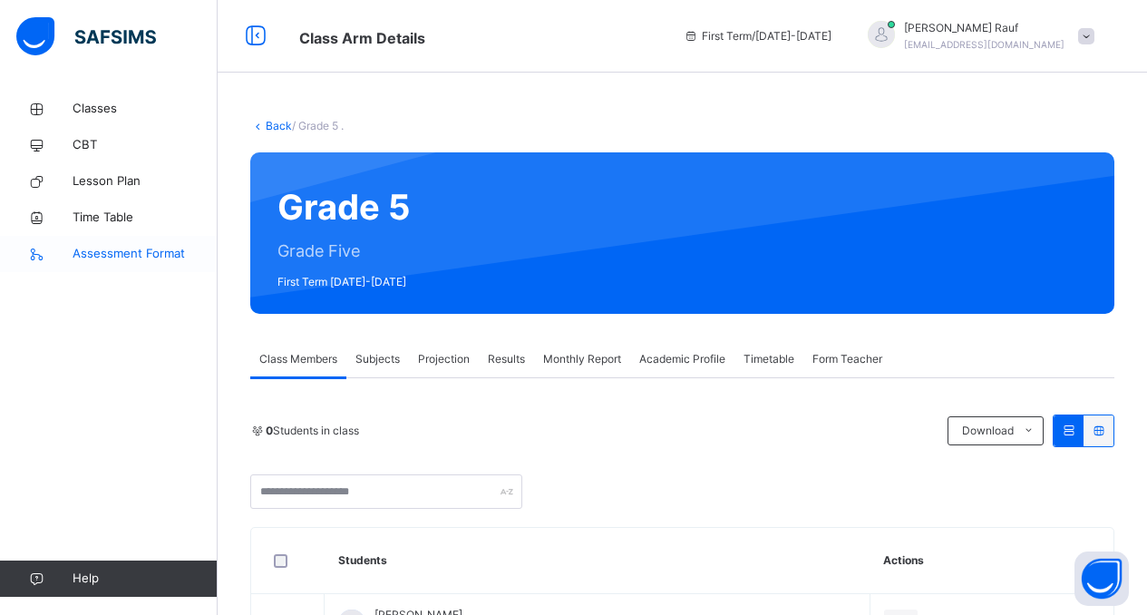
click at [131, 255] on span "Assessment Format" at bounding box center [145, 254] width 145 height 18
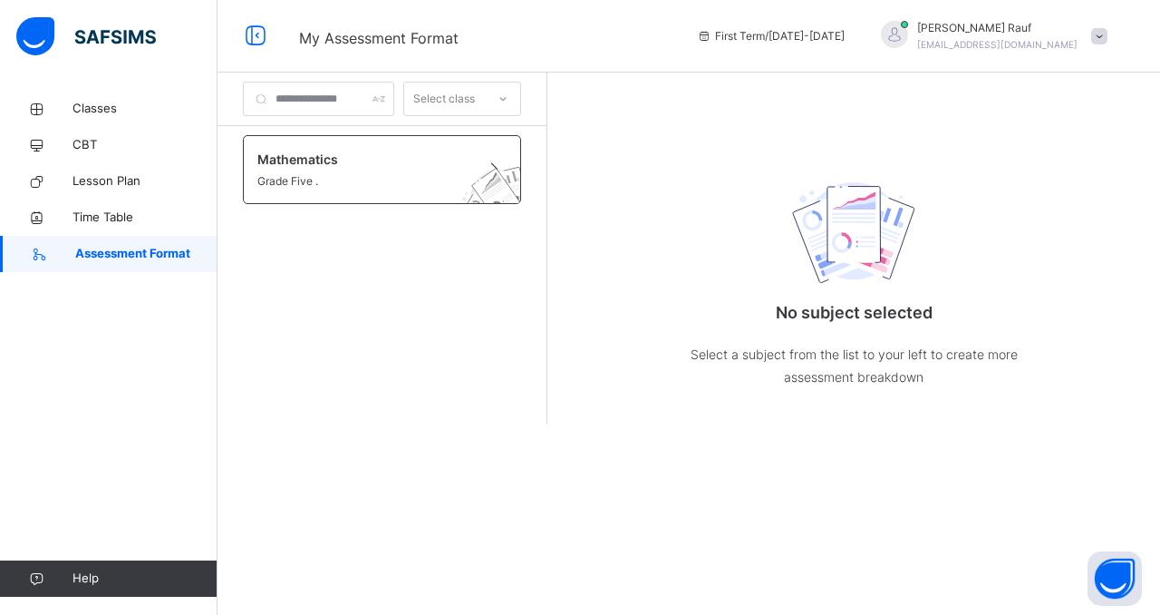
click at [280, 154] on span "Mathematics" at bounding box center [364, 159] width 215 height 19
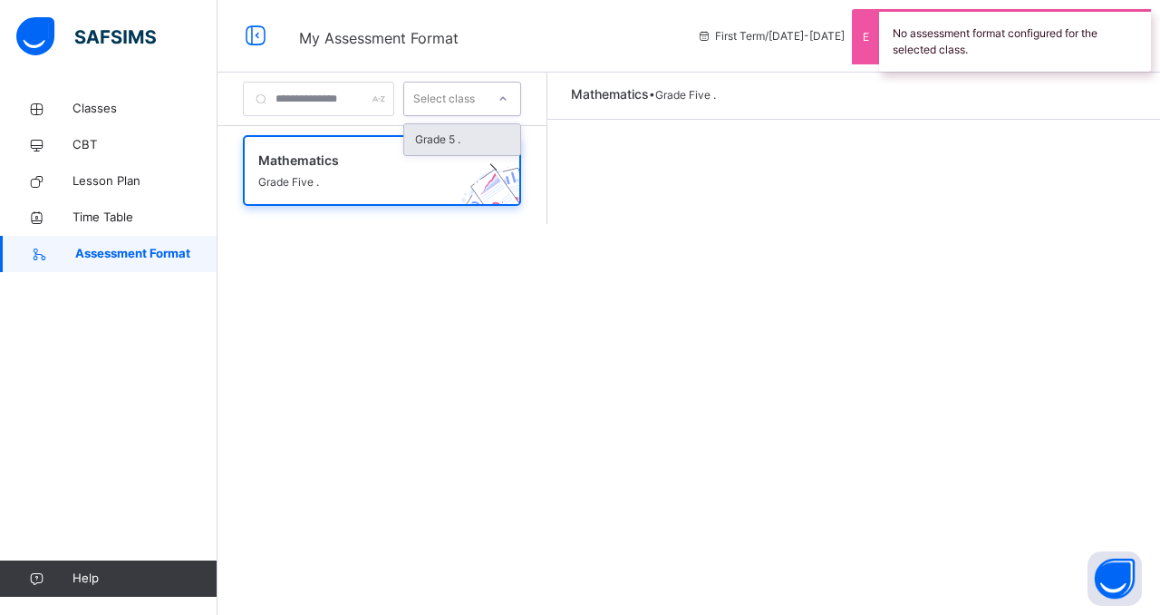
click at [469, 97] on div "Select class" at bounding box center [444, 99] width 62 height 34
click at [319, 94] on input "text" at bounding box center [318, 99] width 151 height 34
click at [454, 102] on div "Select class" at bounding box center [444, 99] width 62 height 34
click at [457, 133] on div "Grade 5 ." at bounding box center [462, 139] width 116 height 31
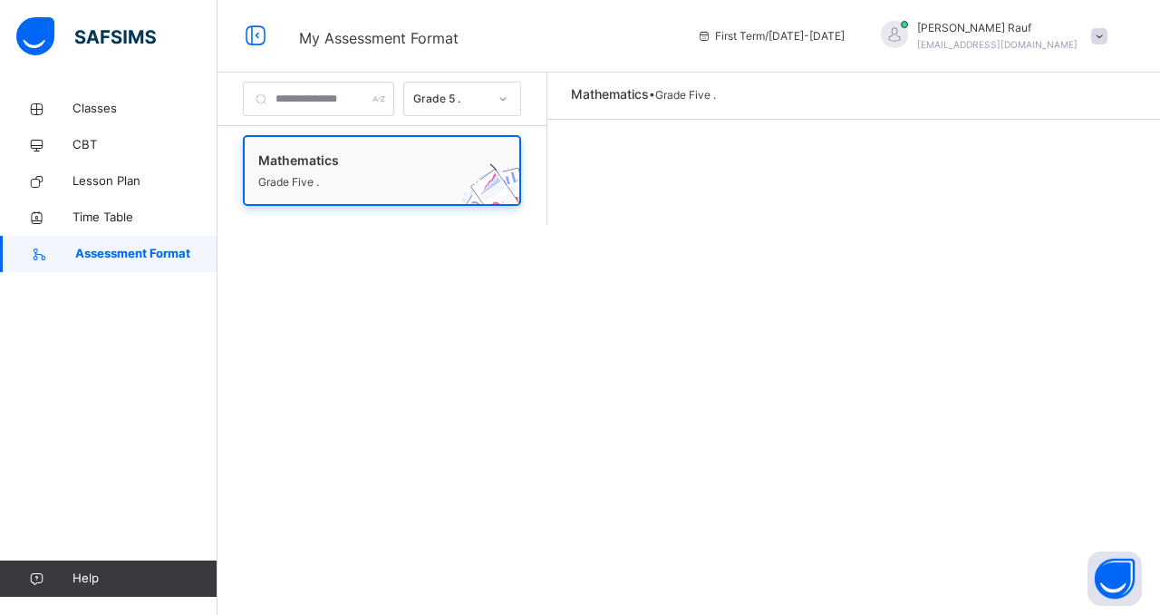
click at [382, 179] on span "Grade Five ." at bounding box center [364, 182] width 213 height 16
click at [138, 212] on span "Time Table" at bounding box center [145, 217] width 145 height 18
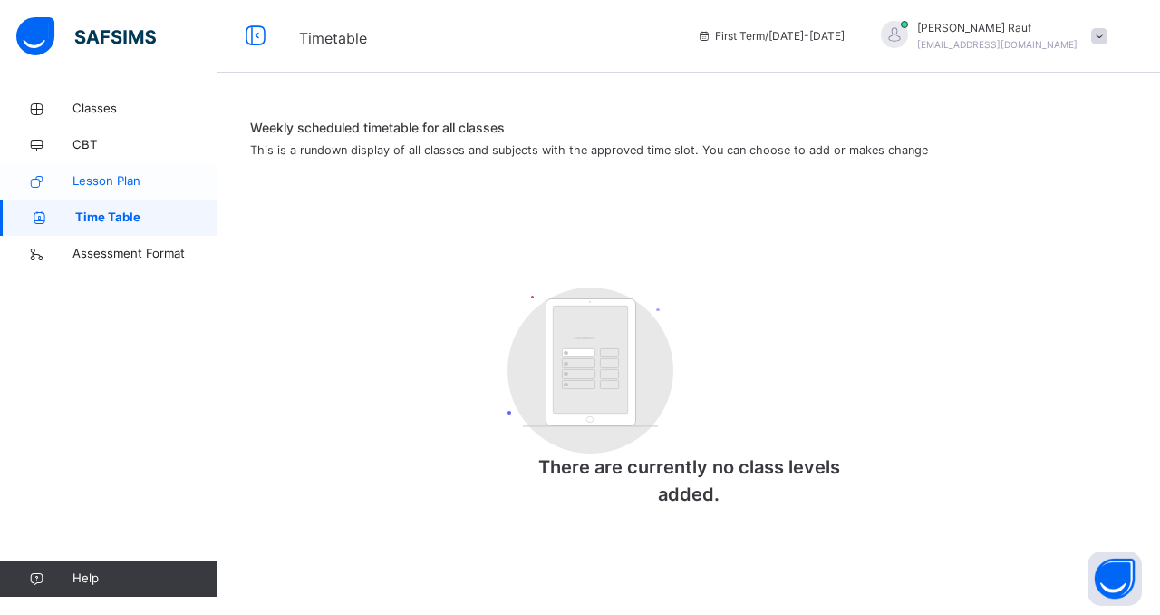
click at [128, 179] on span "Lesson Plan" at bounding box center [145, 181] width 145 height 18
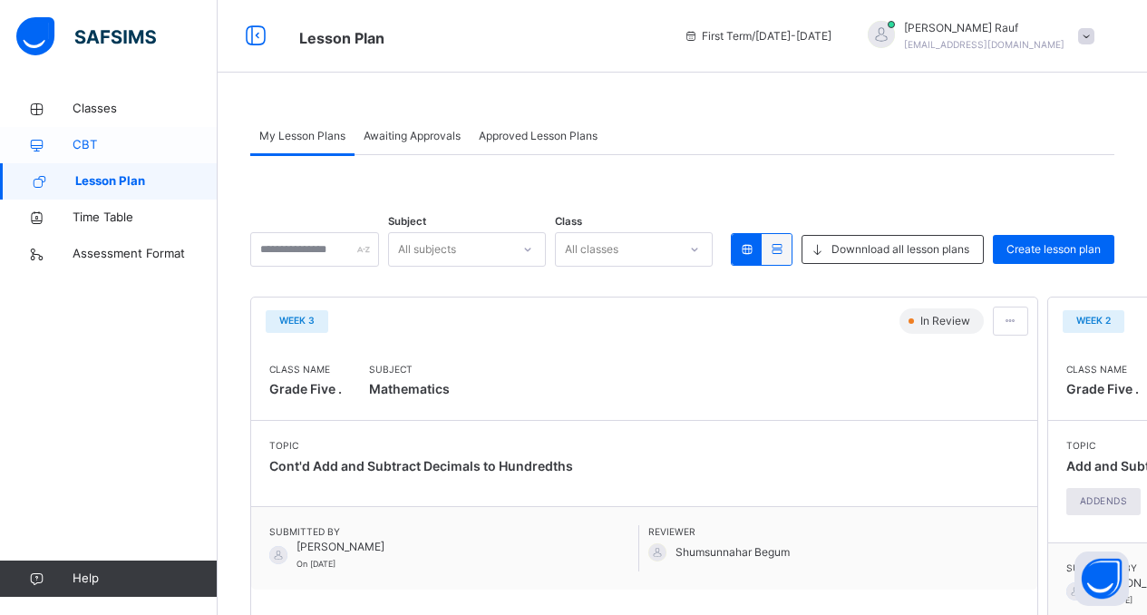
click at [110, 149] on span "CBT" at bounding box center [145, 145] width 145 height 18
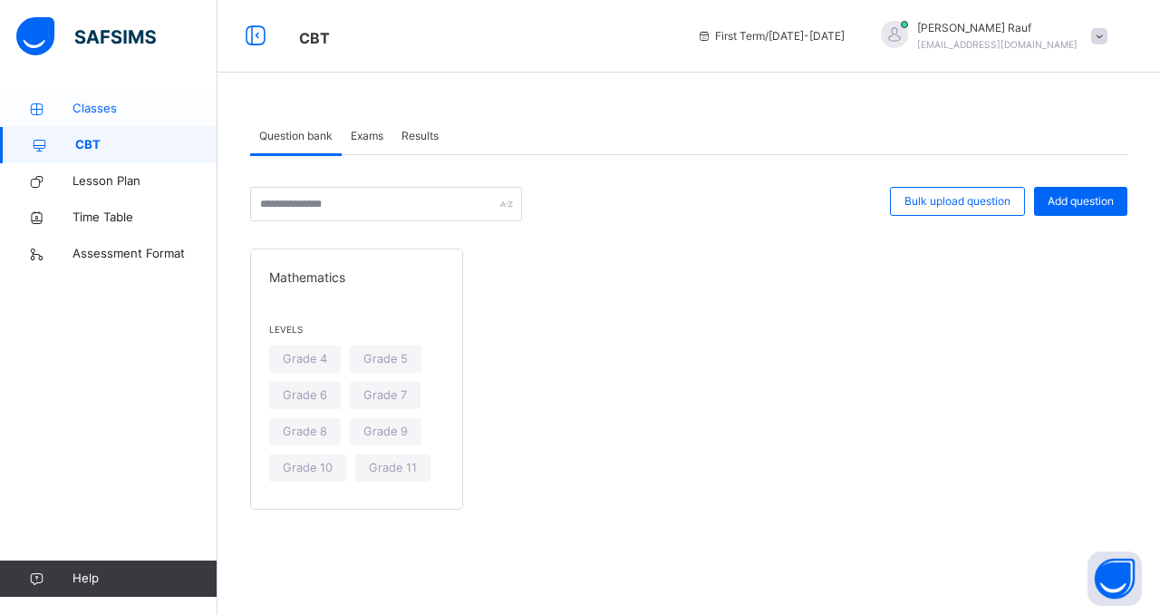
click at [88, 106] on span "Classes" at bounding box center [145, 109] width 145 height 18
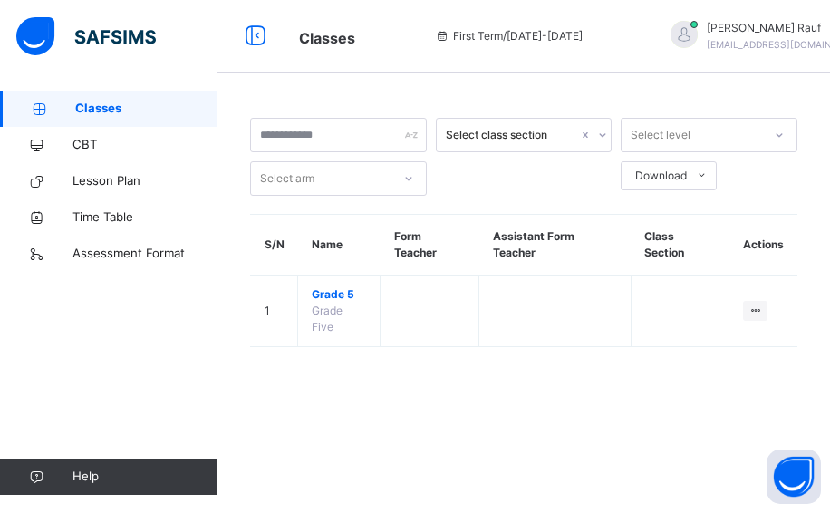
click at [82, 97] on link "Classes" at bounding box center [109, 109] width 218 height 36
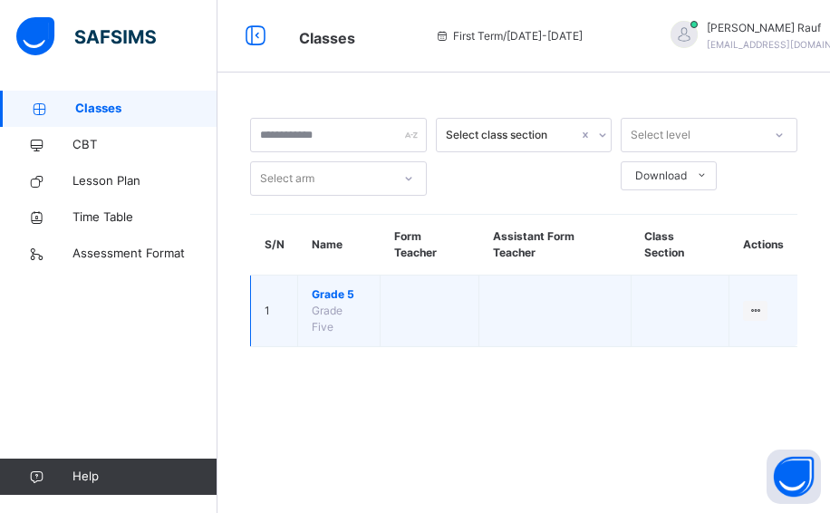
click at [352, 314] on td "Grade 5 Grade Five" at bounding box center [339, 312] width 82 height 72
click at [304, 289] on td "Grade 5 Grade Five" at bounding box center [339, 312] width 82 height 72
click at [325, 294] on span "Grade 5" at bounding box center [339, 294] width 54 height 16
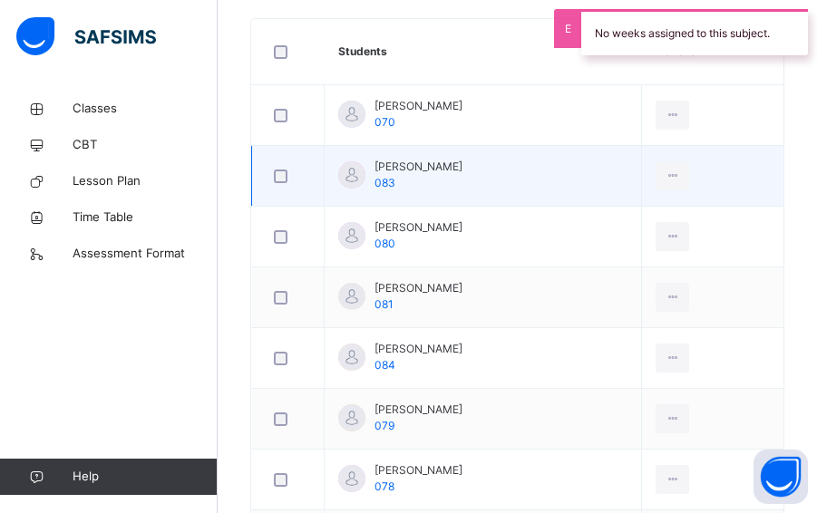
scroll to position [489, 0]
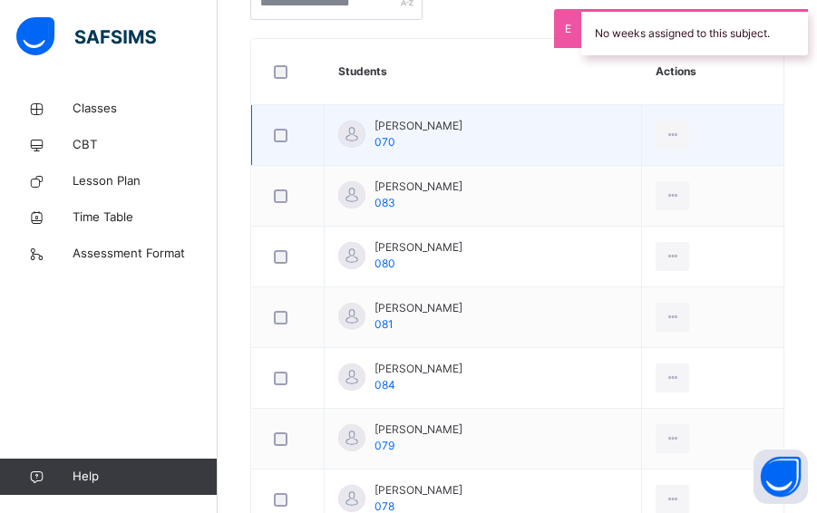
click at [378, 128] on span "Areebah Khan" at bounding box center [418, 126] width 88 height 16
click at [398, 126] on span "Areebah Khan" at bounding box center [418, 126] width 88 height 16
click at [680, 129] on icon at bounding box center [671, 135] width 15 height 16
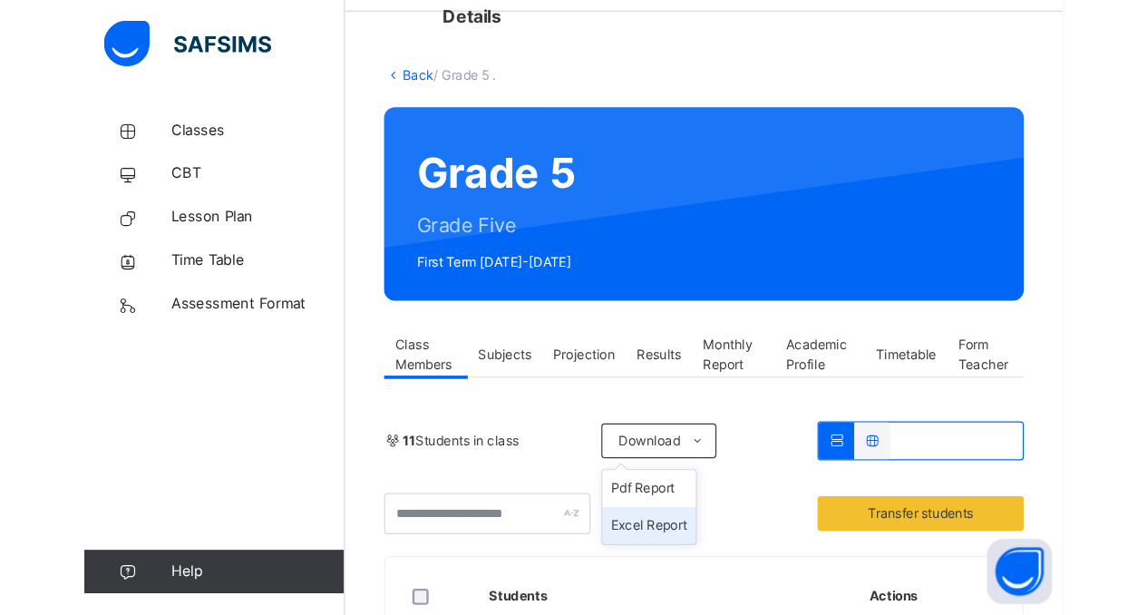
scroll to position [269, 0]
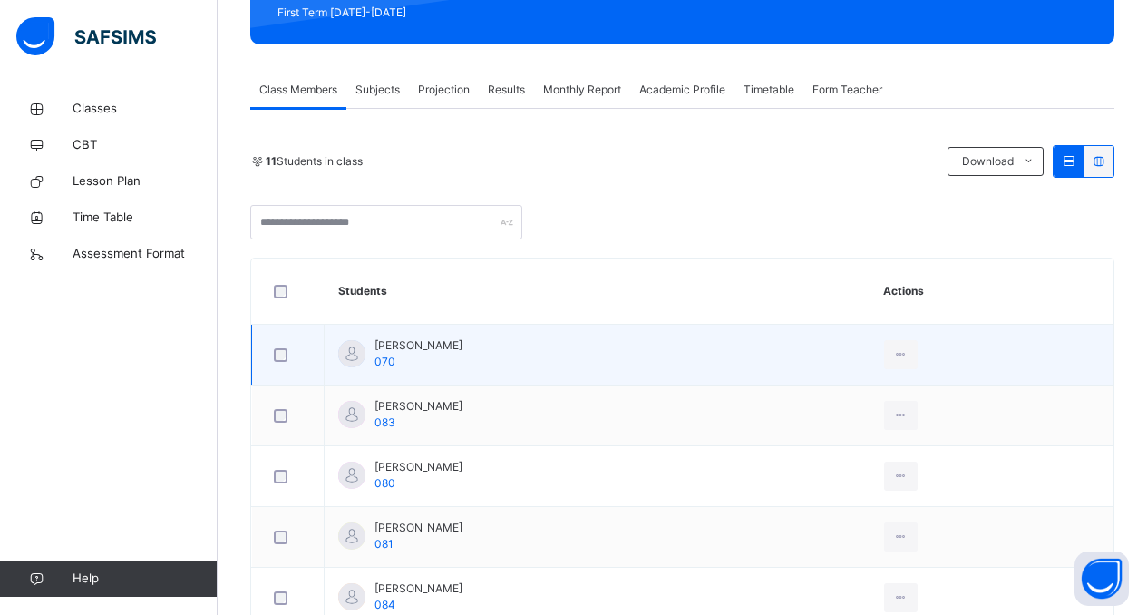
click at [403, 349] on span "Areebah Khan" at bounding box center [418, 345] width 88 height 16
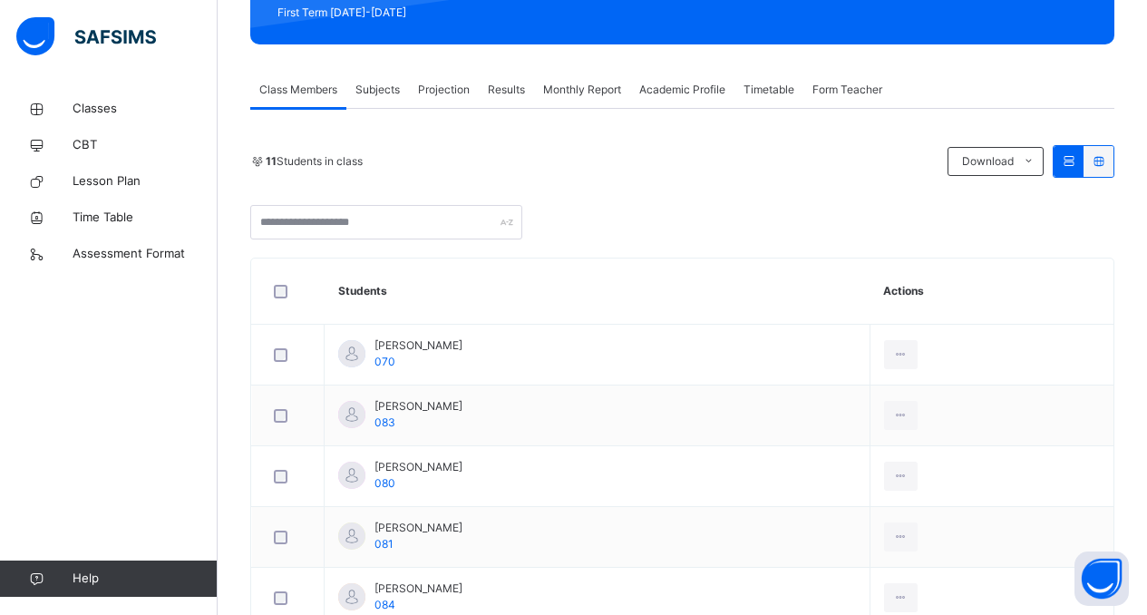
click at [392, 83] on span "Subjects" at bounding box center [377, 90] width 44 height 16
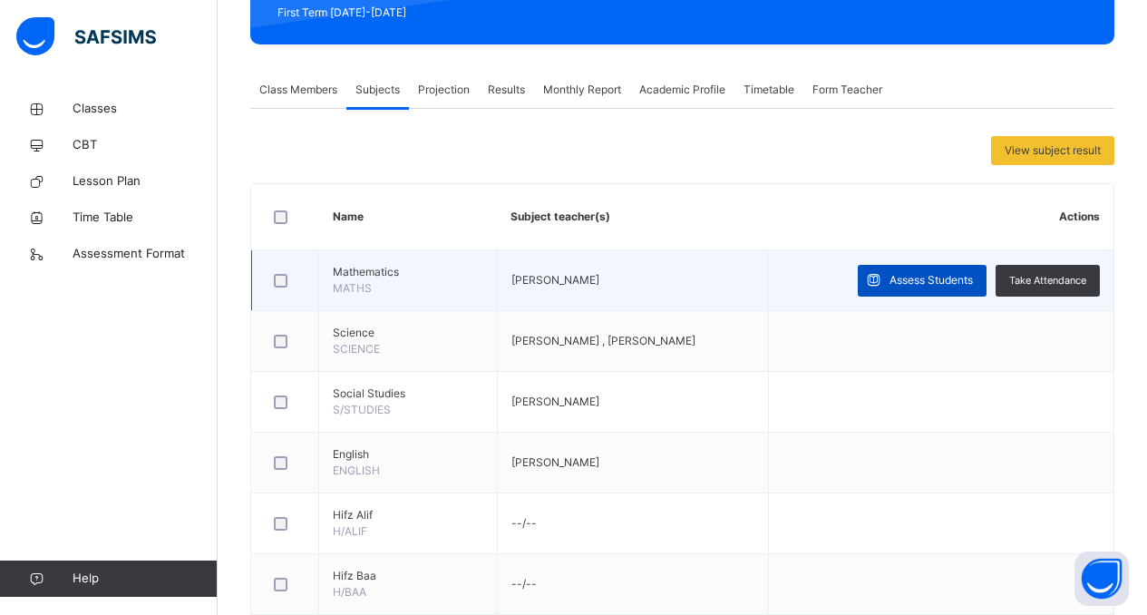
click at [932, 284] on span "Assess Students" at bounding box center [930, 280] width 83 height 16
